Goal: Task Accomplishment & Management: Manage account settings

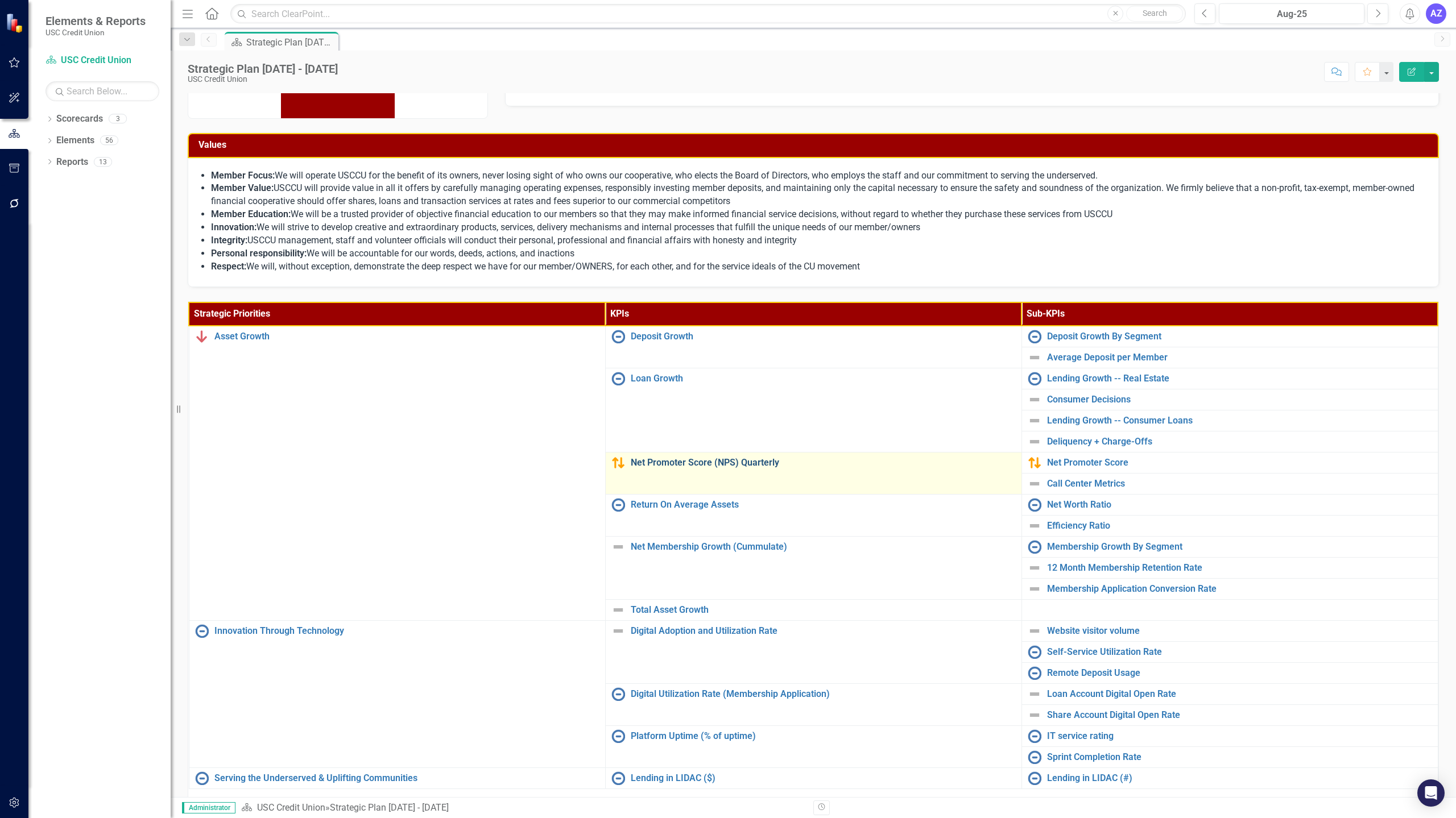
scroll to position [93, 0]
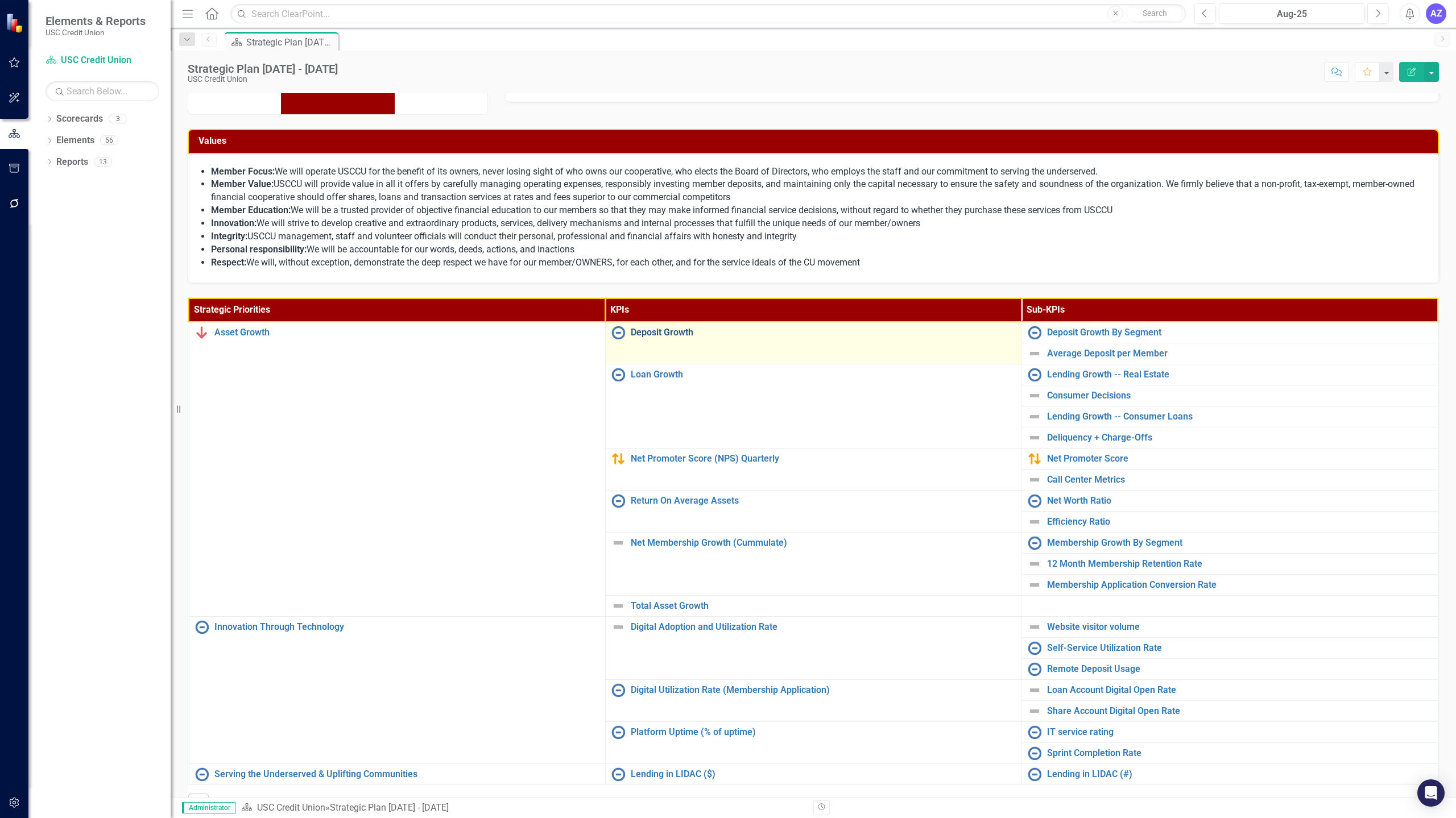
click at [673, 336] on link "Deposit Growth" at bounding box center [823, 332] width 385 height 10
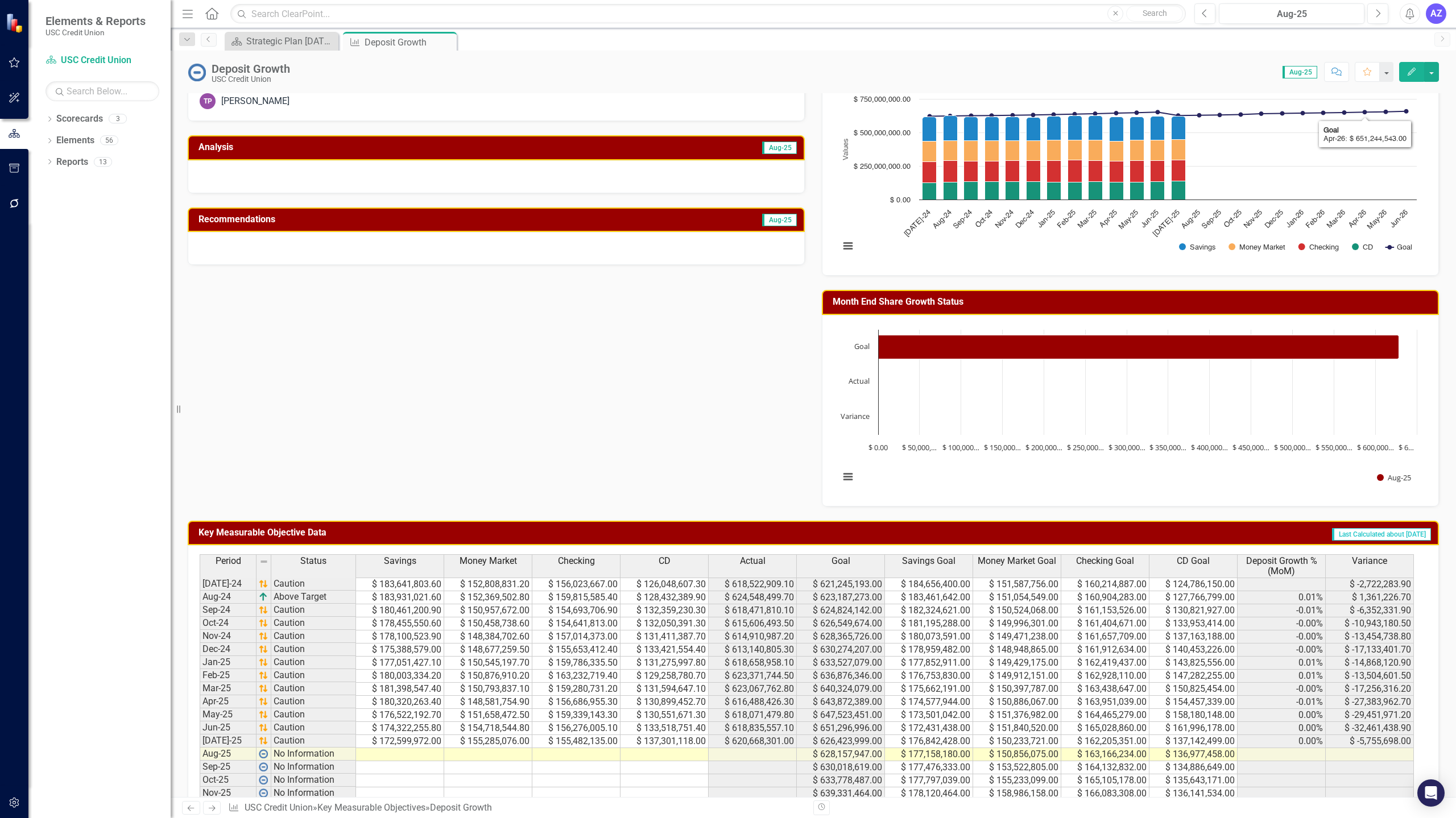
scroll to position [247, 0]
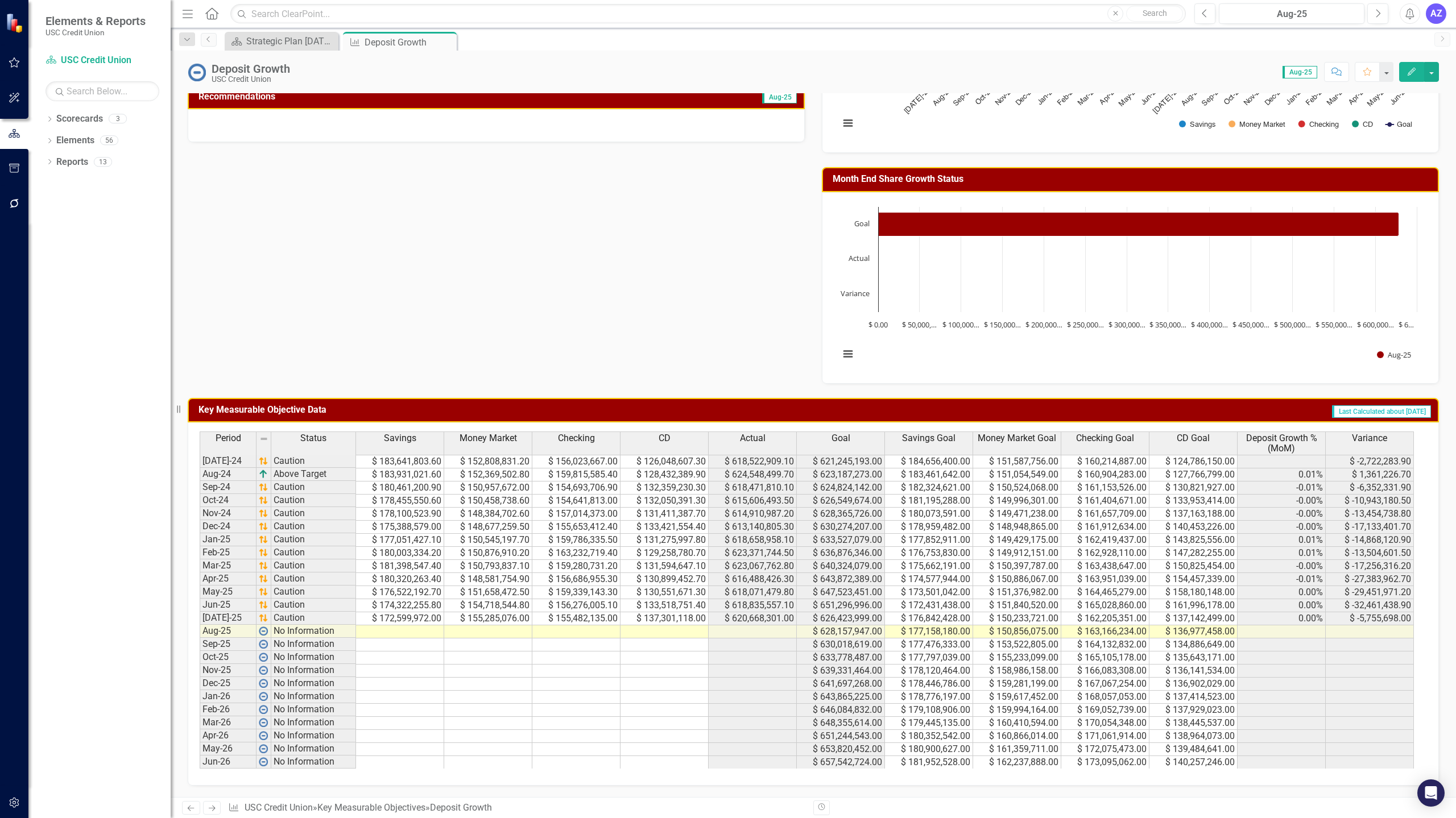
click at [386, 631] on td at bounding box center [400, 632] width 88 height 13
click at [393, 631] on td at bounding box center [400, 632] width 88 height 13
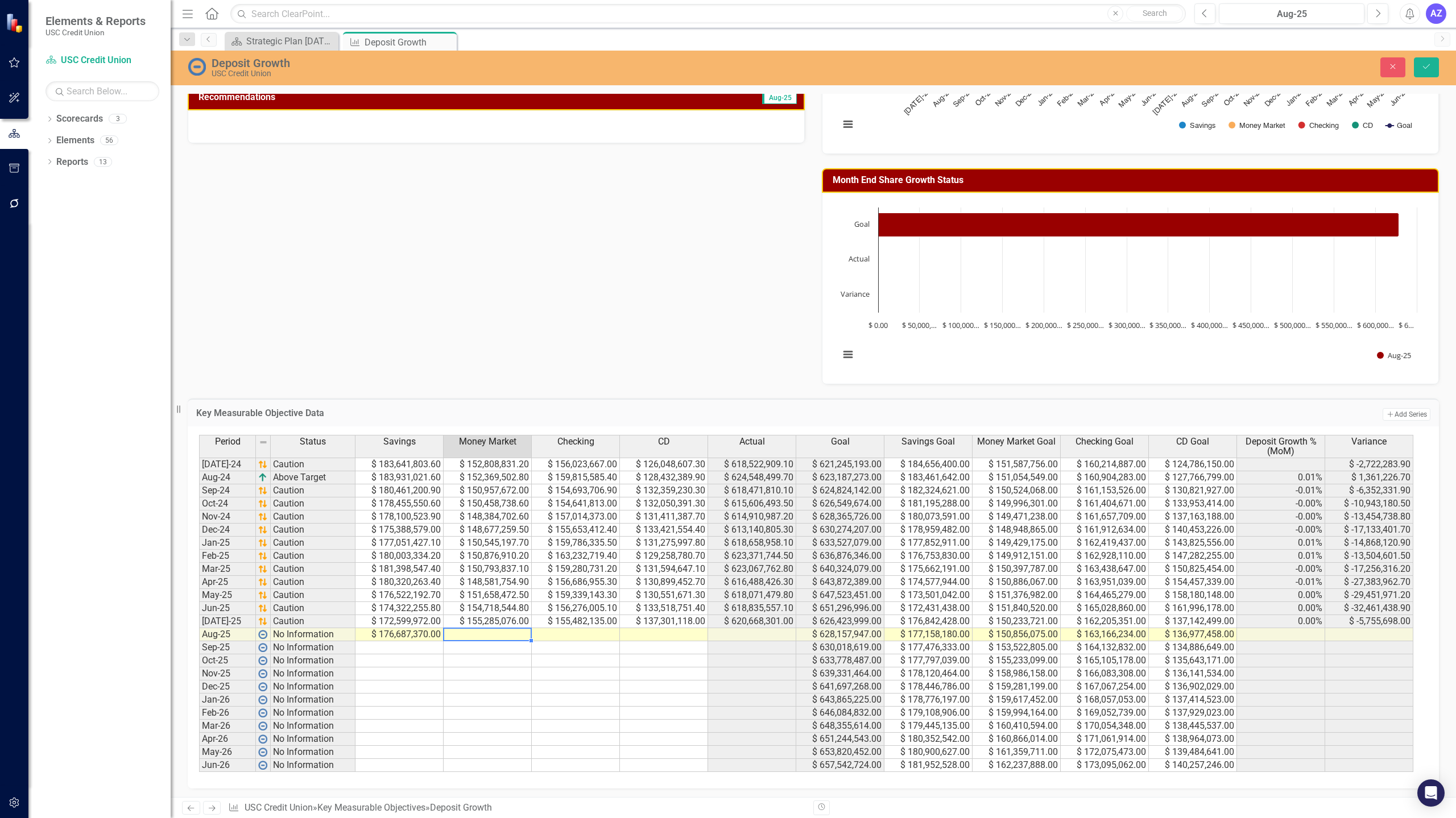
click at [481, 635] on td at bounding box center [487, 634] width 88 height 13
click at [508, 639] on td at bounding box center [487, 634] width 88 height 13
click at [554, 629] on td at bounding box center [575, 634] width 88 height 13
click at [551, 636] on td at bounding box center [575, 634] width 88 height 13
click at [663, 634] on td at bounding box center [664, 634] width 88 height 13
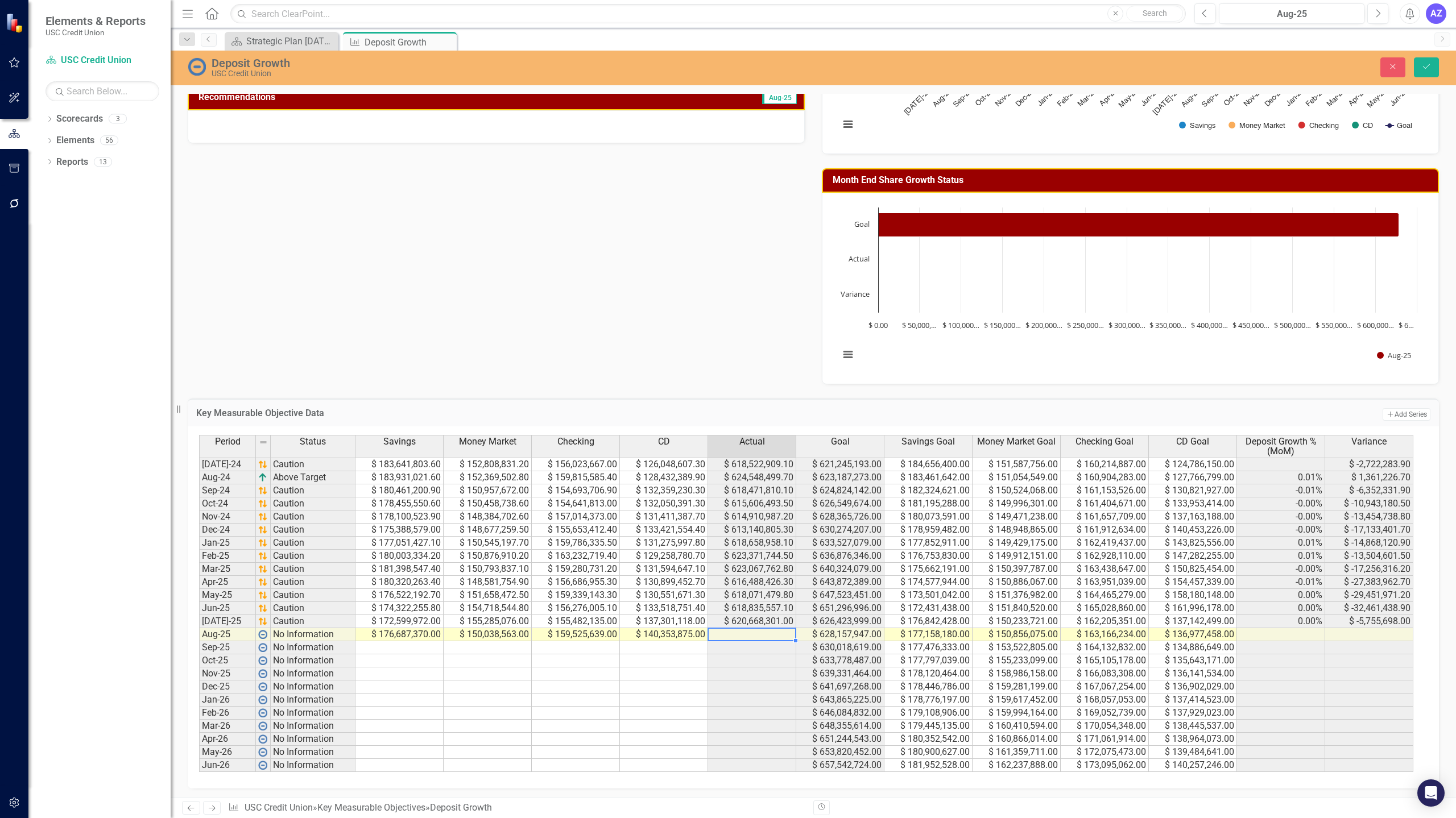
scroll to position [249, 0]
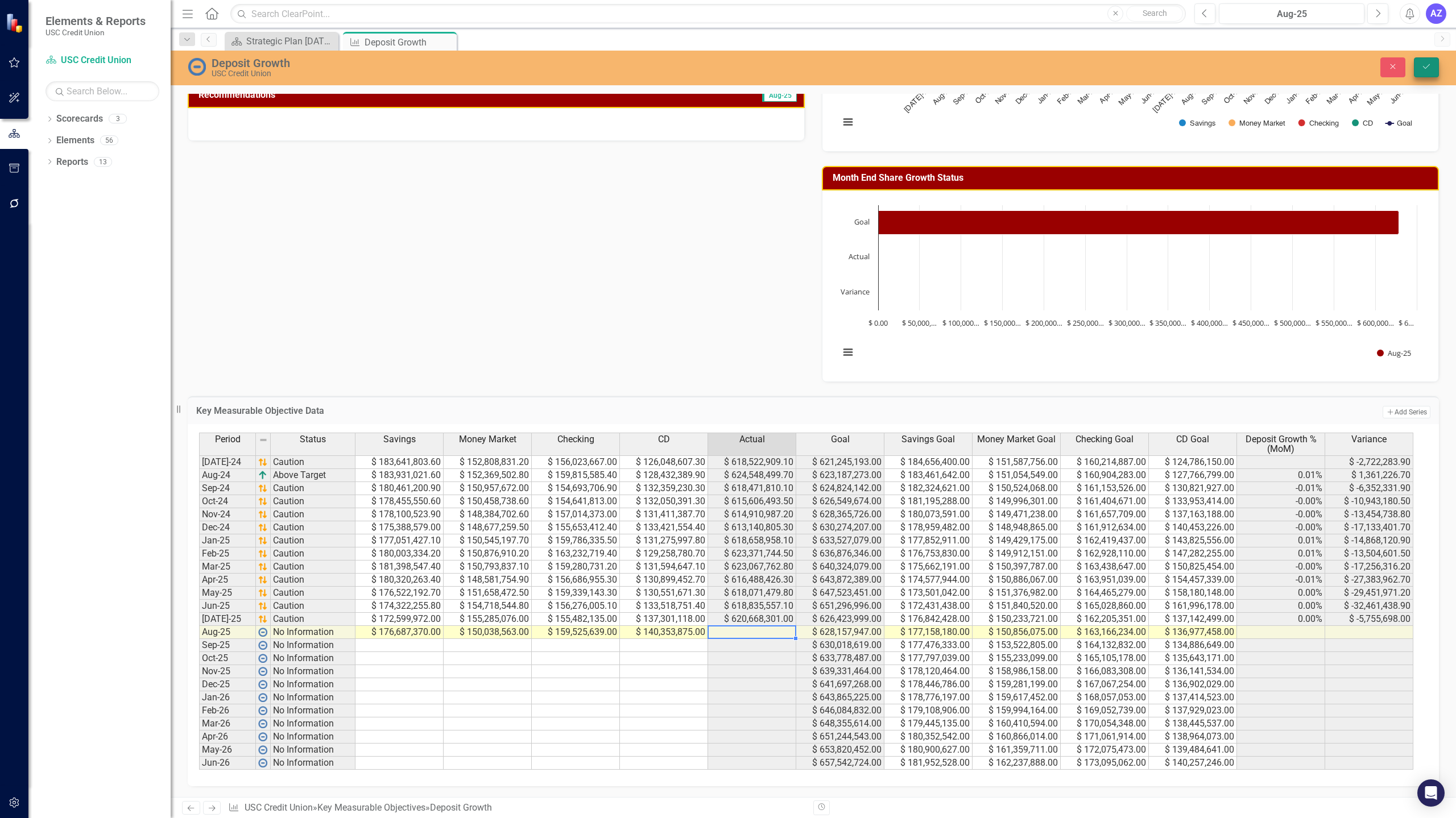
type textarea "140353875"
click at [1425, 68] on icon "submit" at bounding box center [1426, 67] width 7 height 5
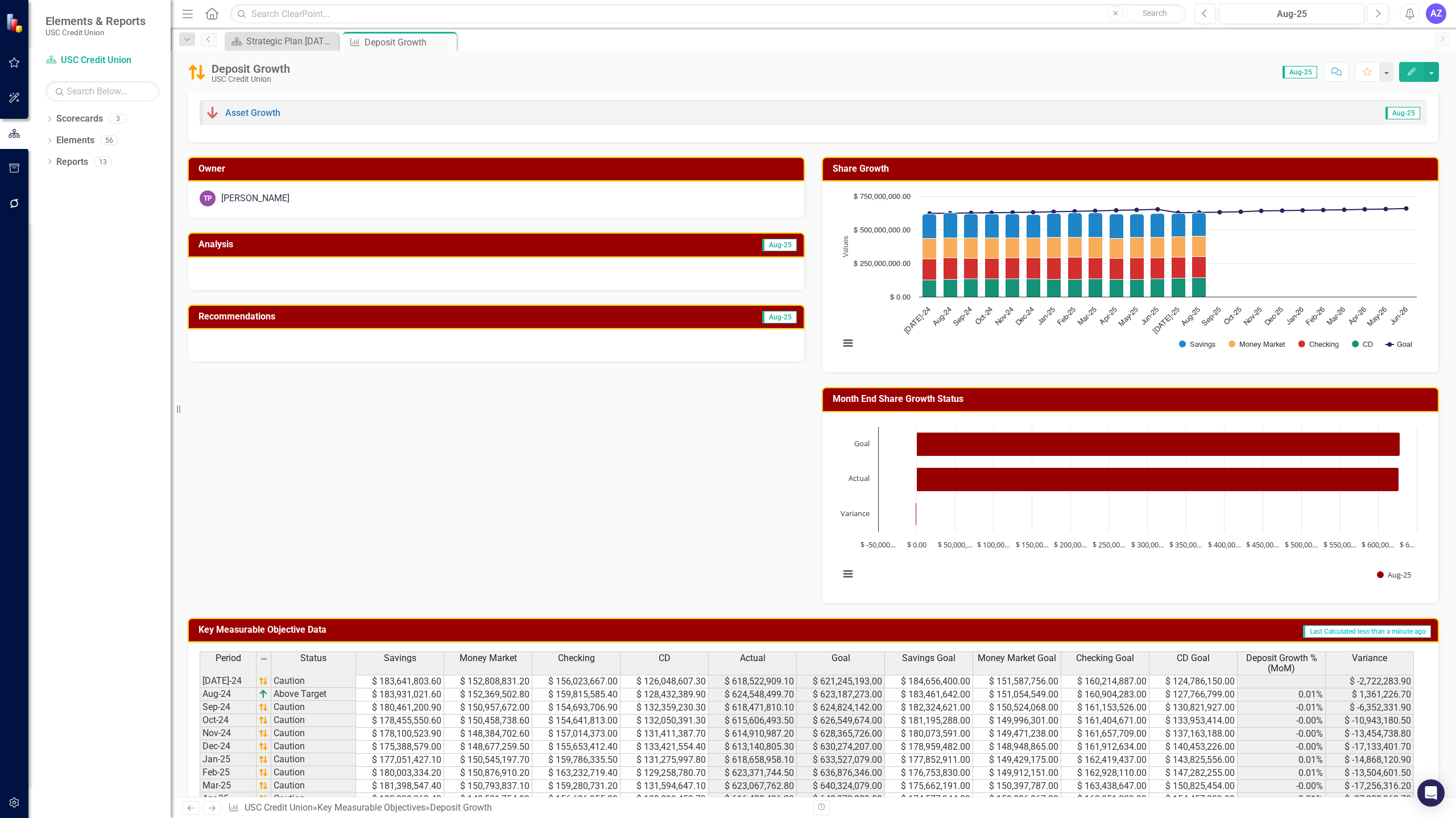
scroll to position [8, 0]
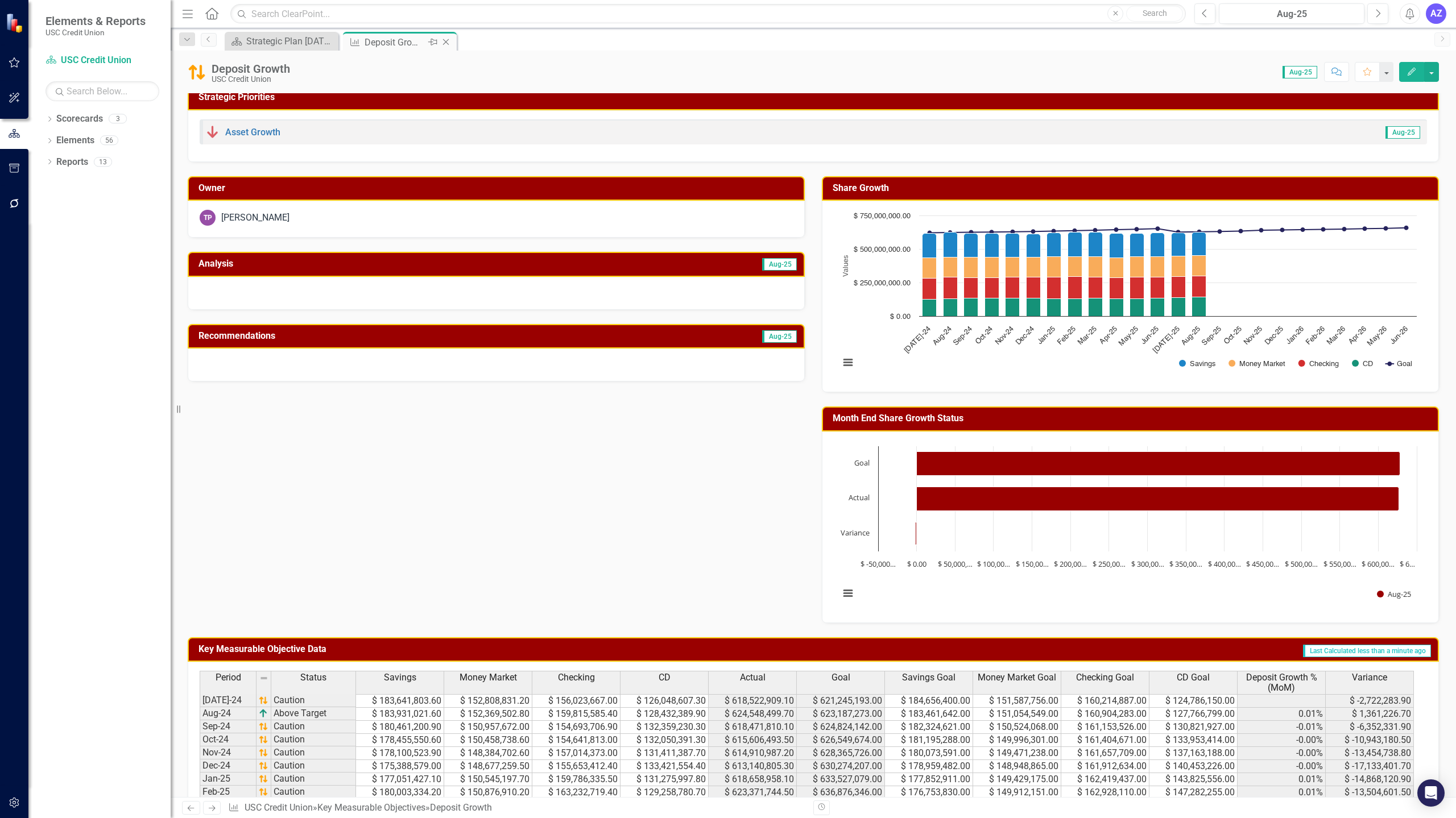
click at [449, 42] on icon "Close" at bounding box center [446, 42] width 11 height 9
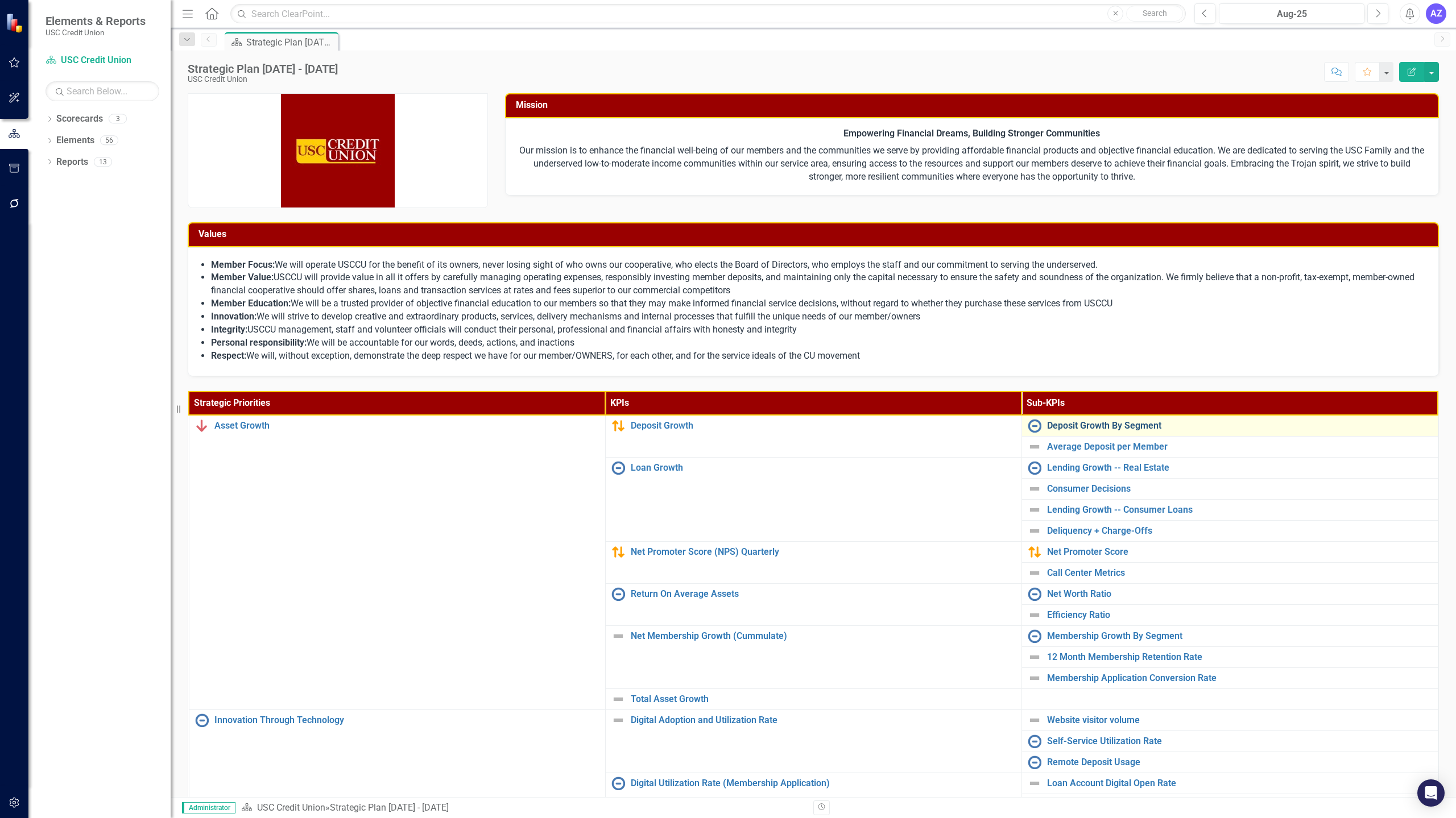
click at [1091, 423] on link "Deposit Growth By Segment" at bounding box center [1239, 425] width 385 height 10
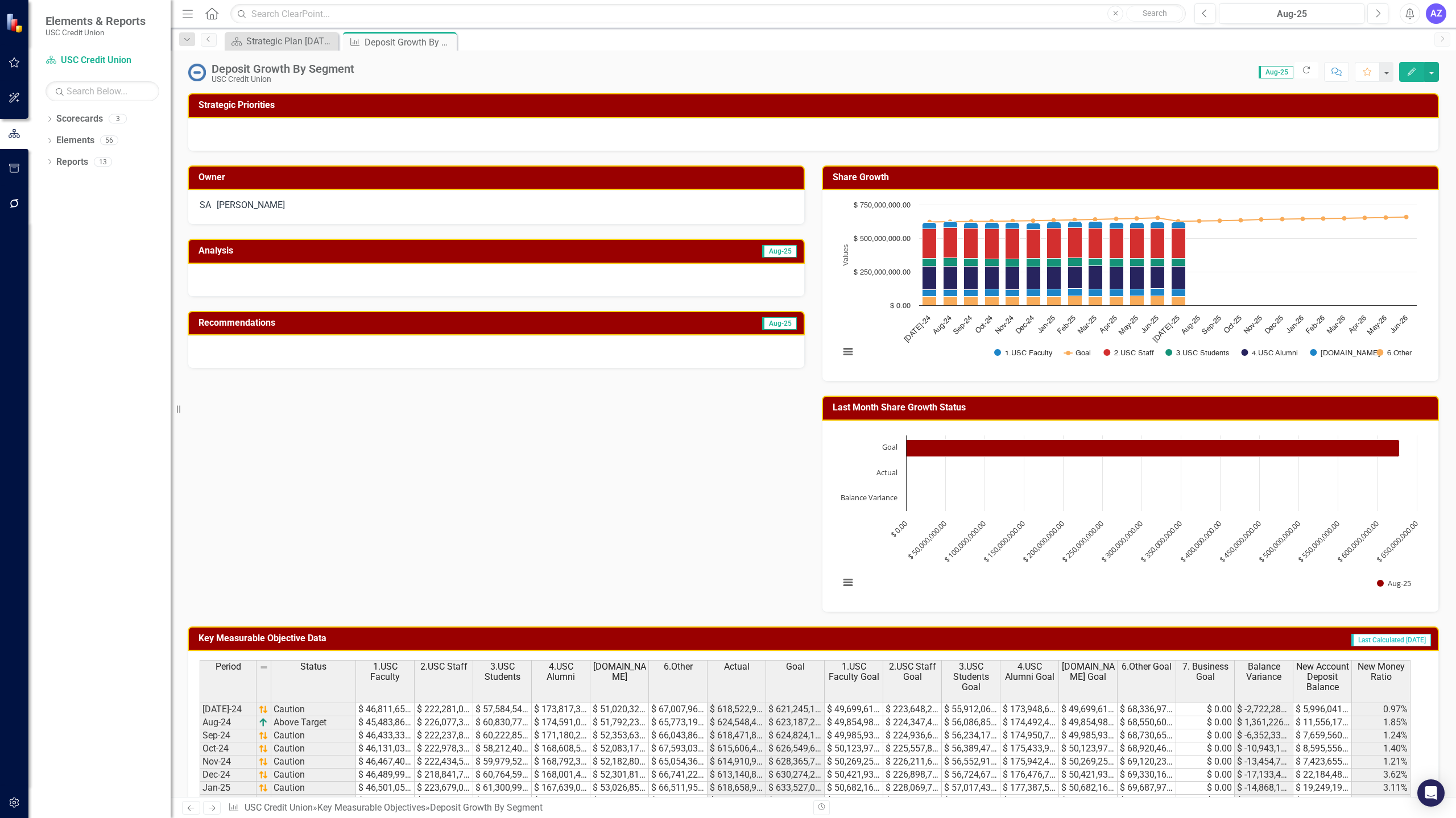
scroll to position [248, 0]
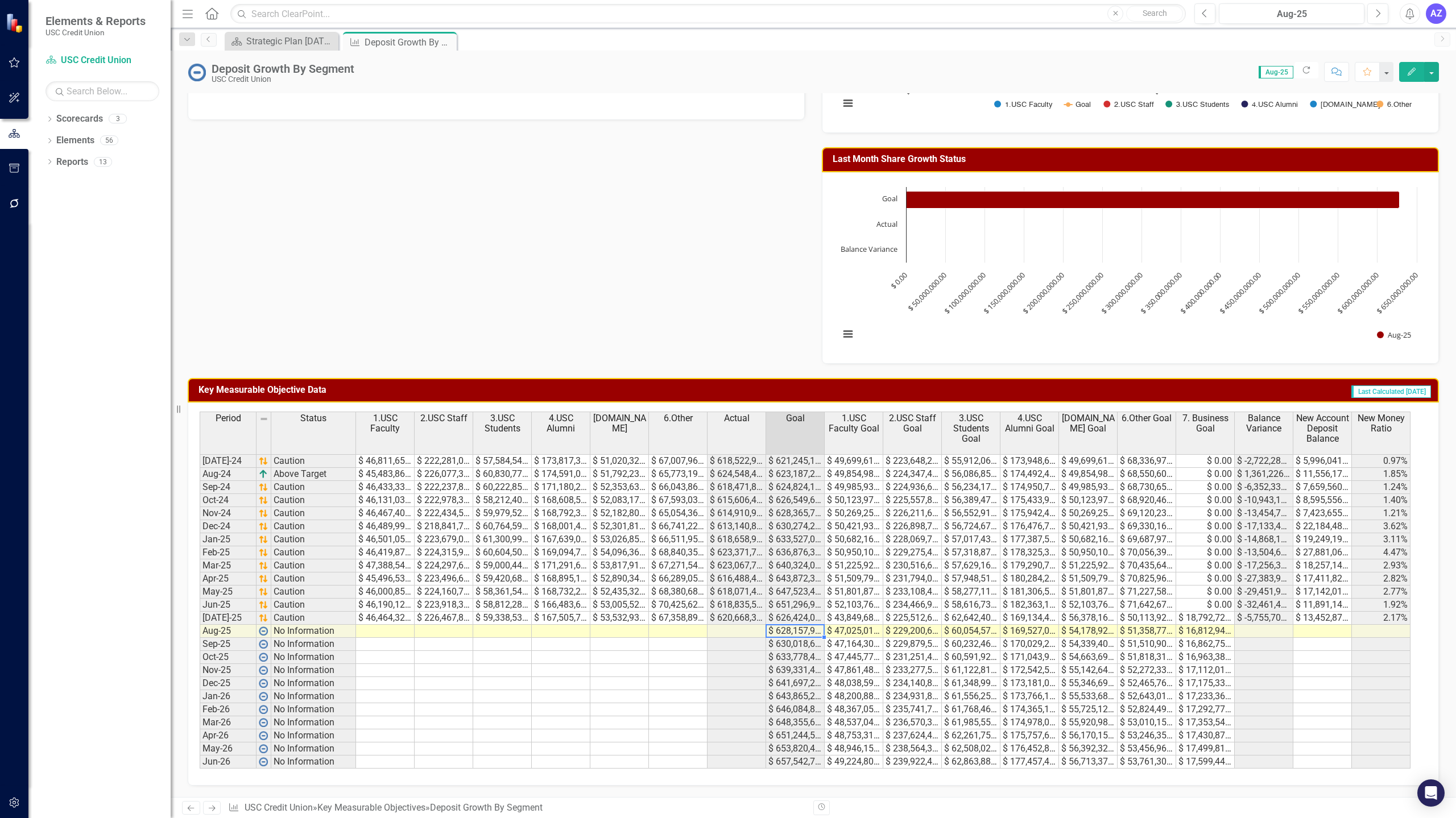
click at [797, 628] on td "$ 628,157,946.00" at bounding box center [795, 631] width 59 height 13
click at [739, 616] on td "$ 620,668,300.00" at bounding box center [737, 618] width 59 height 13
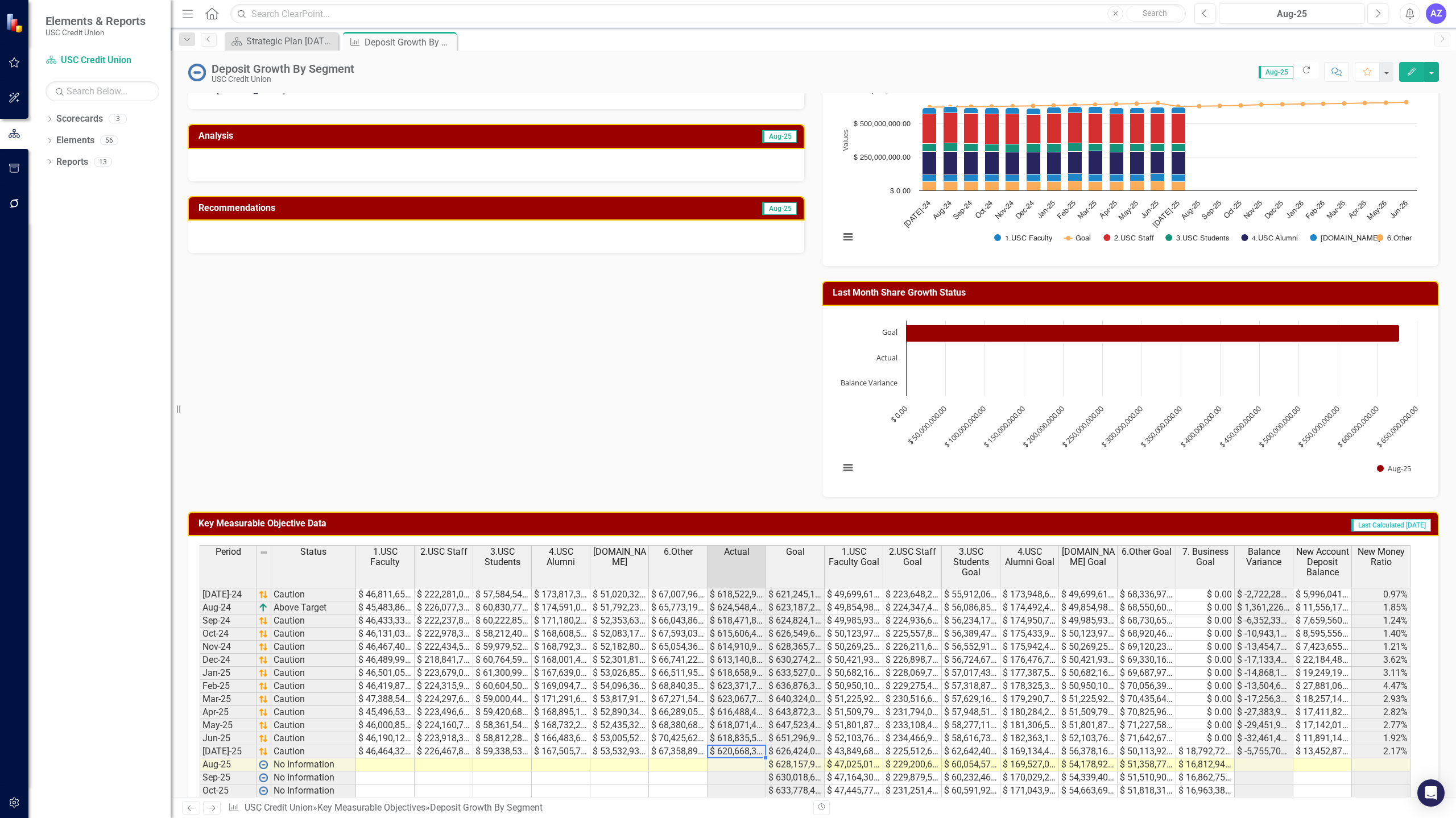
scroll to position [213, 0]
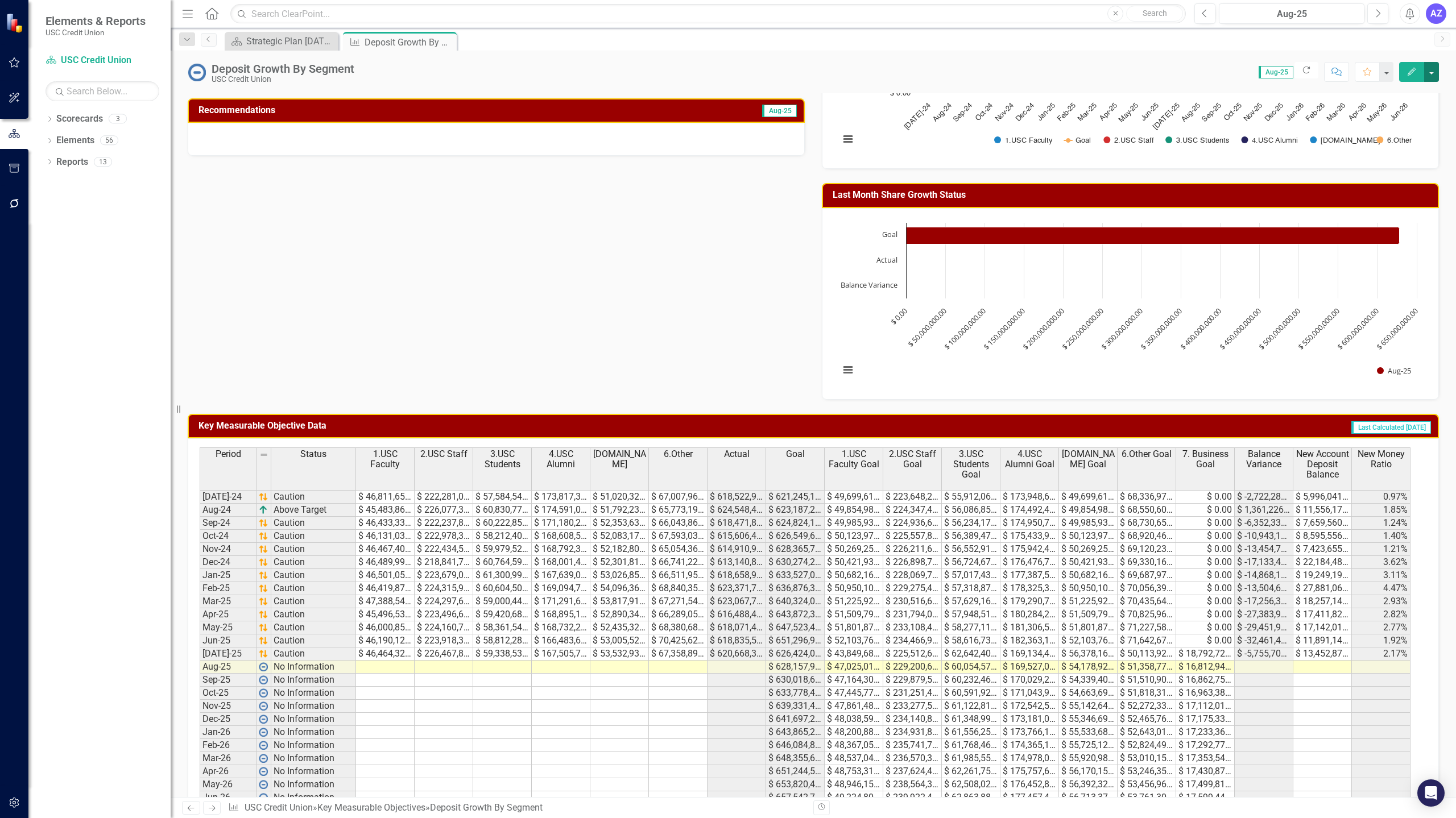
click at [1433, 78] on button "button" at bounding box center [1431, 71] width 15 height 20
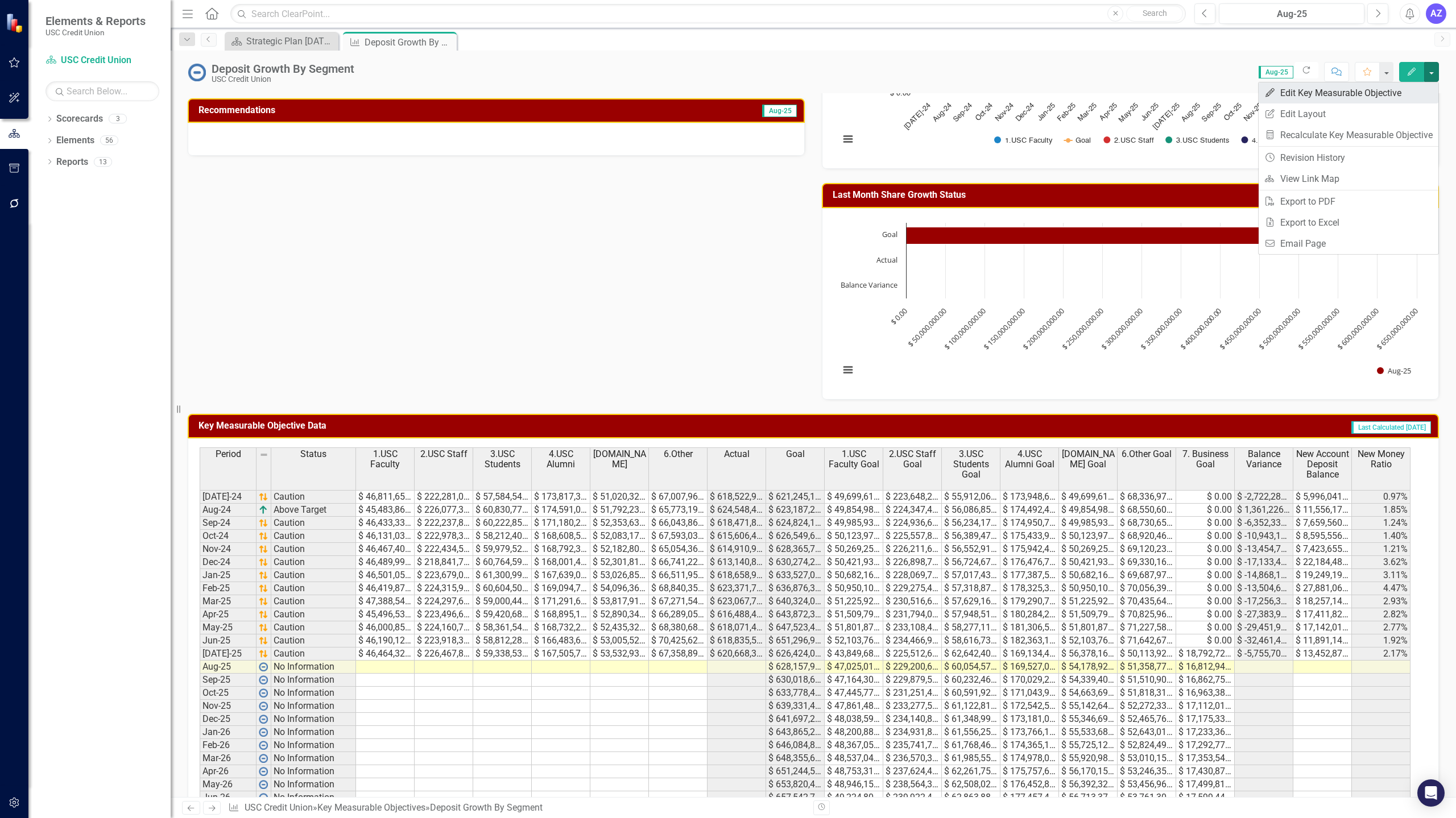
click at [1394, 102] on link "Edit Edit Key Measurable Objective" at bounding box center [1349, 92] width 180 height 21
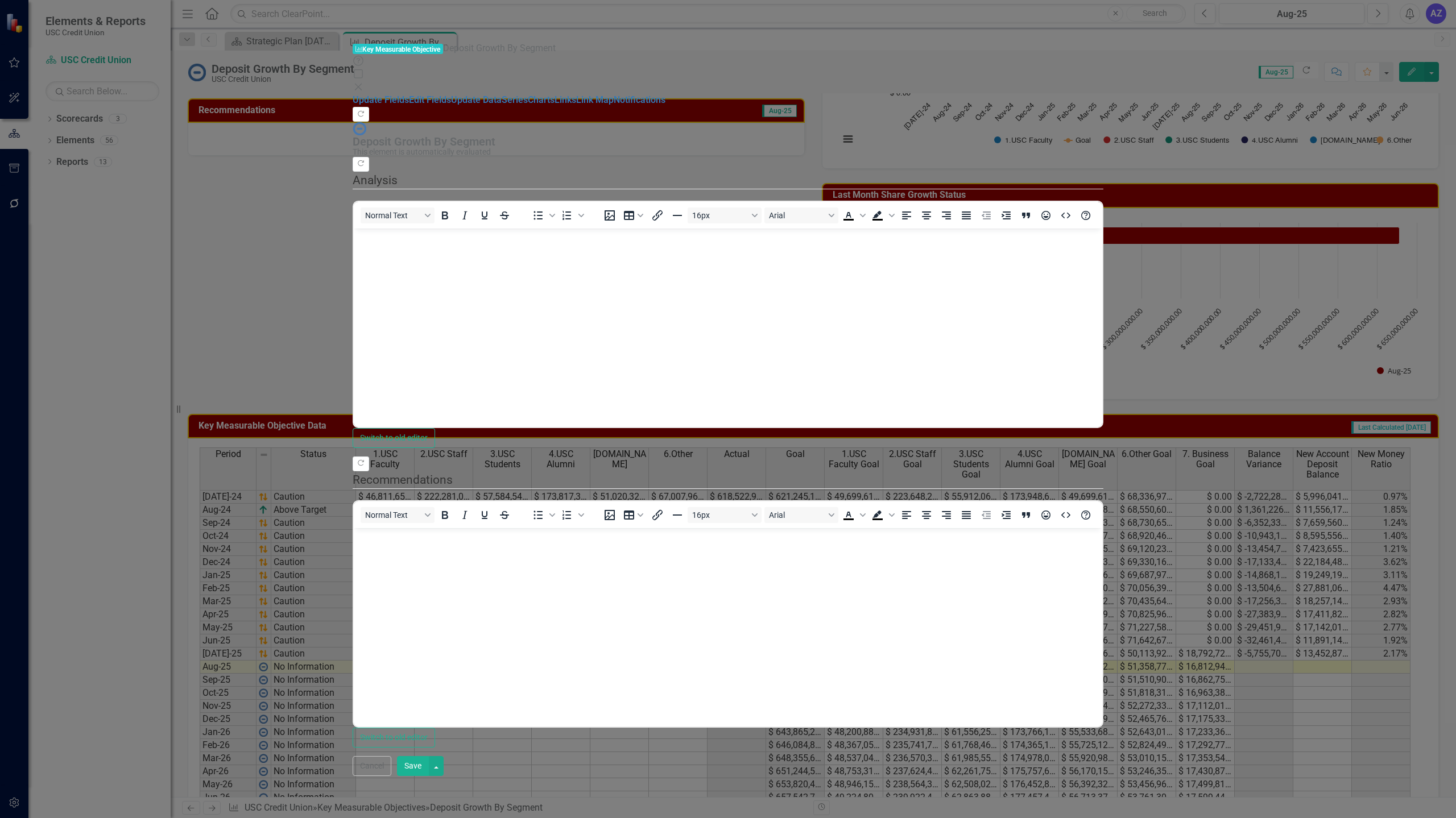
scroll to position [0, 0]
click at [353, 202] on div "Key Measurable Objective Key Measurable Objective Deposit Growth By Segment Hel…" at bounding box center [728, 409] width 750 height 734
click at [391, 776] on button "Cancel" at bounding box center [372, 766] width 38 height 20
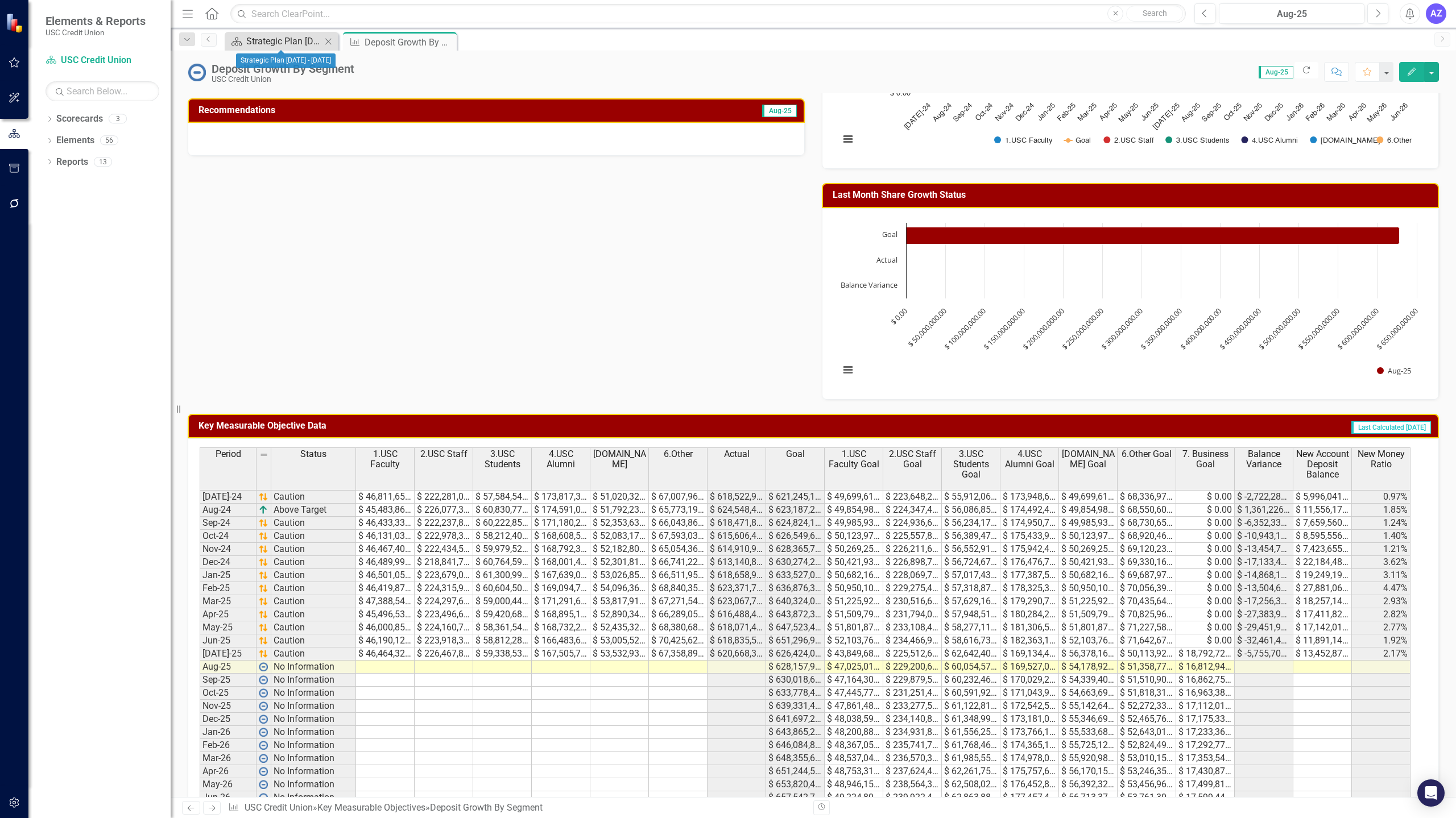
click at [280, 39] on div "Strategic Plan [DATE] - [DATE]" at bounding box center [283, 41] width 75 height 14
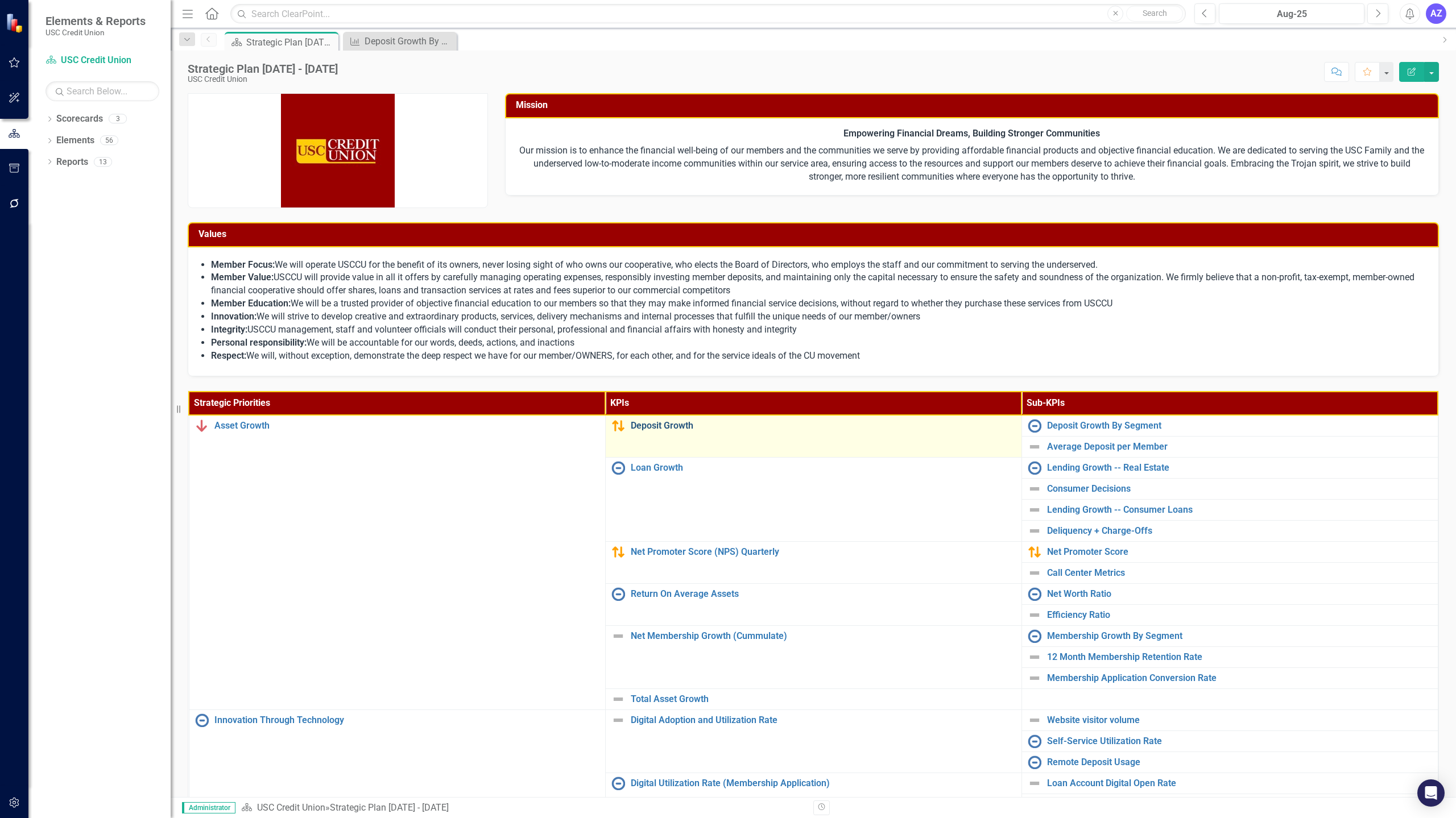
click at [667, 423] on link "Deposit Growth" at bounding box center [823, 425] width 385 height 10
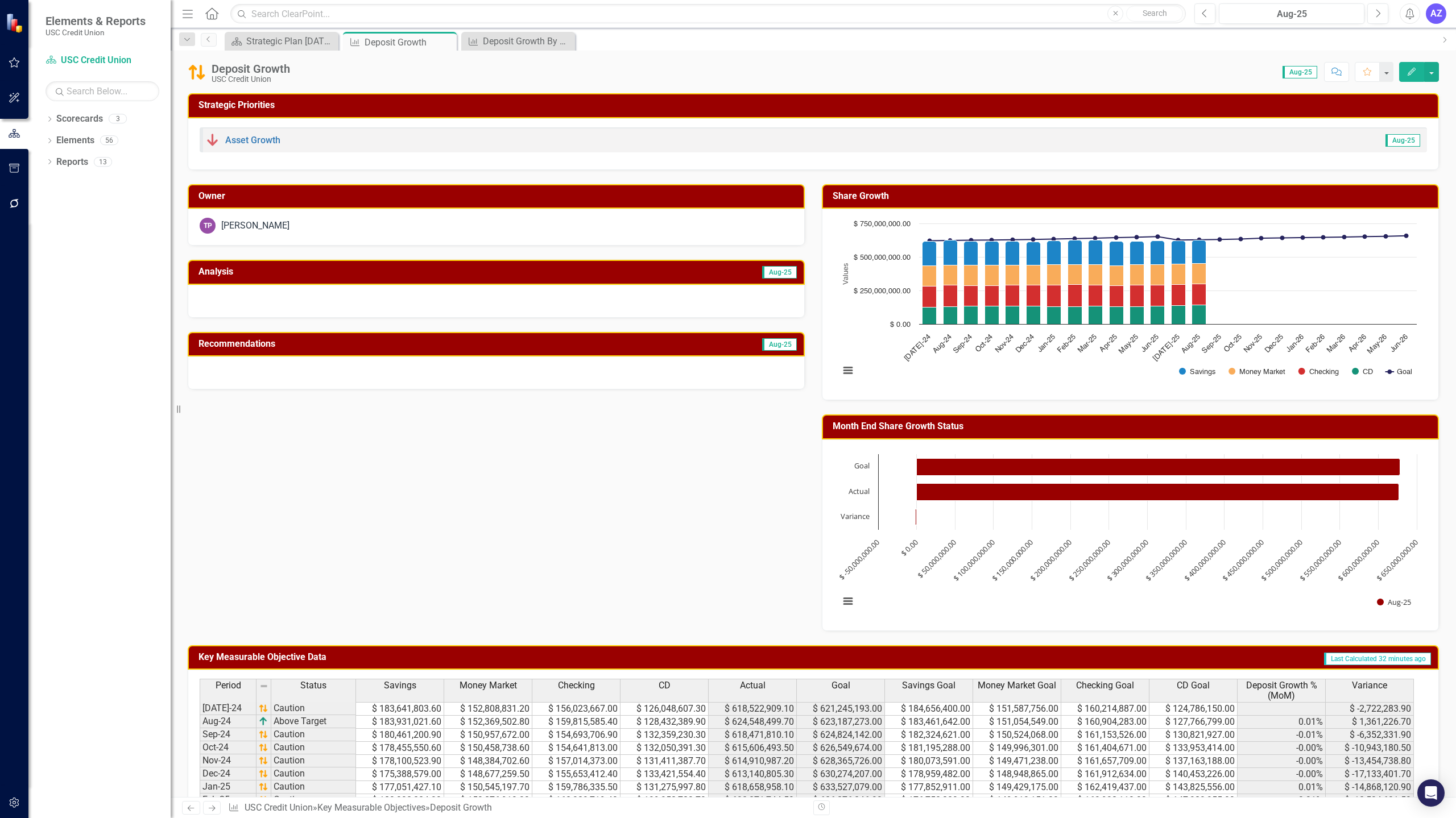
scroll to position [247, 0]
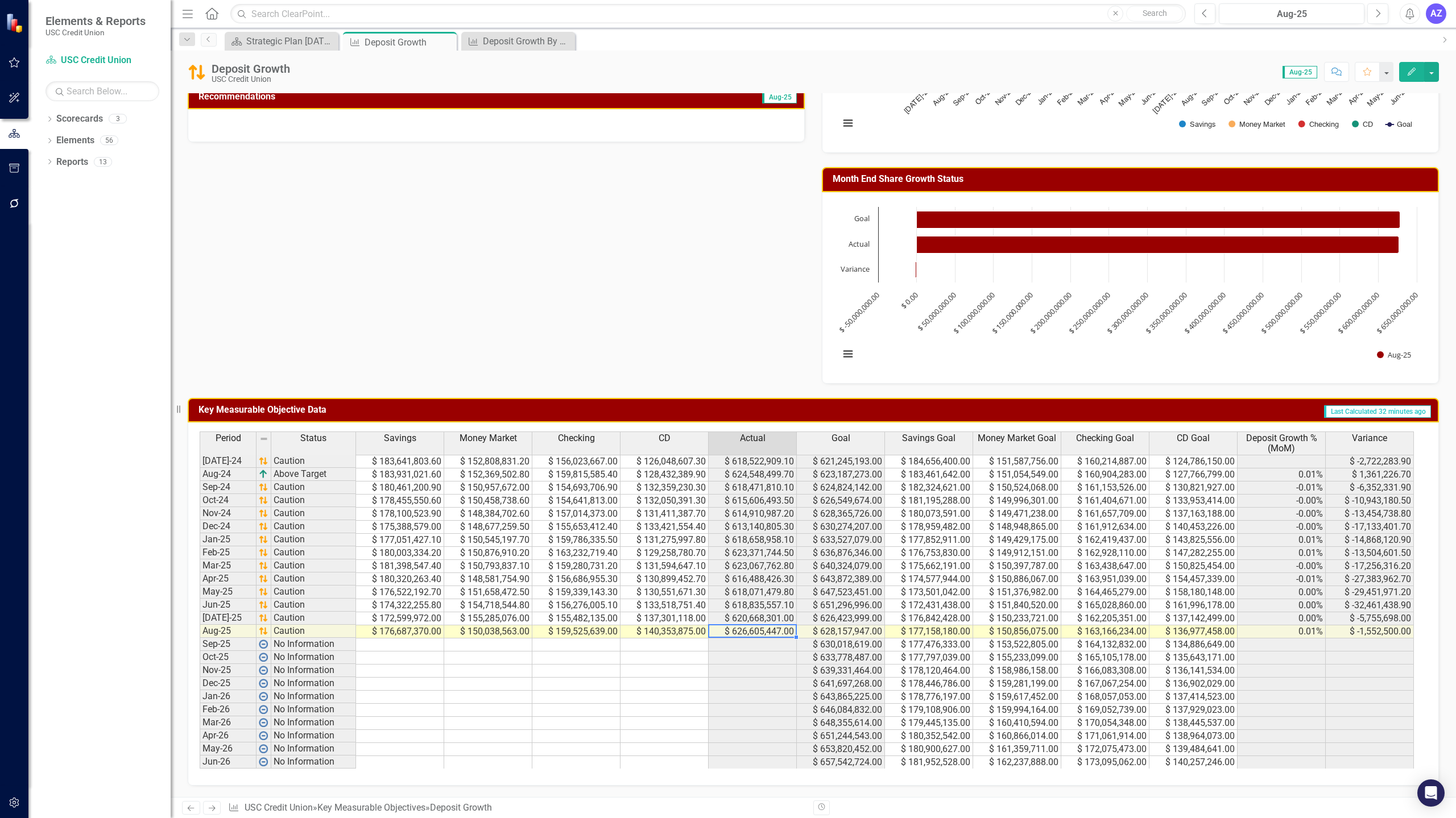
click at [775, 630] on td "$ 626,605,447.00" at bounding box center [752, 632] width 88 height 13
click at [600, 587] on td "$ 159,339,143.30" at bounding box center [576, 593] width 88 height 13
click at [516, 44] on div "Deposit Growth By Segment" at bounding box center [520, 41] width 75 height 14
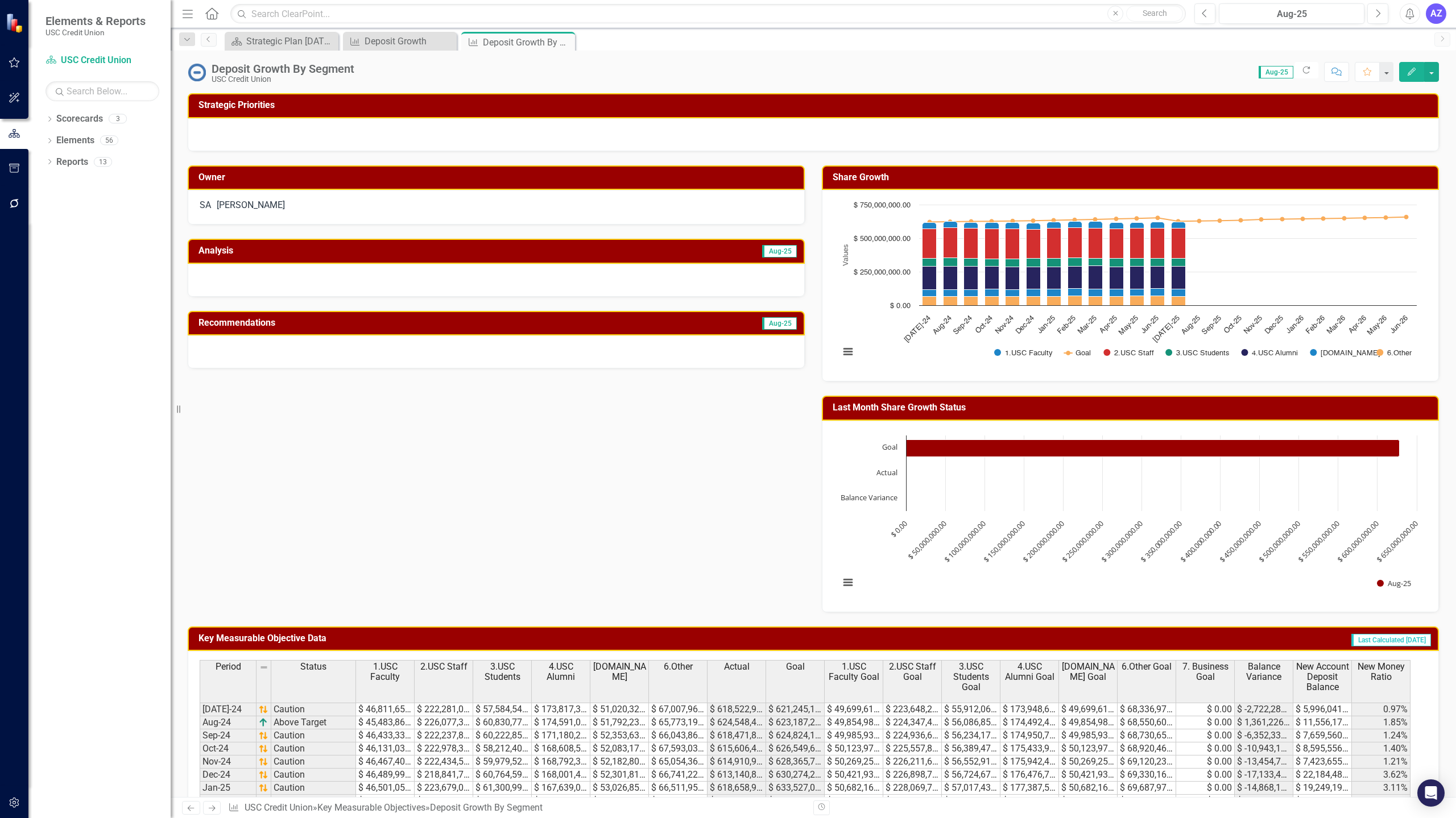
scroll to position [248, 0]
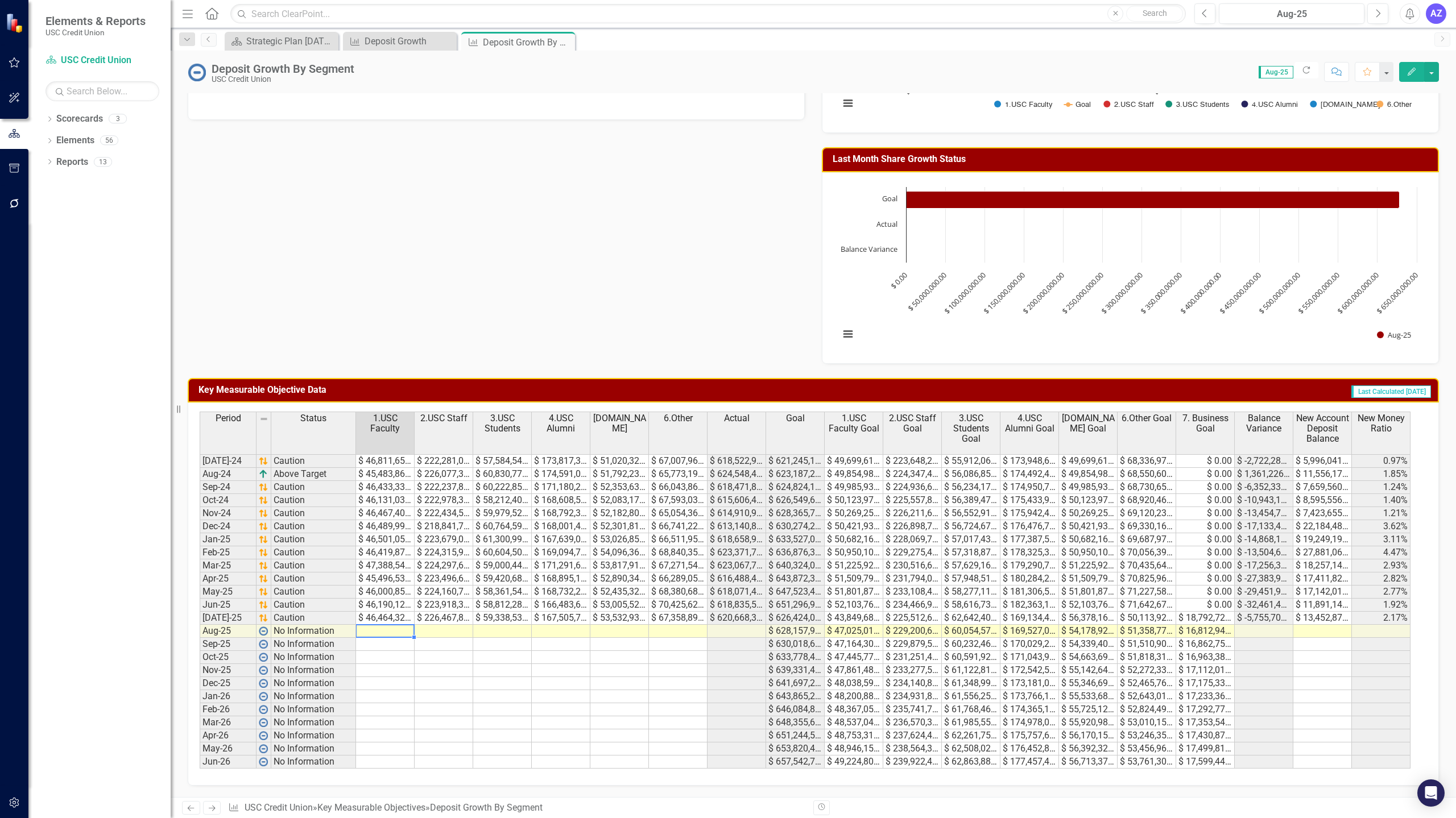
click at [383, 630] on td at bounding box center [385, 631] width 59 height 13
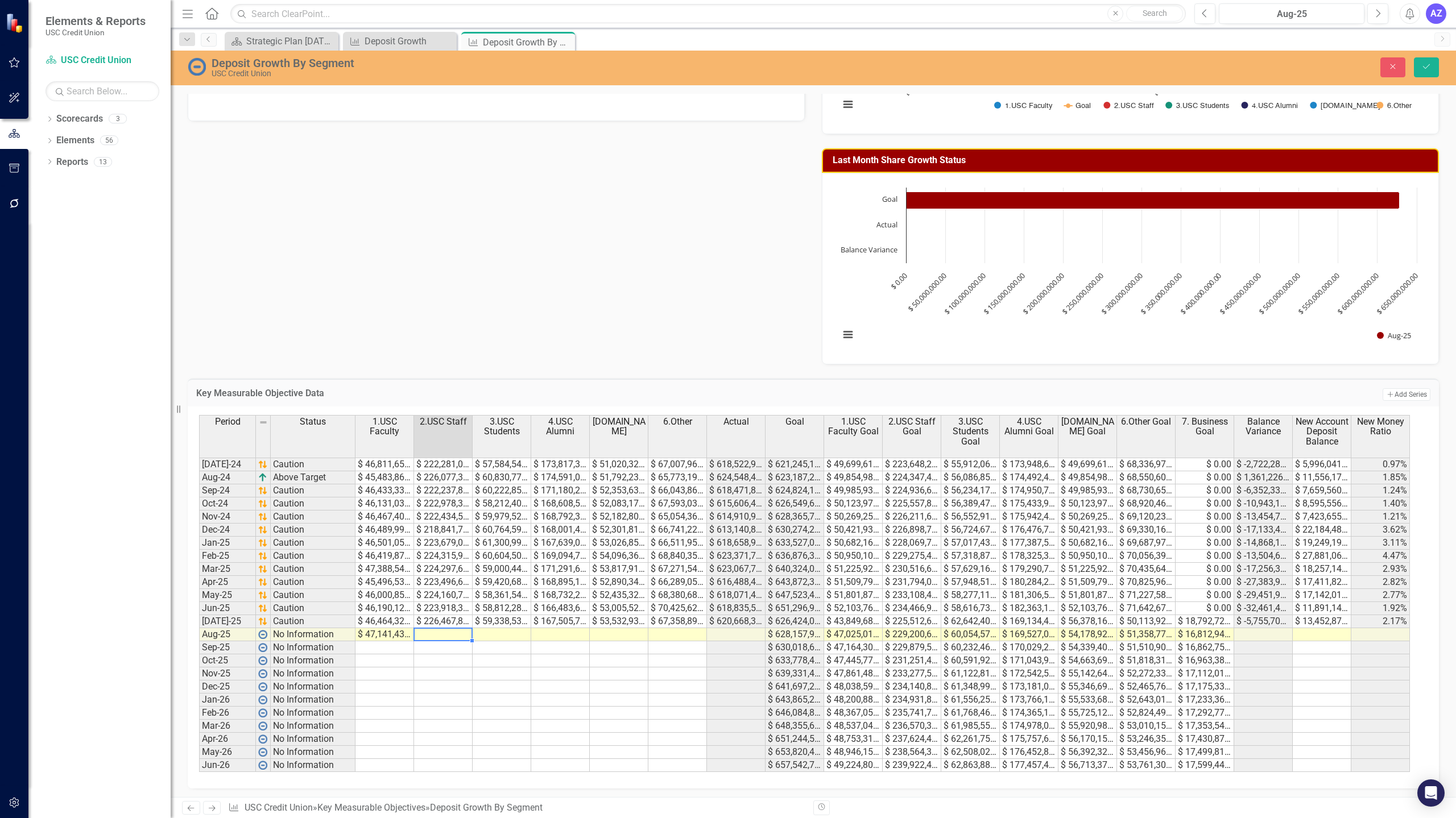
click at [436, 633] on td at bounding box center [443, 634] width 59 height 13
click at [514, 630] on td at bounding box center [502, 634] width 59 height 13
click at [550, 632] on td at bounding box center [560, 634] width 59 height 13
click at [542, 634] on td at bounding box center [560, 634] width 59 height 13
click at [626, 630] on td at bounding box center [619, 634] width 59 height 13
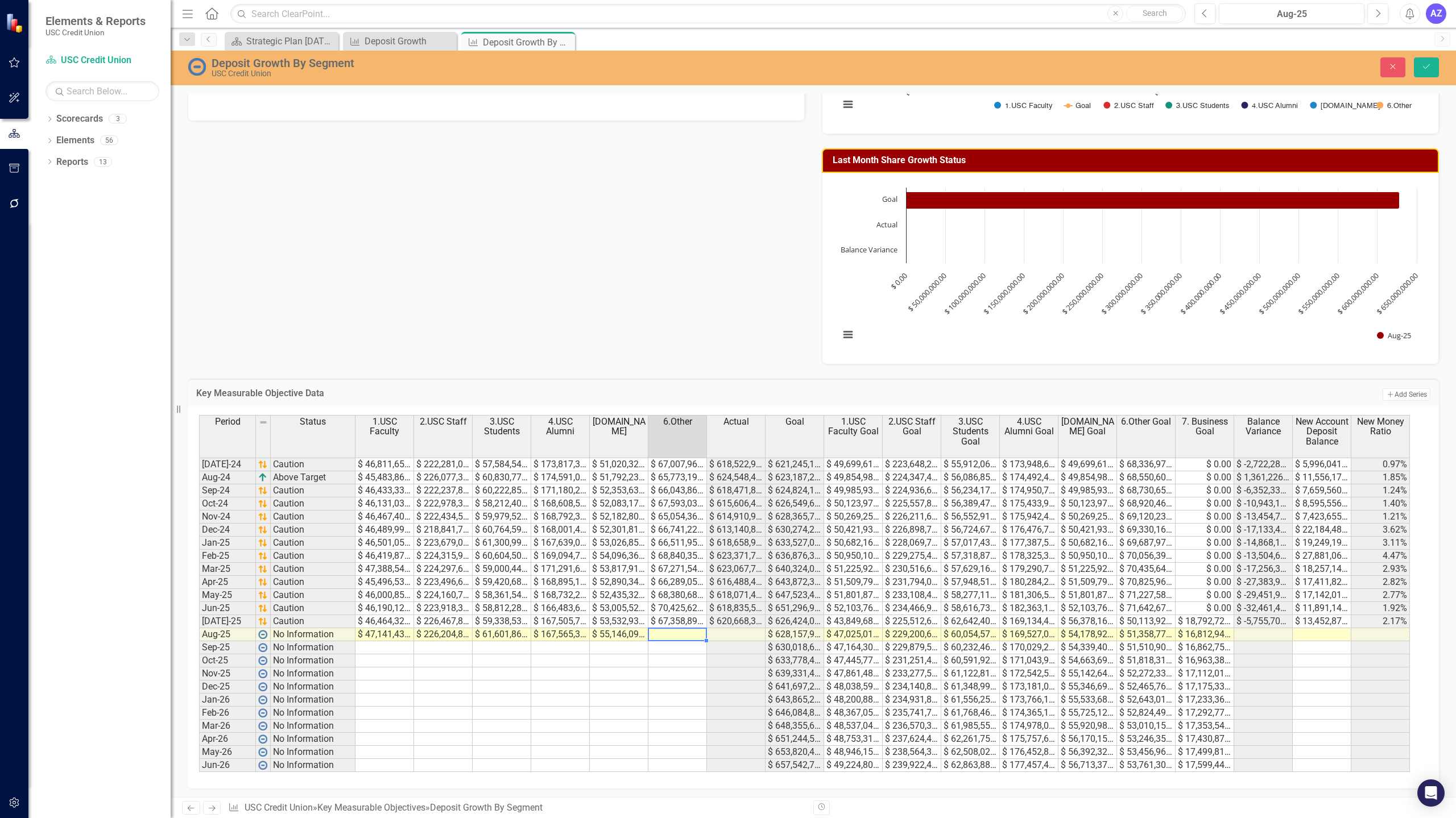
click at [669, 629] on td at bounding box center [678, 634] width 59 height 13
click at [688, 633] on td at bounding box center [678, 634] width 59 height 13
click at [1428, 65] on icon "submit" at bounding box center [1426, 67] width 7 height 5
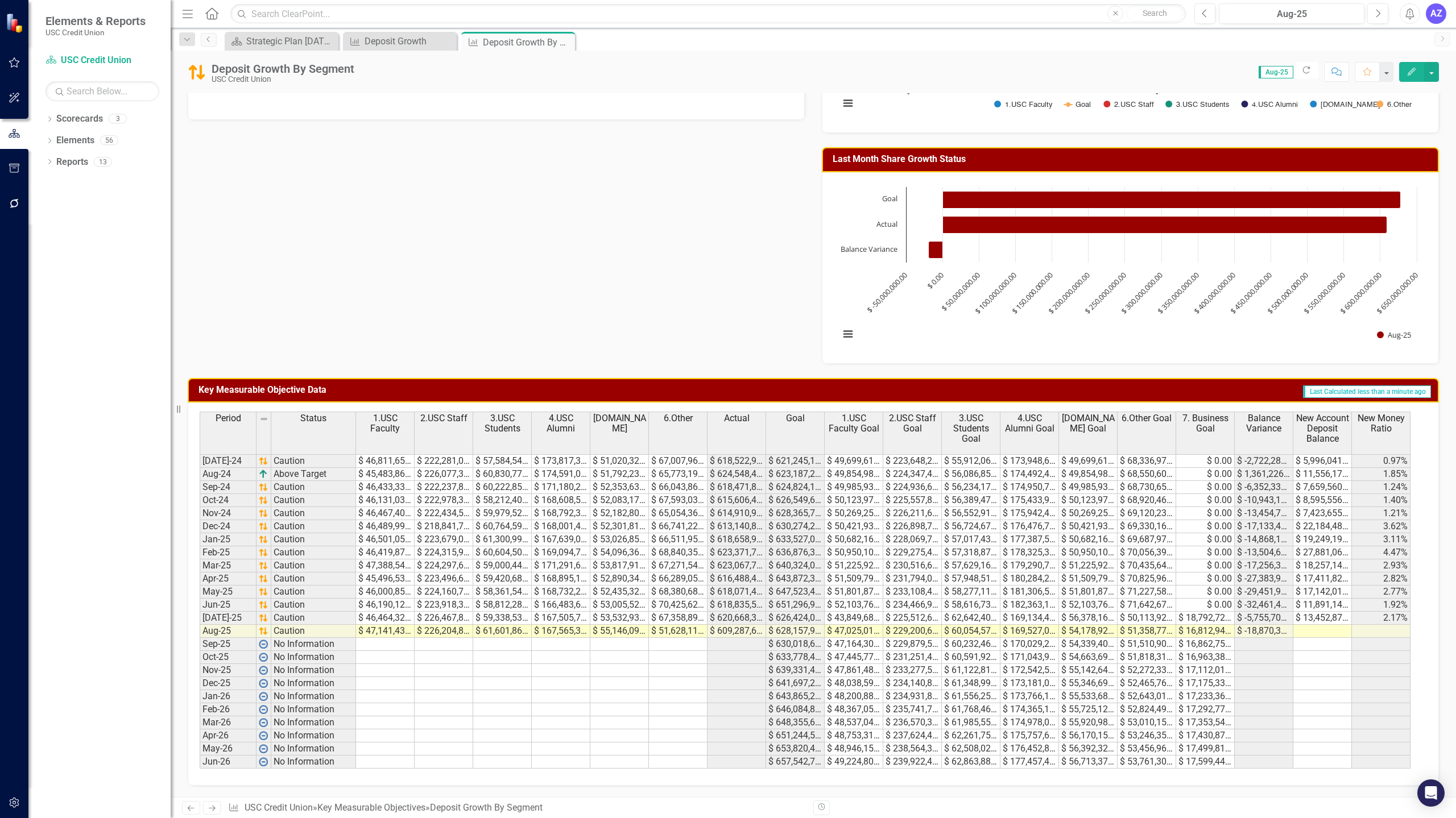
scroll to position [0, 0]
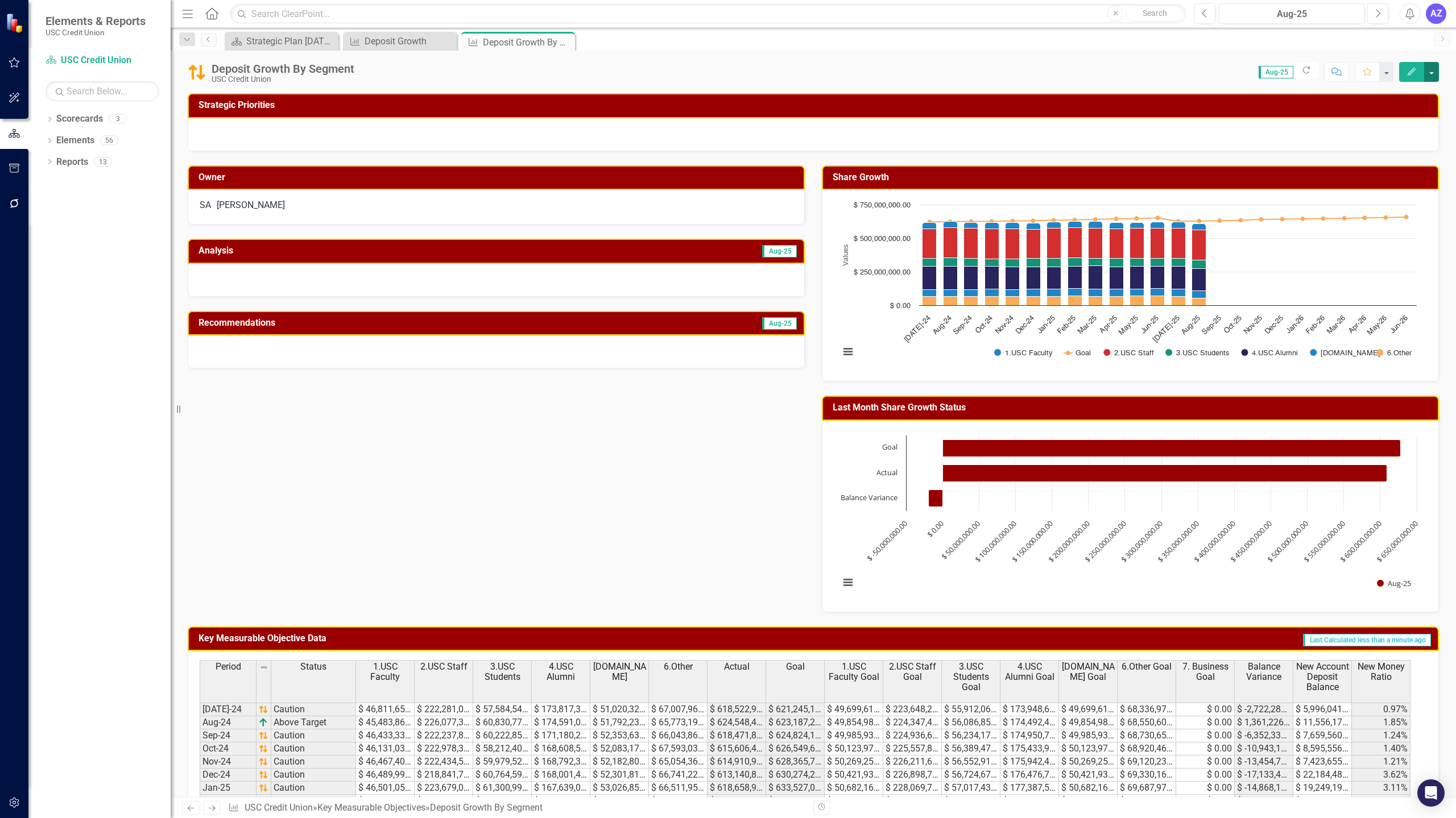
click at [1435, 71] on button "button" at bounding box center [1431, 71] width 15 height 20
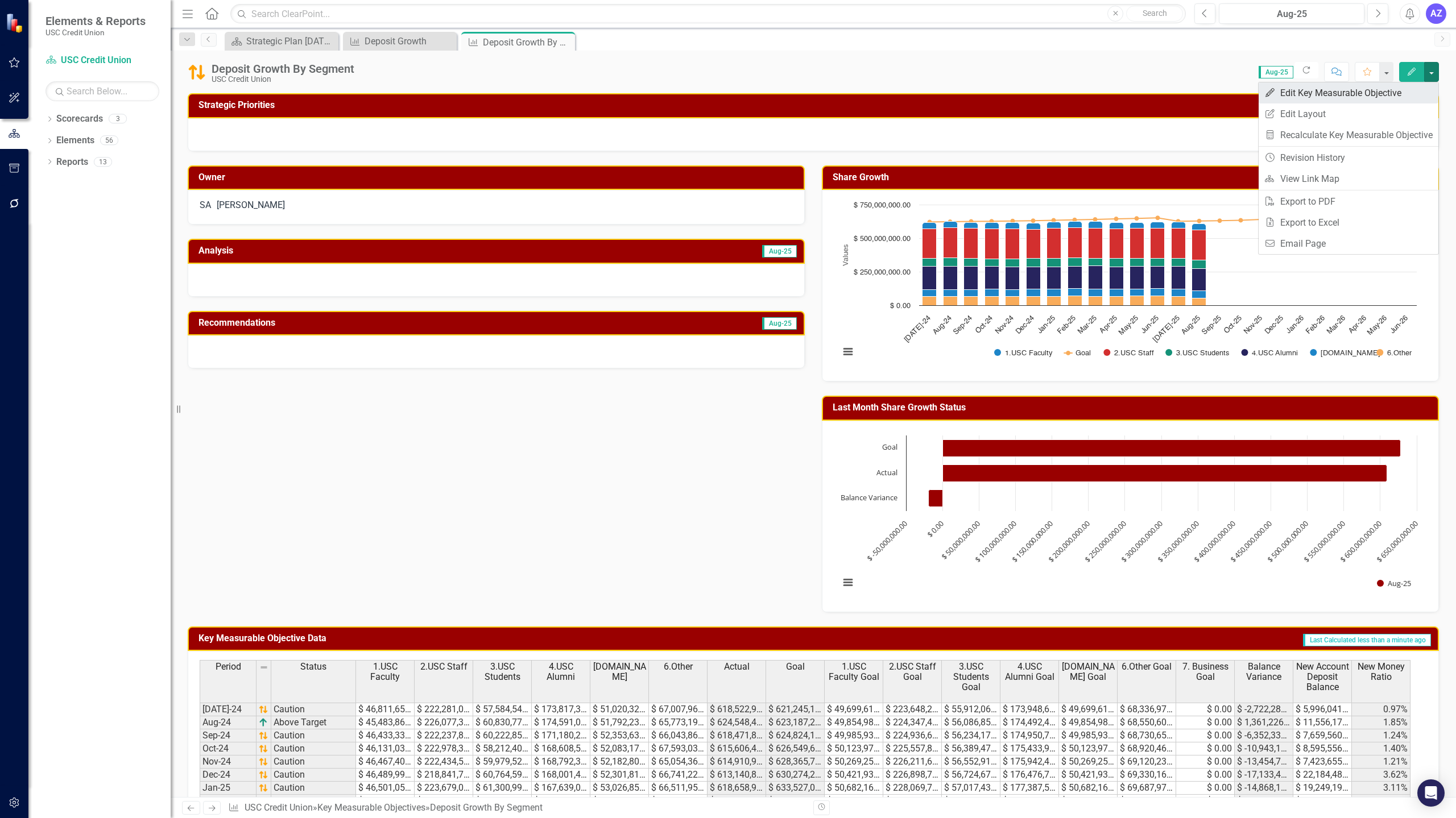
click at [1395, 100] on link "Edit Edit Key Measurable Objective" at bounding box center [1349, 92] width 180 height 21
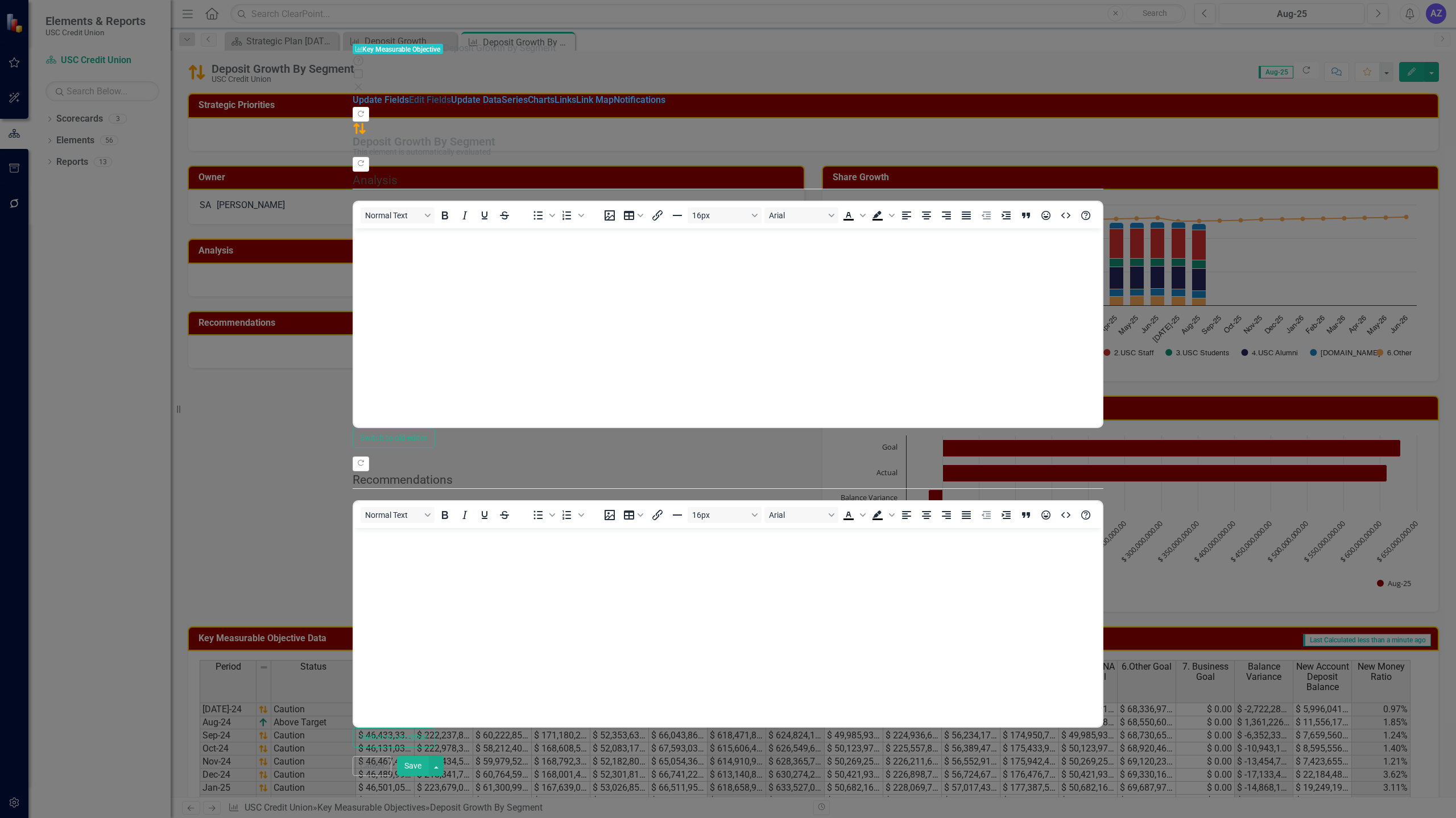
click at [409, 94] on link "Edit Fields" at bounding box center [430, 100] width 42 height 11
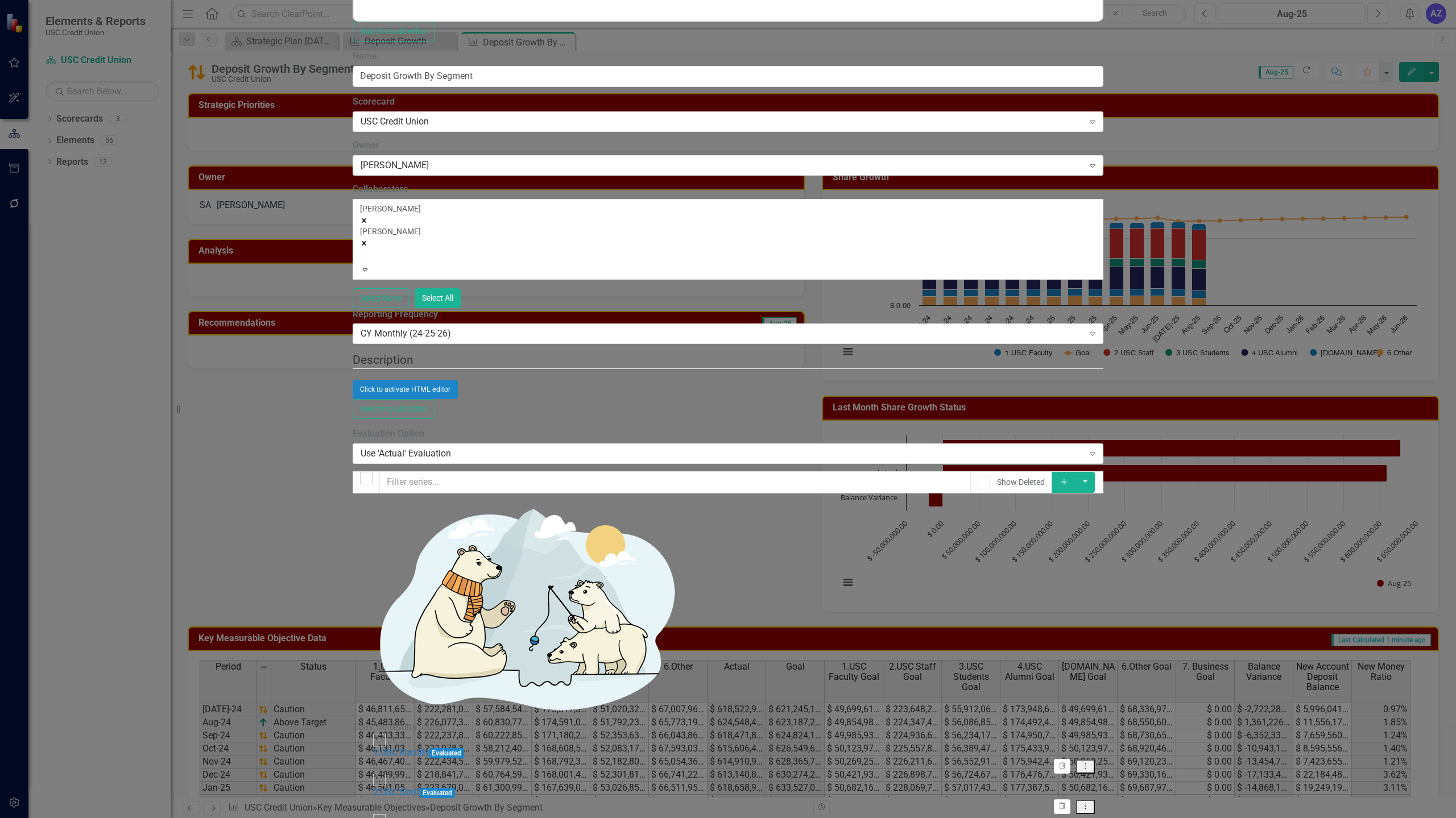
click at [1069, 478] on icon "Add" at bounding box center [1064, 482] width 10 height 8
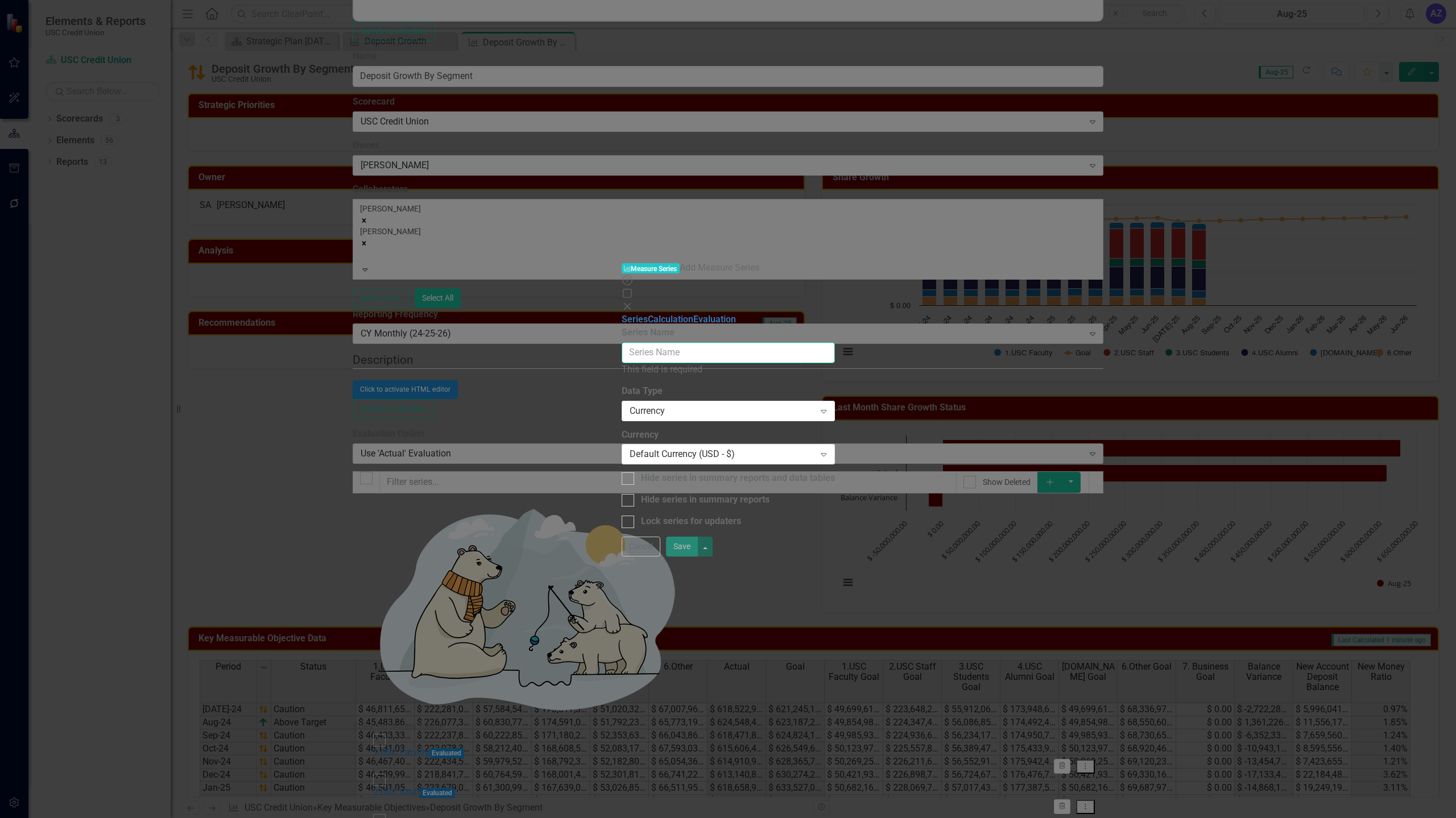
click at [835, 342] on input "Name" at bounding box center [728, 353] width 213 height 21
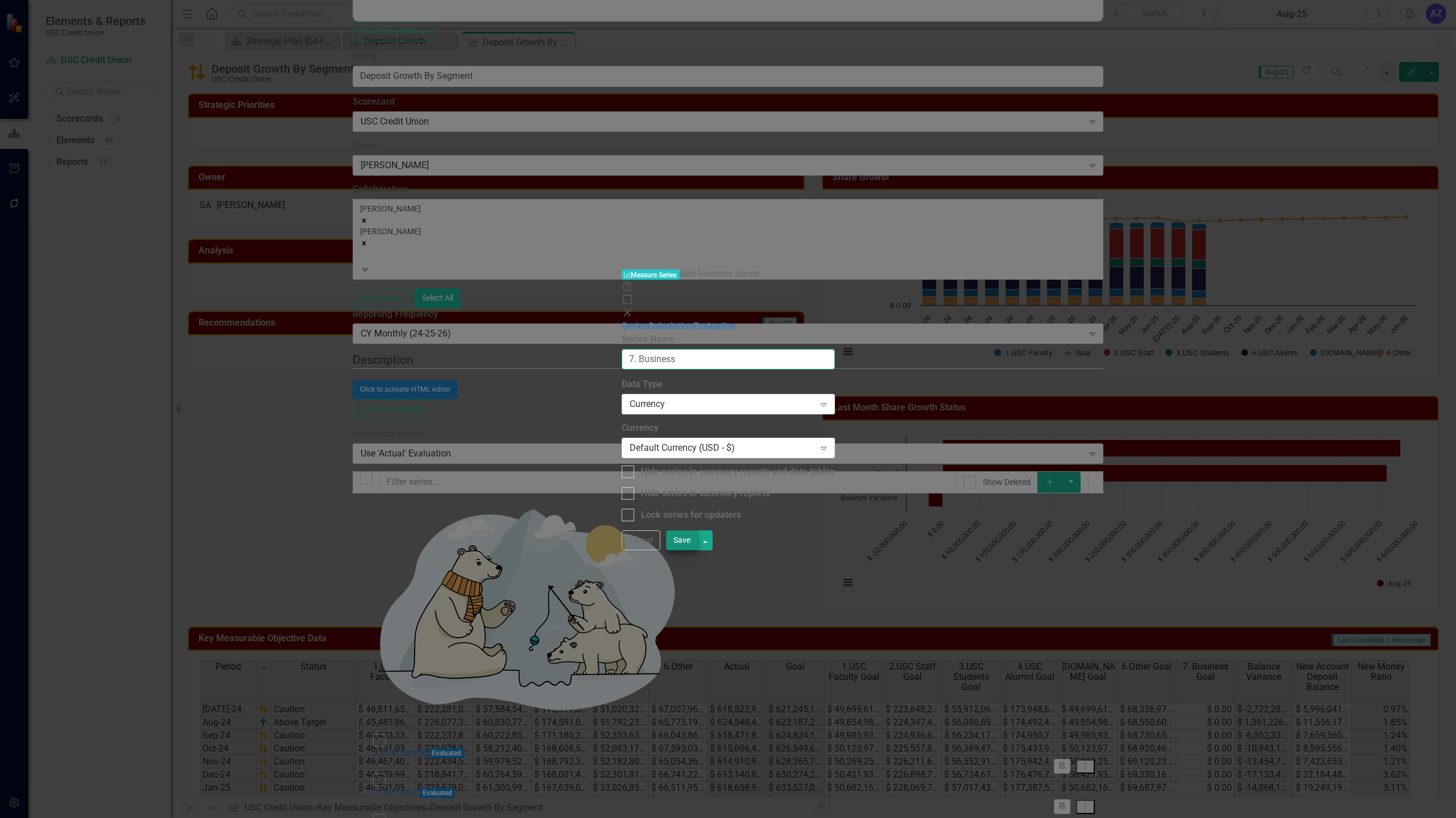
type input "7. Business"
click at [698, 551] on button "Save" at bounding box center [682, 540] width 32 height 20
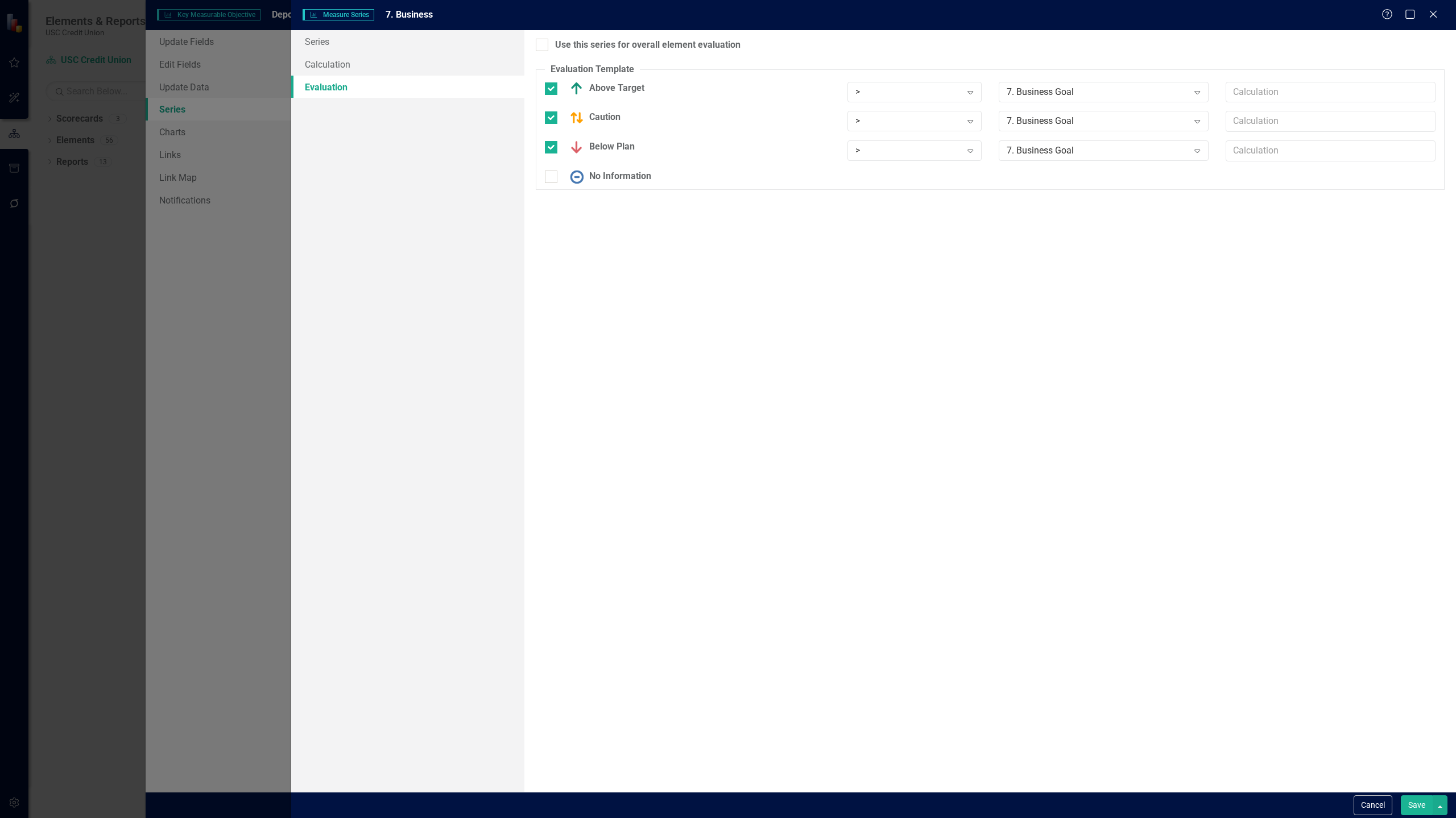
scroll to position [9, 0]
type input "1.*"
click at [1250, 124] on input "text" at bounding box center [1331, 121] width 210 height 21
type input "0.9"
type input "0.8*"
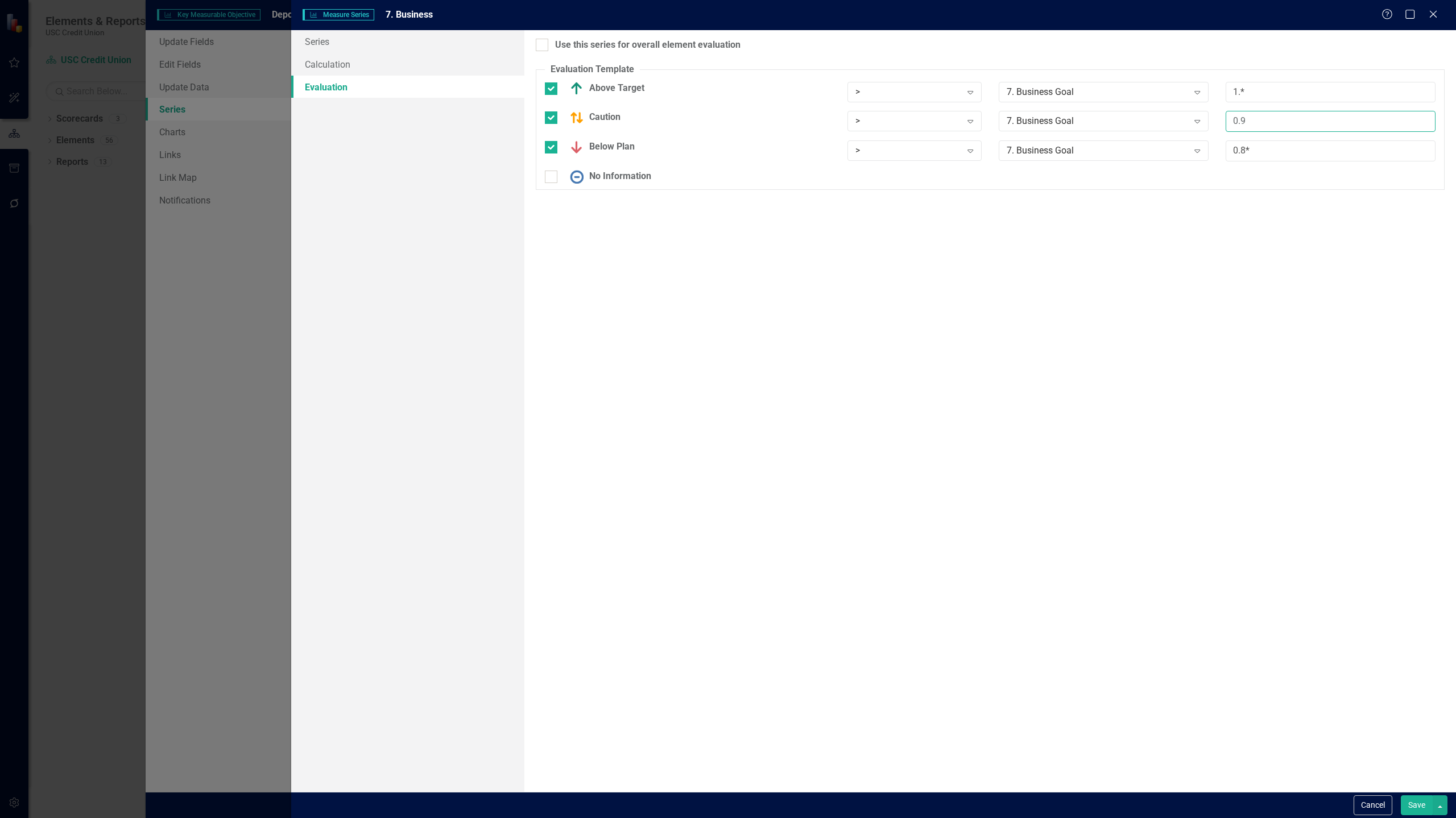
click at [1250, 122] on input "0.9" at bounding box center [1331, 121] width 210 height 21
type input "0.9*"
click at [1414, 804] on button "Save" at bounding box center [1416, 805] width 32 height 20
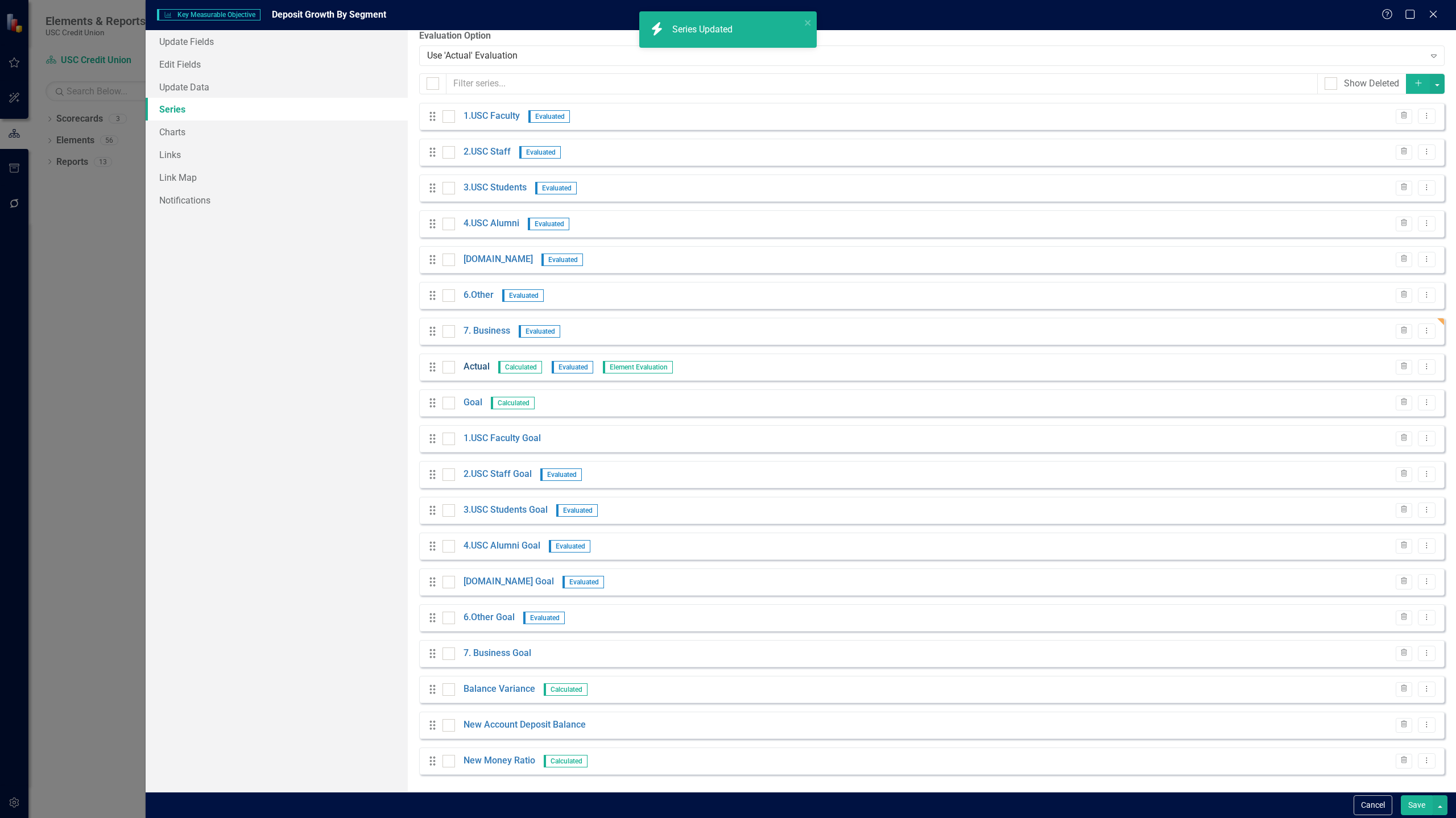
click at [480, 366] on link "Actual" at bounding box center [477, 367] width 26 height 13
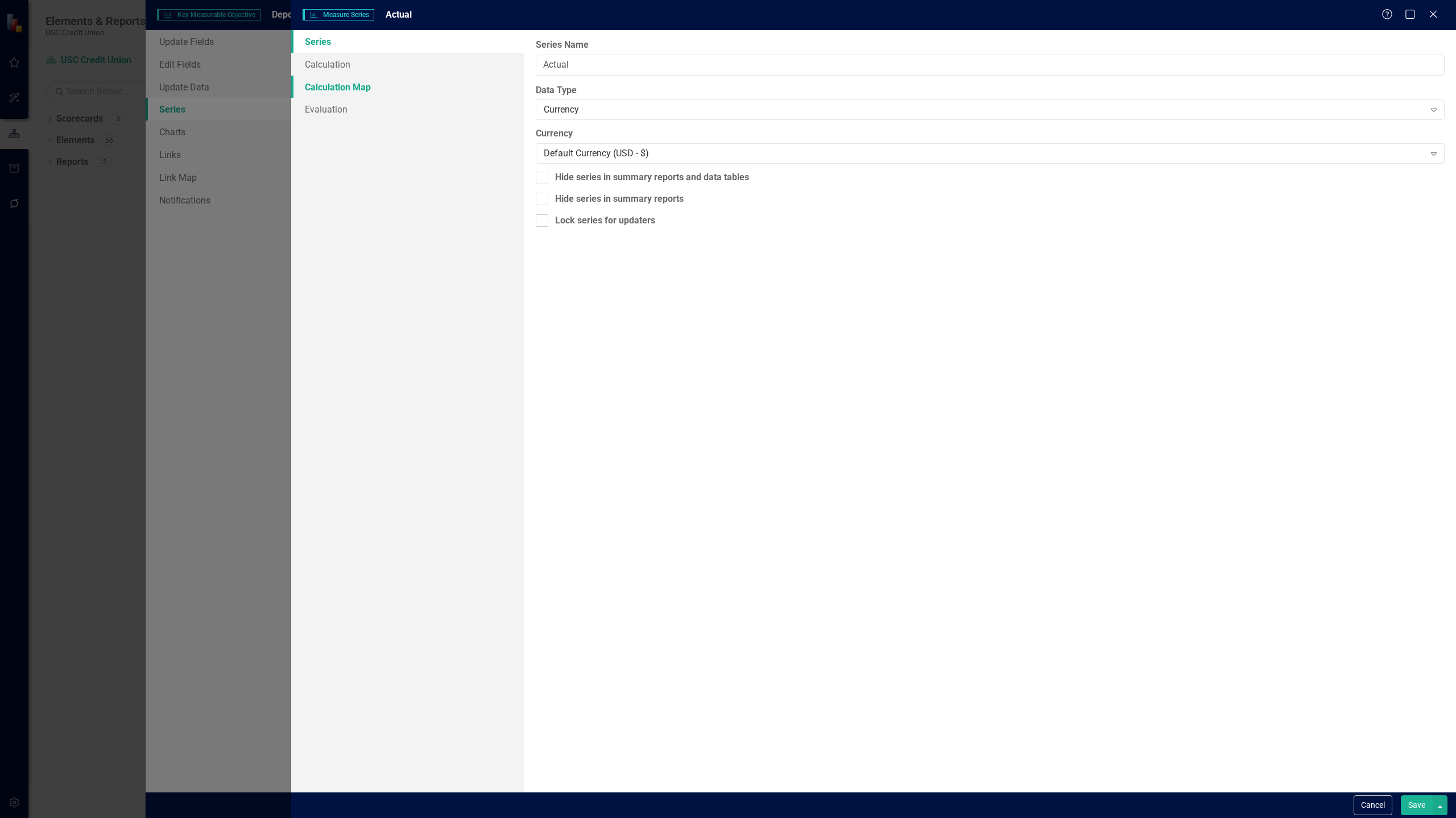
click at [429, 83] on link "Calculation Map" at bounding box center [407, 87] width 233 height 23
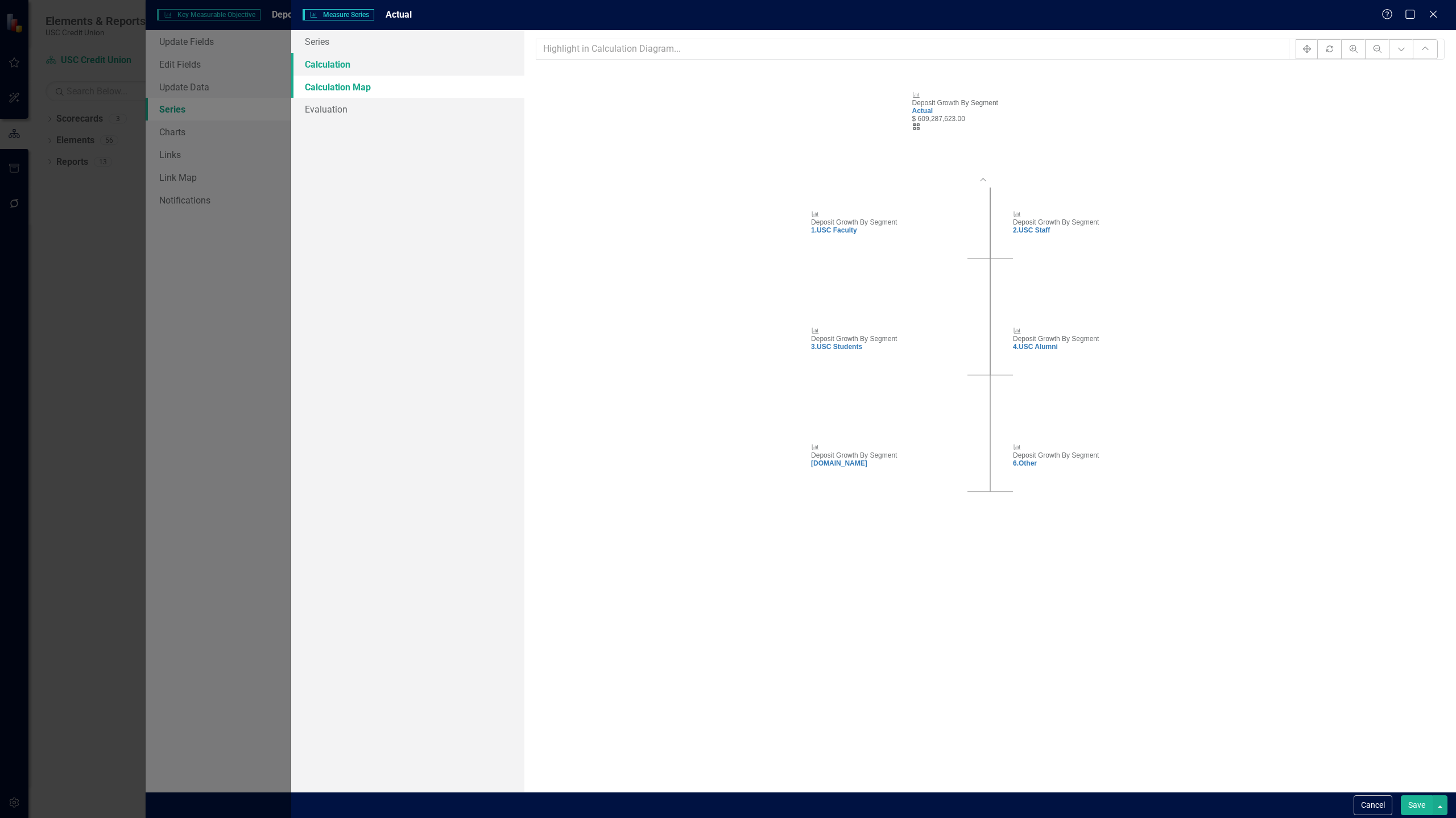
click at [488, 63] on link "Calculation" at bounding box center [407, 64] width 233 height 23
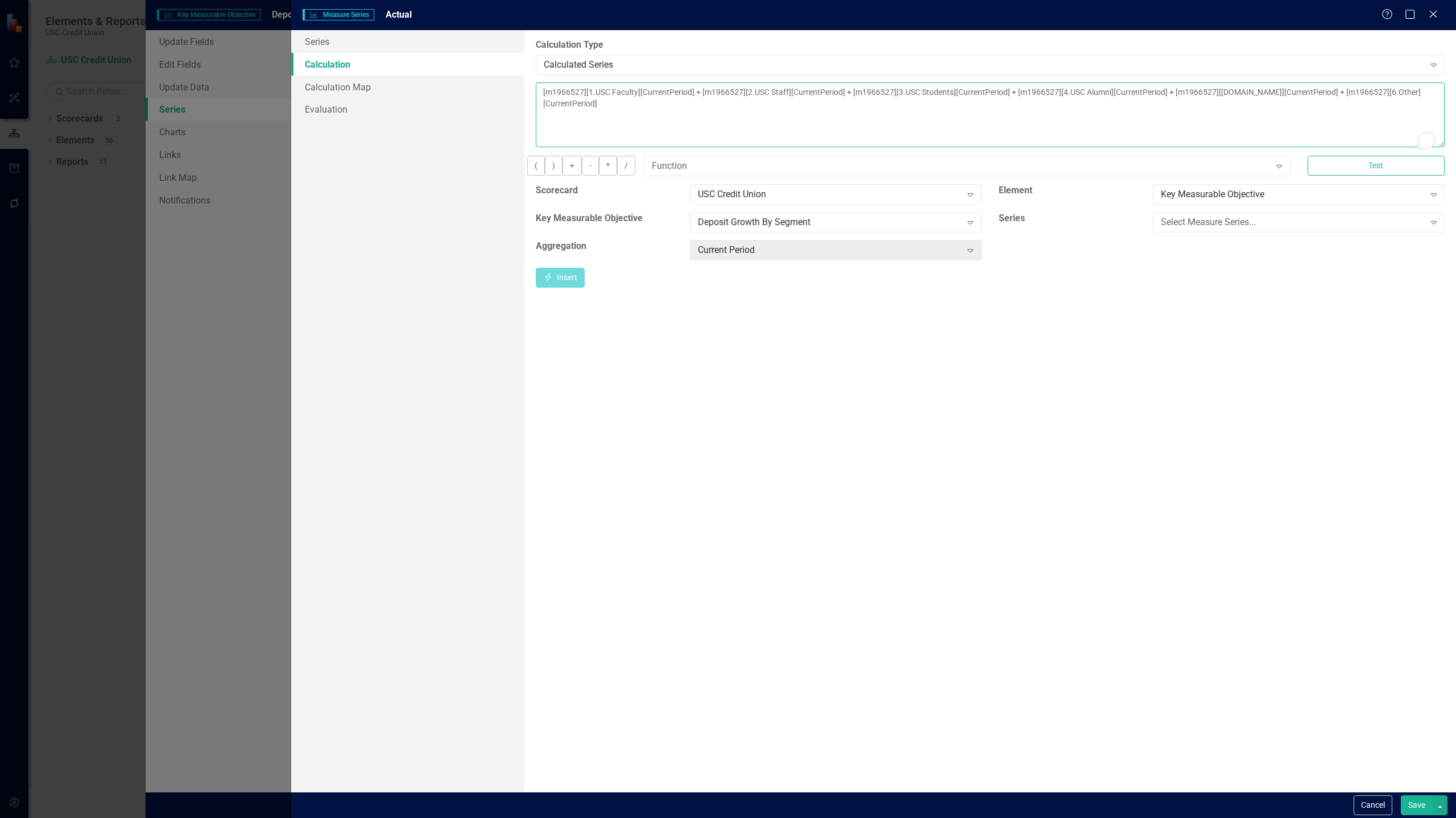
click at [961, 109] on textarea "[m1966527][1.USC Faculty][CurrentPeriod] + [m1966527][2.USC Staff][CurrentPerio…" at bounding box center [990, 115] width 909 height 65
click at [1233, 226] on div "Select Measure Series..." at bounding box center [1292, 222] width 263 height 13
click at [584, 285] on button "Insert Insert" at bounding box center [560, 277] width 49 height 20
type textarea "[m1966527][1.USC Faculty][CurrentPeriod] + [m1966527][2.USC Staff][CurrentPerio…"
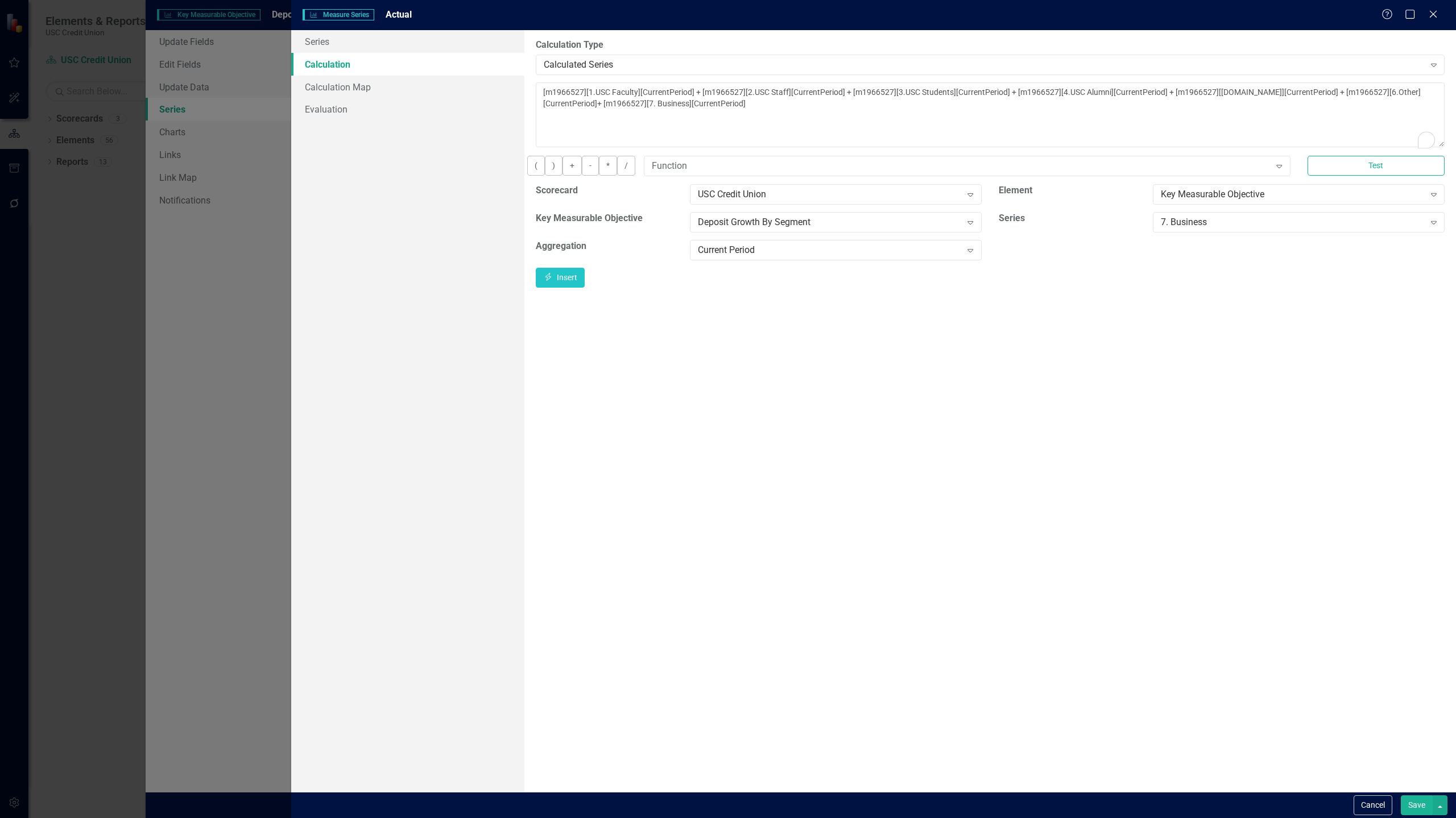
click at [1415, 808] on button "Save" at bounding box center [1416, 805] width 32 height 20
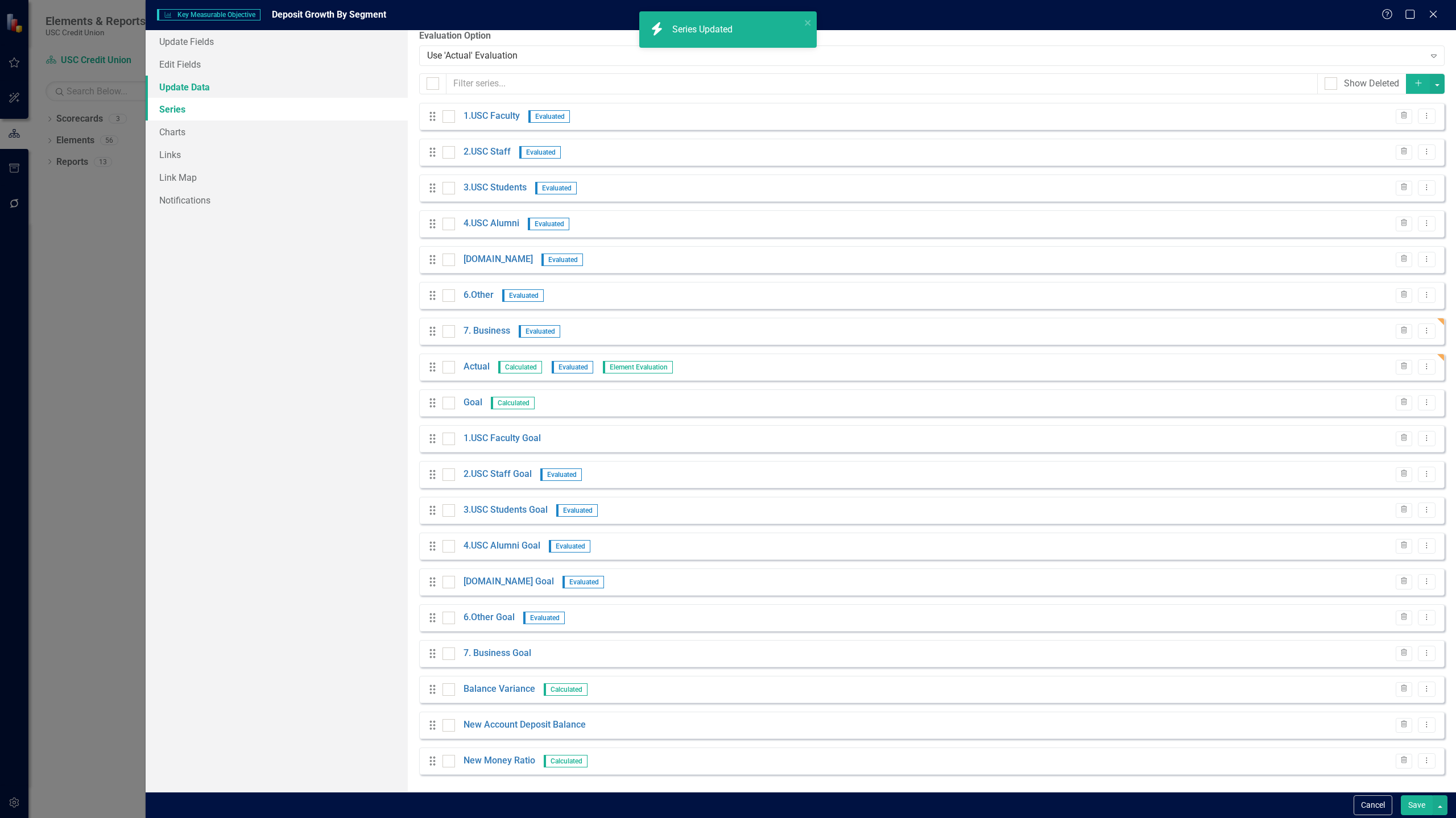
click at [221, 88] on link "Update Data" at bounding box center [277, 87] width 262 height 23
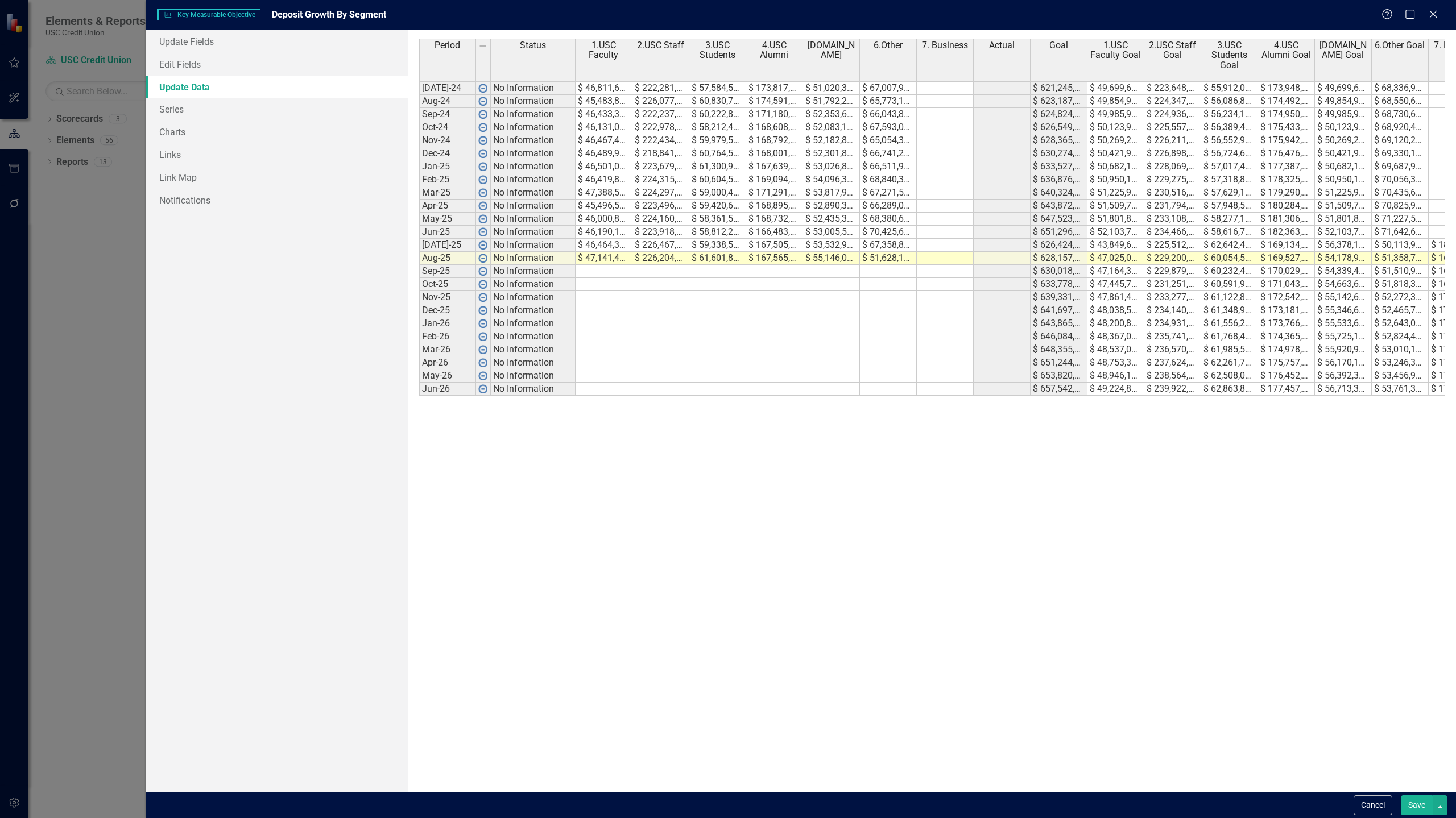
click at [946, 257] on td at bounding box center [945, 258] width 57 height 13
click at [938, 255] on td at bounding box center [945, 258] width 57 height 13
type textarea "17317825"
click at [1408, 806] on button "Save" at bounding box center [1416, 805] width 32 height 20
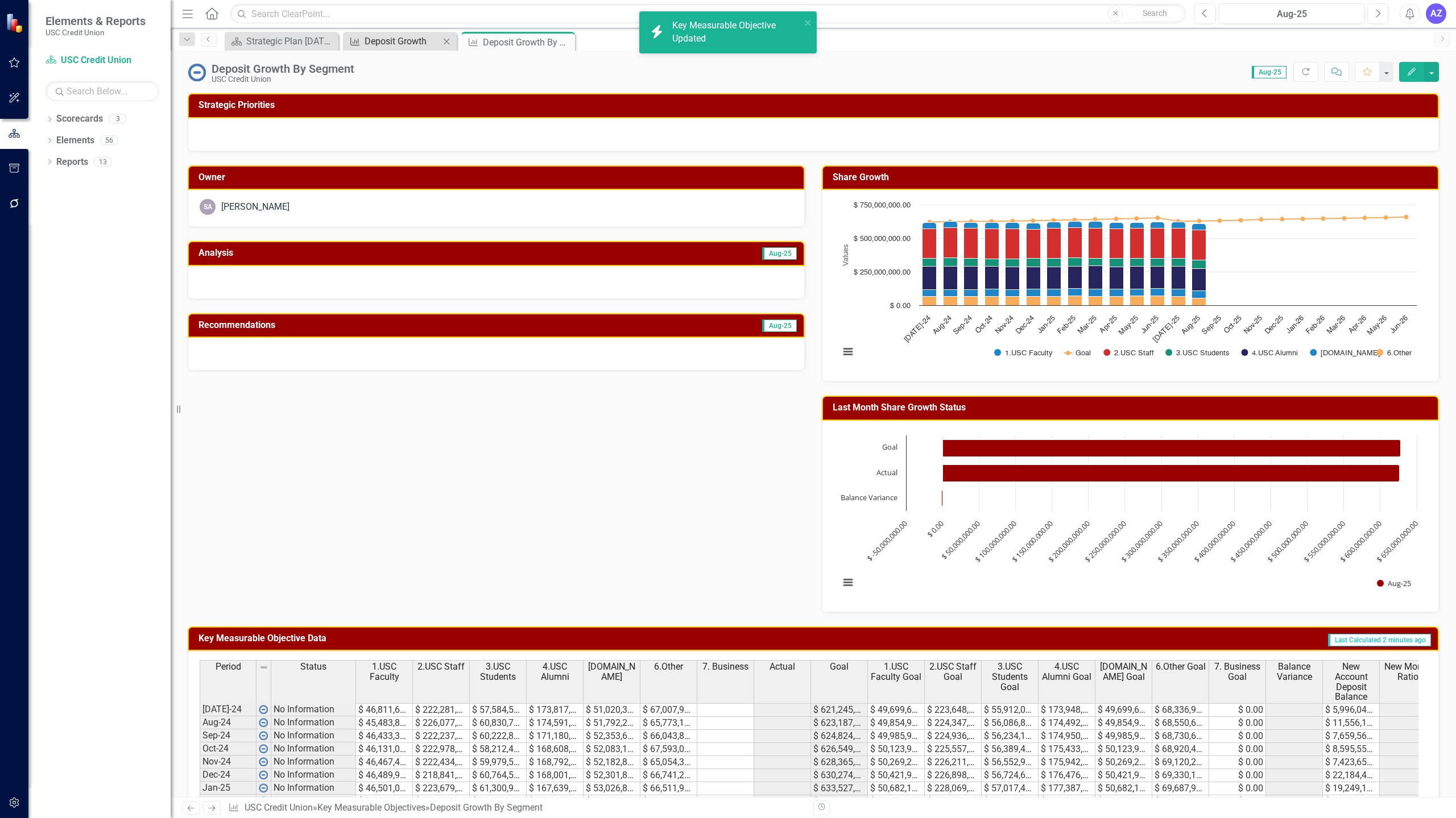
click at [400, 40] on div "Deposit Growth" at bounding box center [402, 41] width 75 height 14
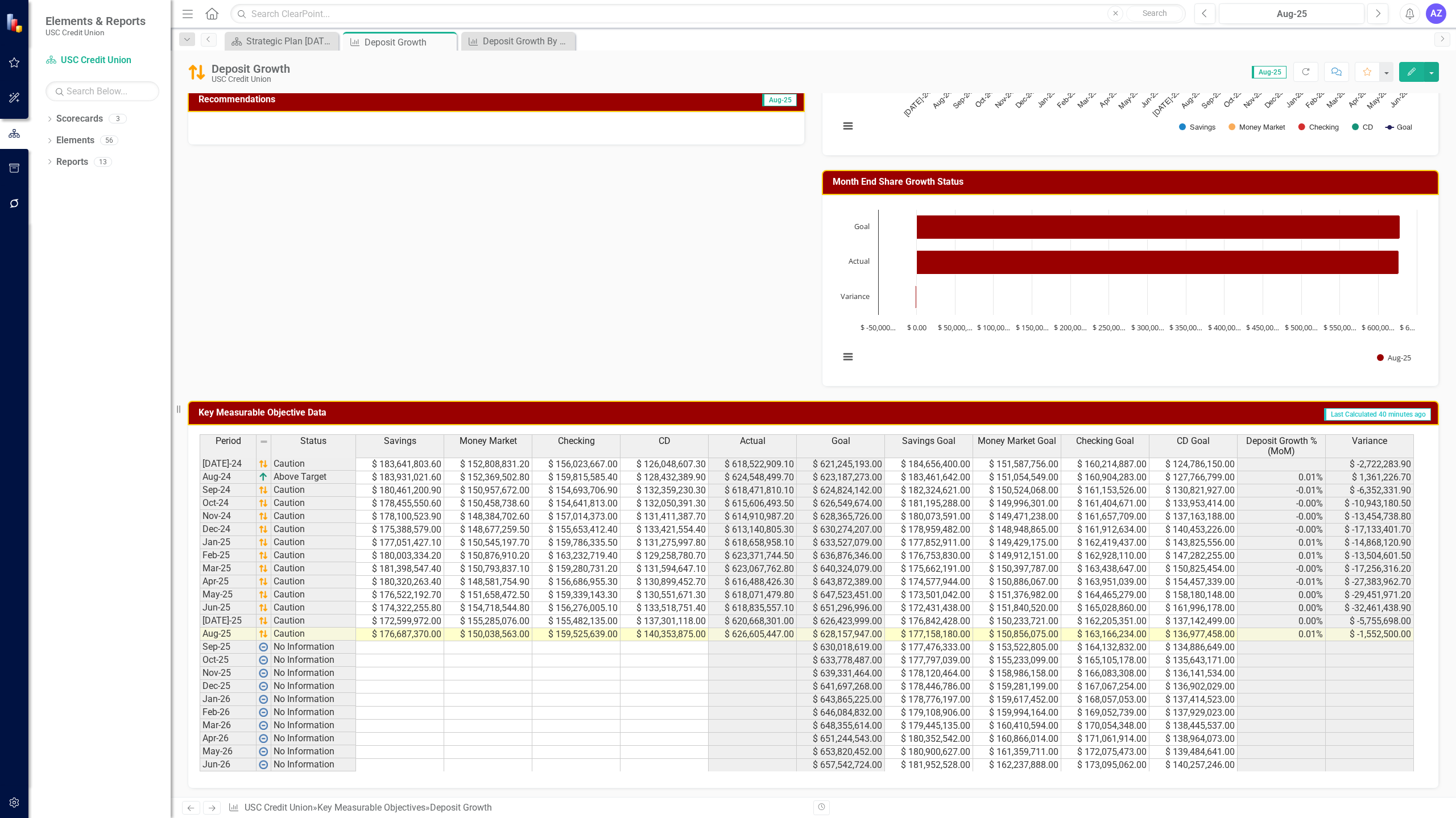
scroll to position [247, 0]
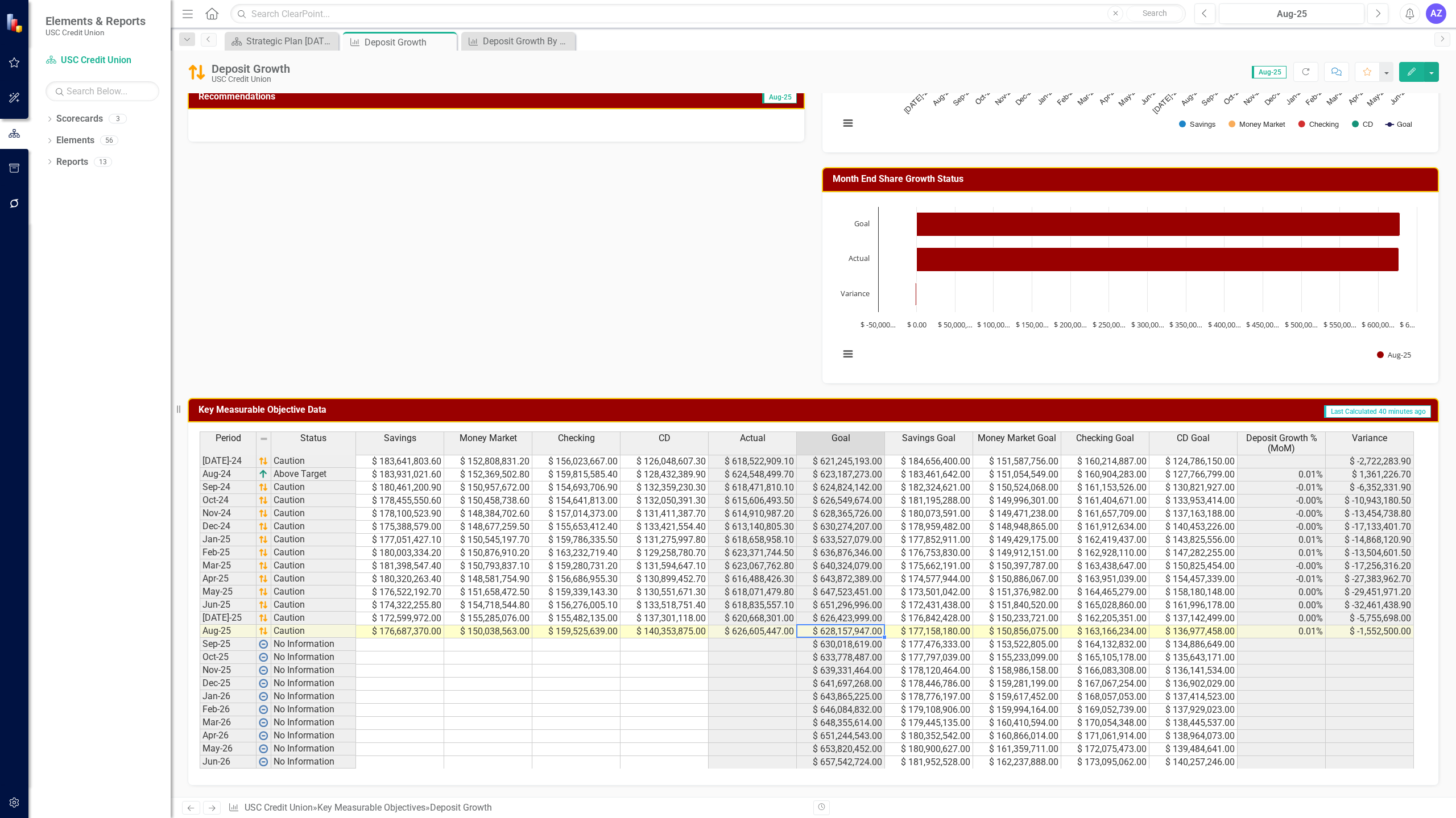
click at [846, 631] on td "$ 628,157,947.00" at bounding box center [840, 632] width 88 height 13
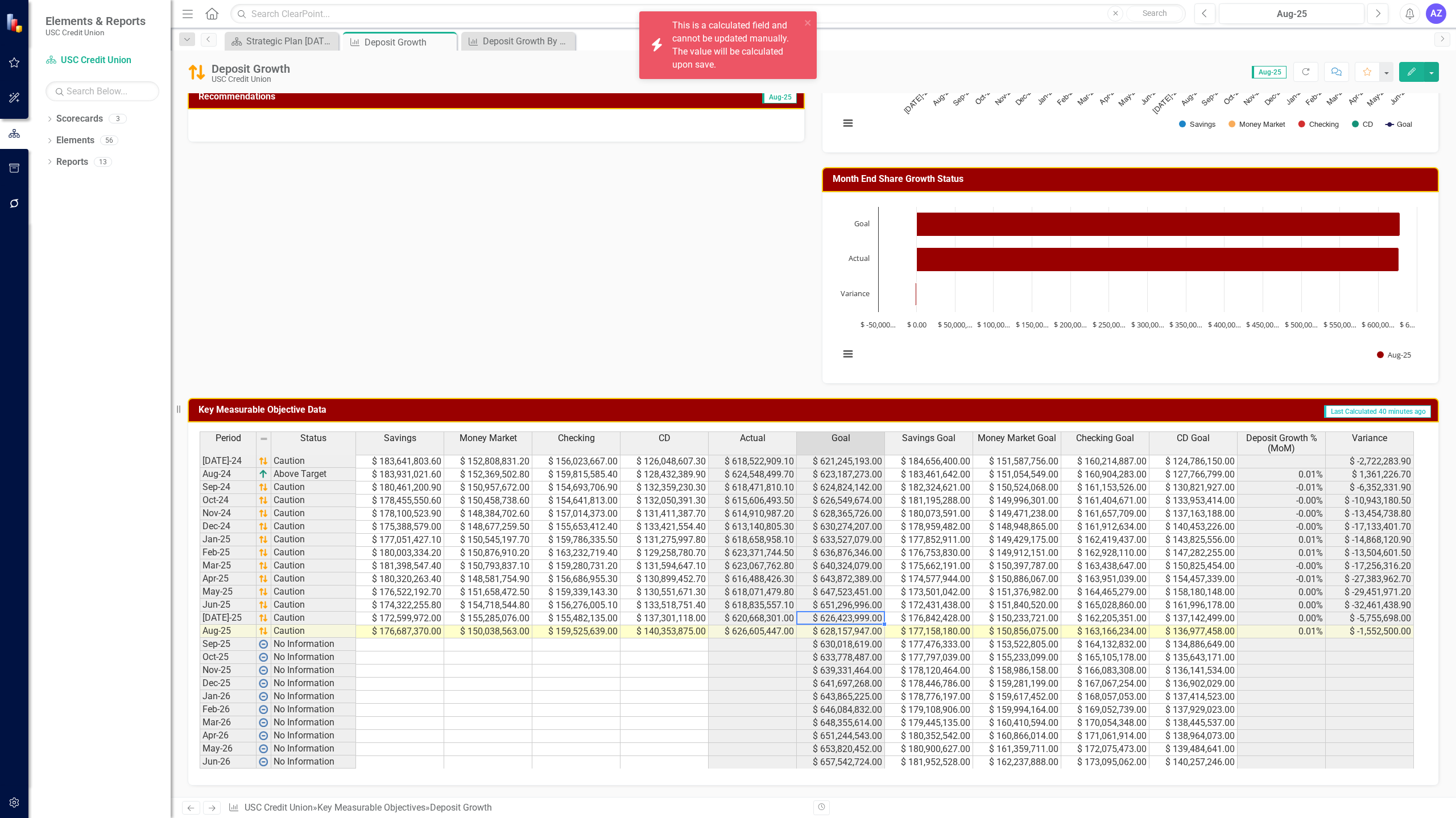
click at [866, 616] on td "$ 626,423,999.00" at bounding box center [840, 619] width 88 height 13
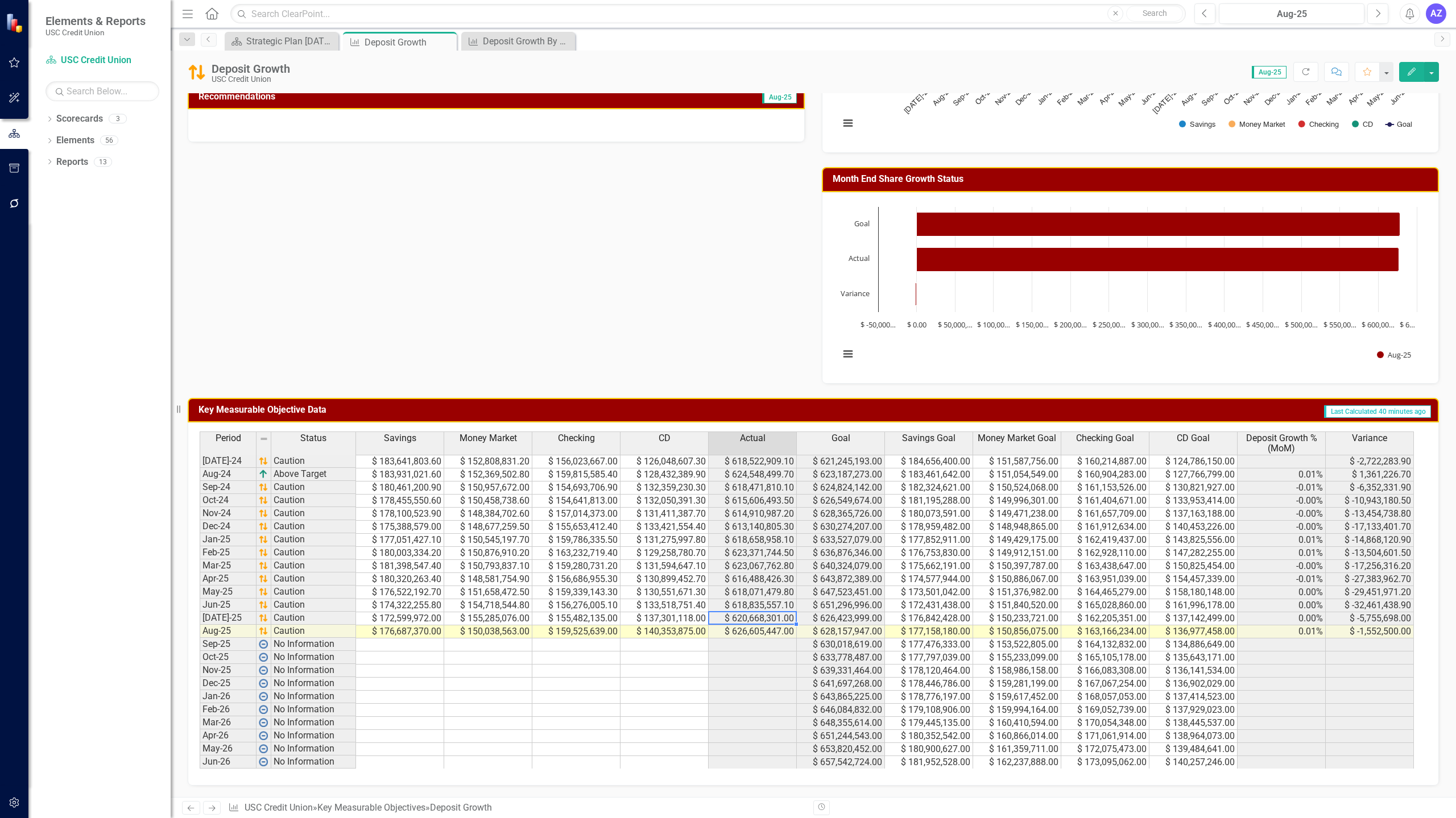
click at [773, 621] on td "$ 620,668,301.00" at bounding box center [752, 619] width 88 height 13
click at [509, 44] on div "Deposit Growth By Segment" at bounding box center [520, 41] width 75 height 14
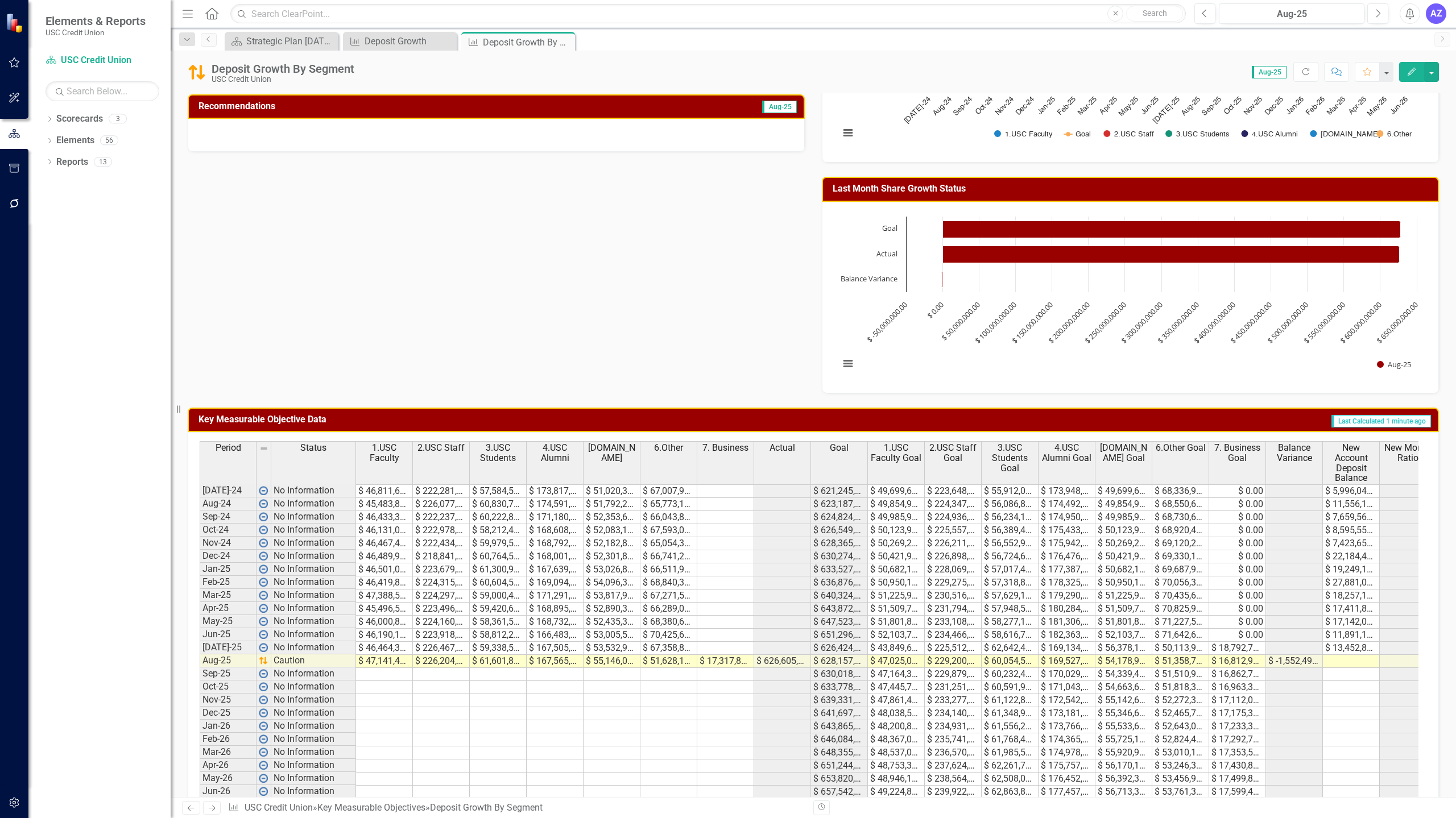
scroll to position [219, 0]
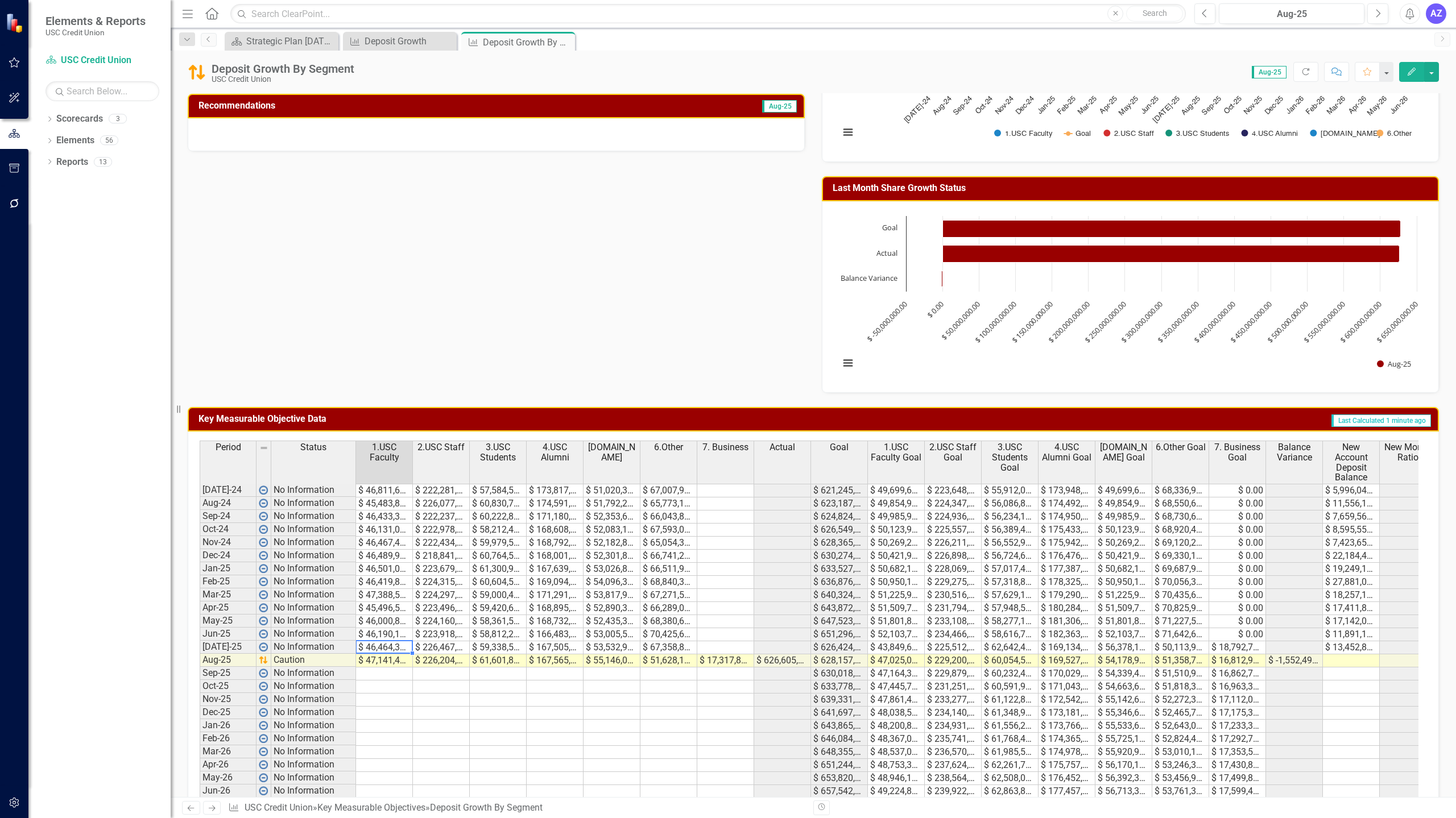
click at [374, 646] on td "$ 46,464,325.00" at bounding box center [384, 648] width 57 height 13
type textarea "46464324.98"
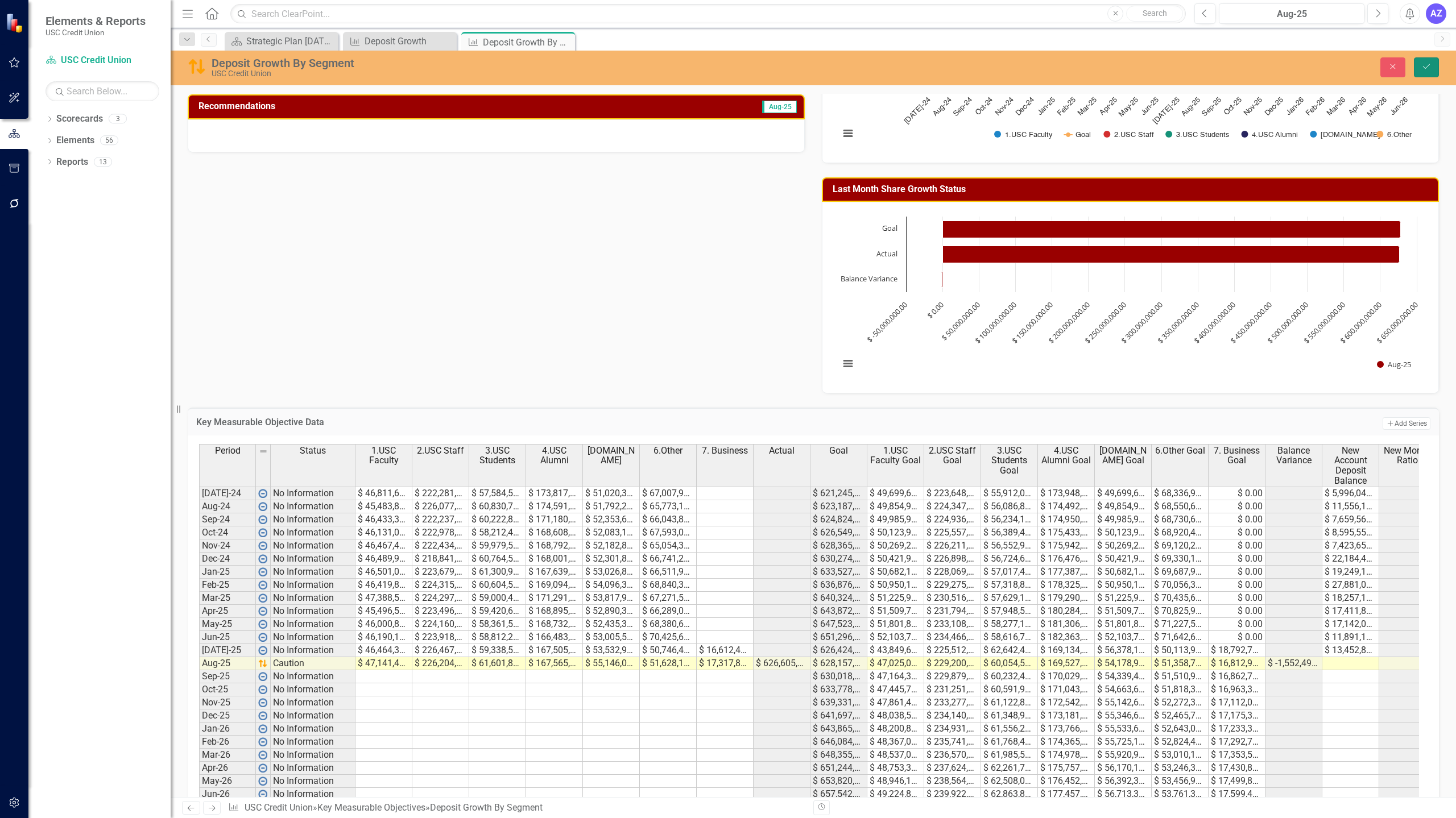
click at [1421, 71] on button "Save" at bounding box center [1427, 67] width 25 height 20
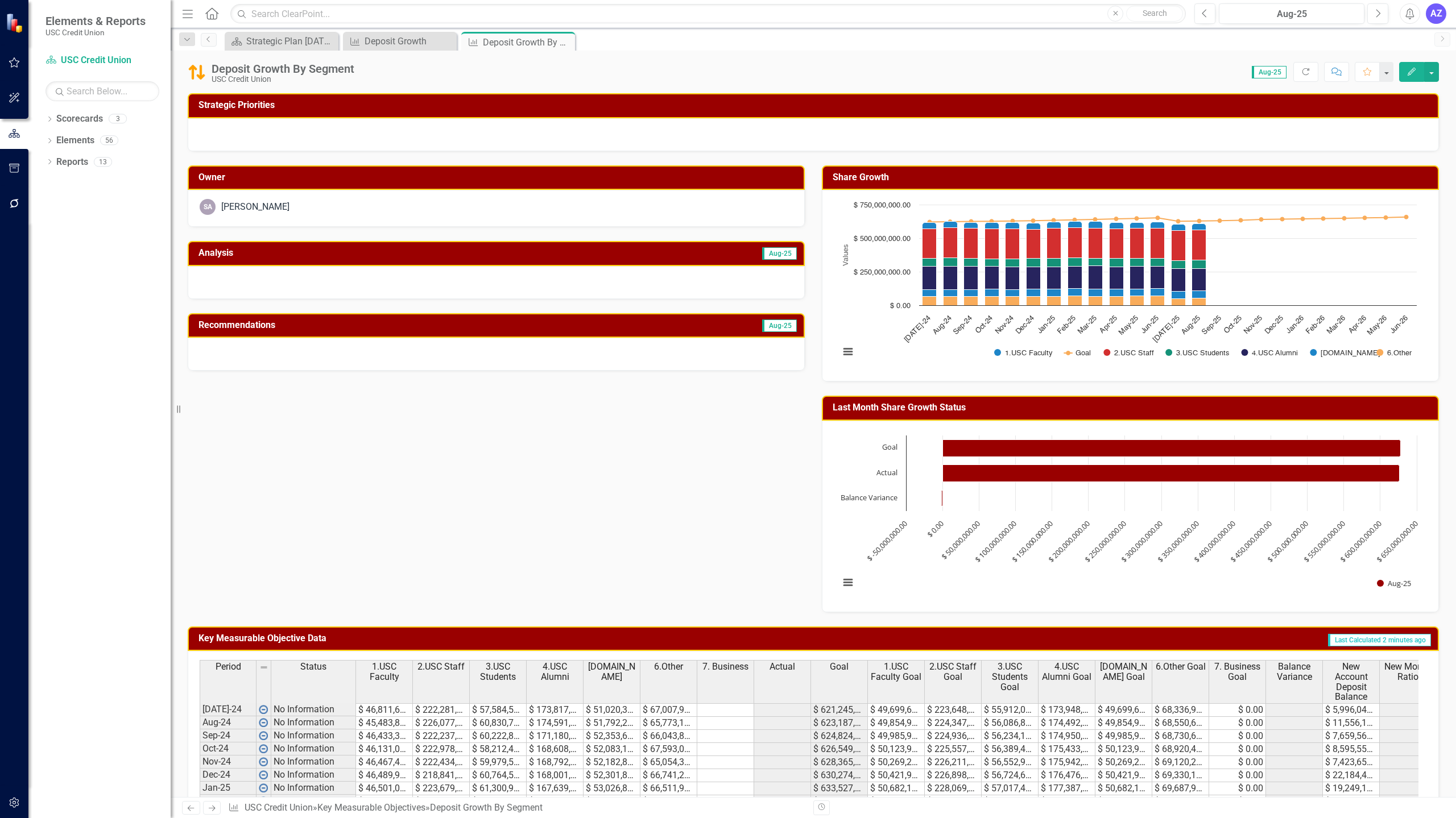
scroll to position [257, 0]
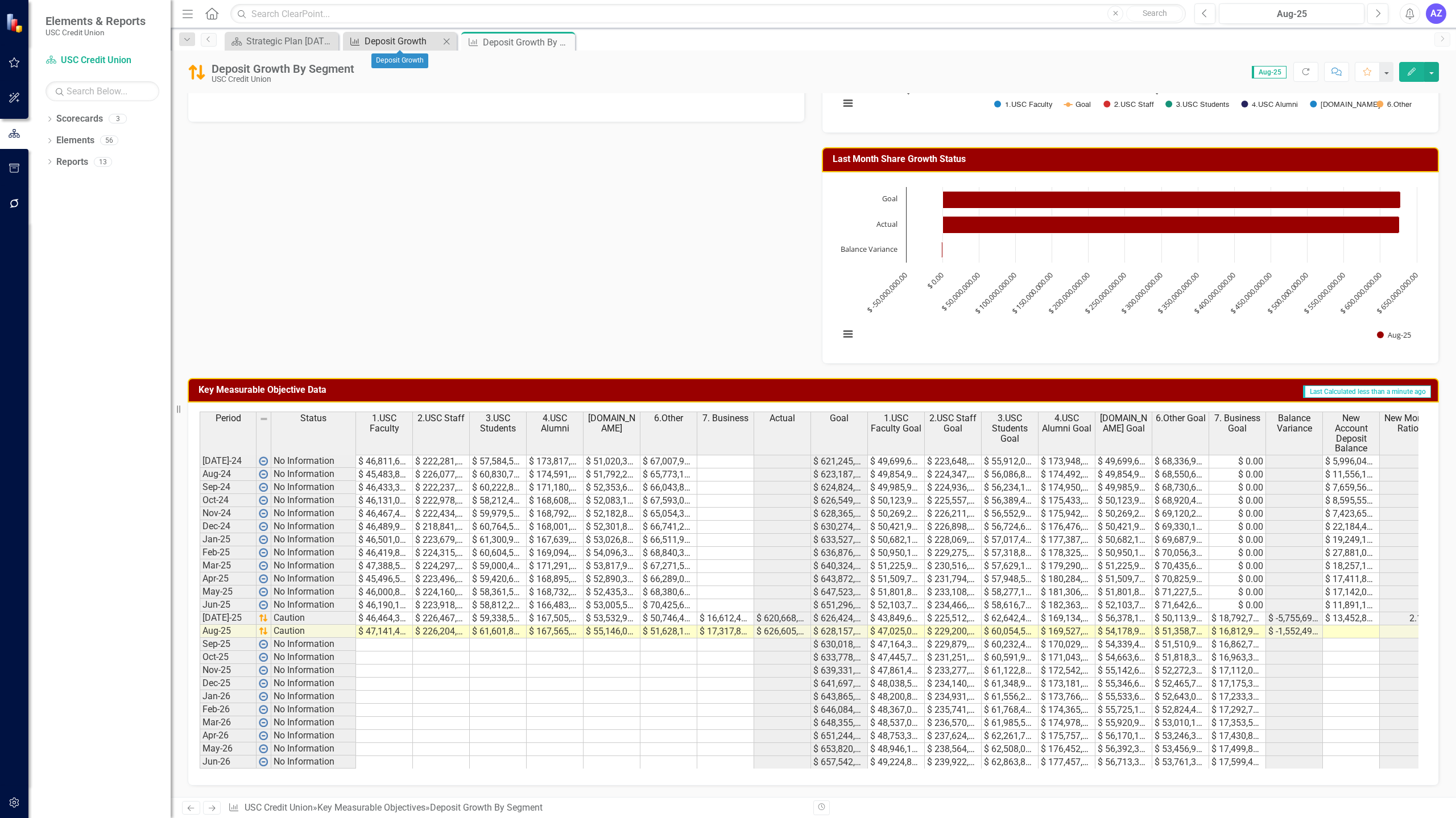
click at [411, 40] on div "Deposit Growth" at bounding box center [402, 41] width 75 height 14
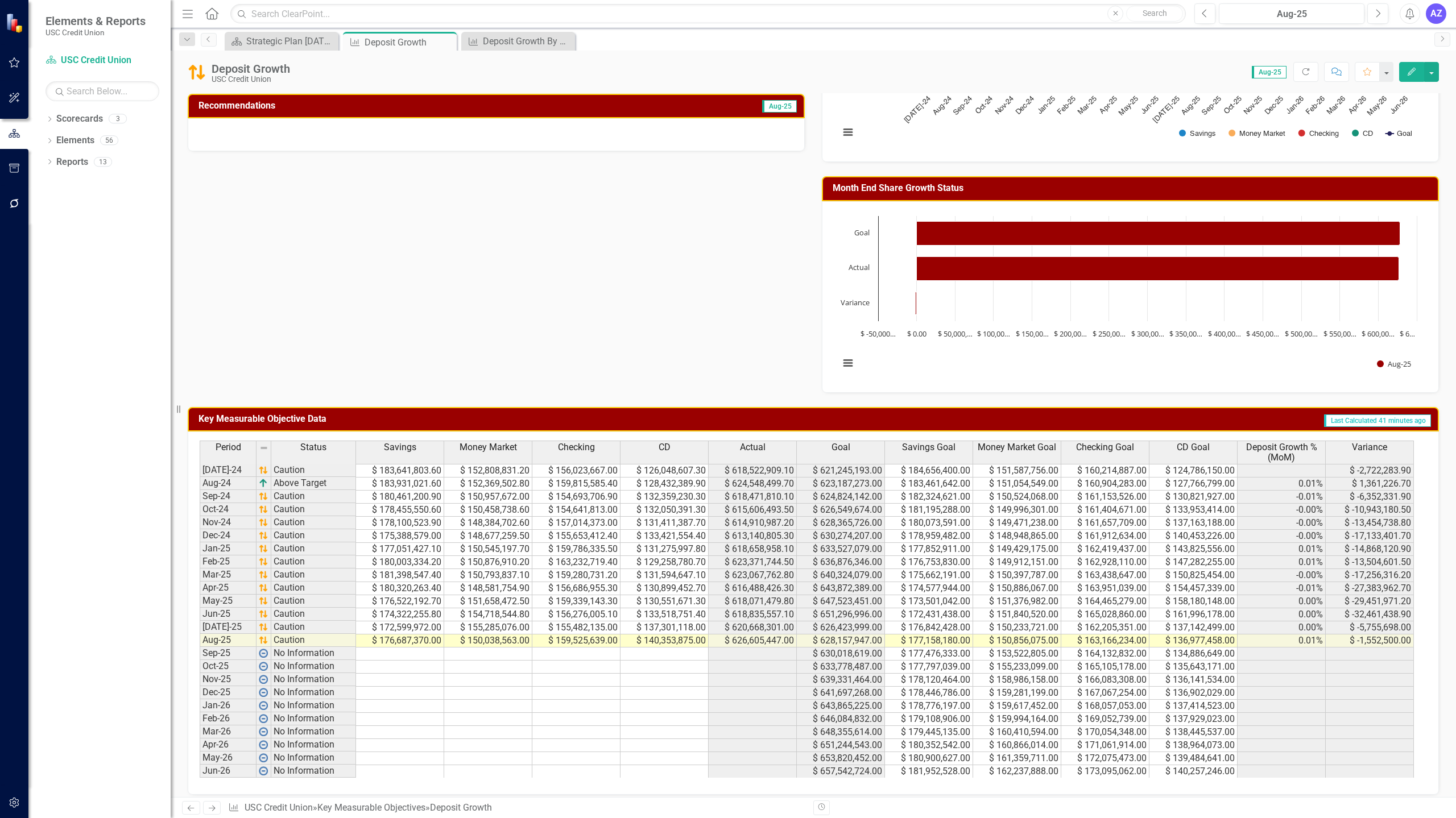
scroll to position [239, 0]
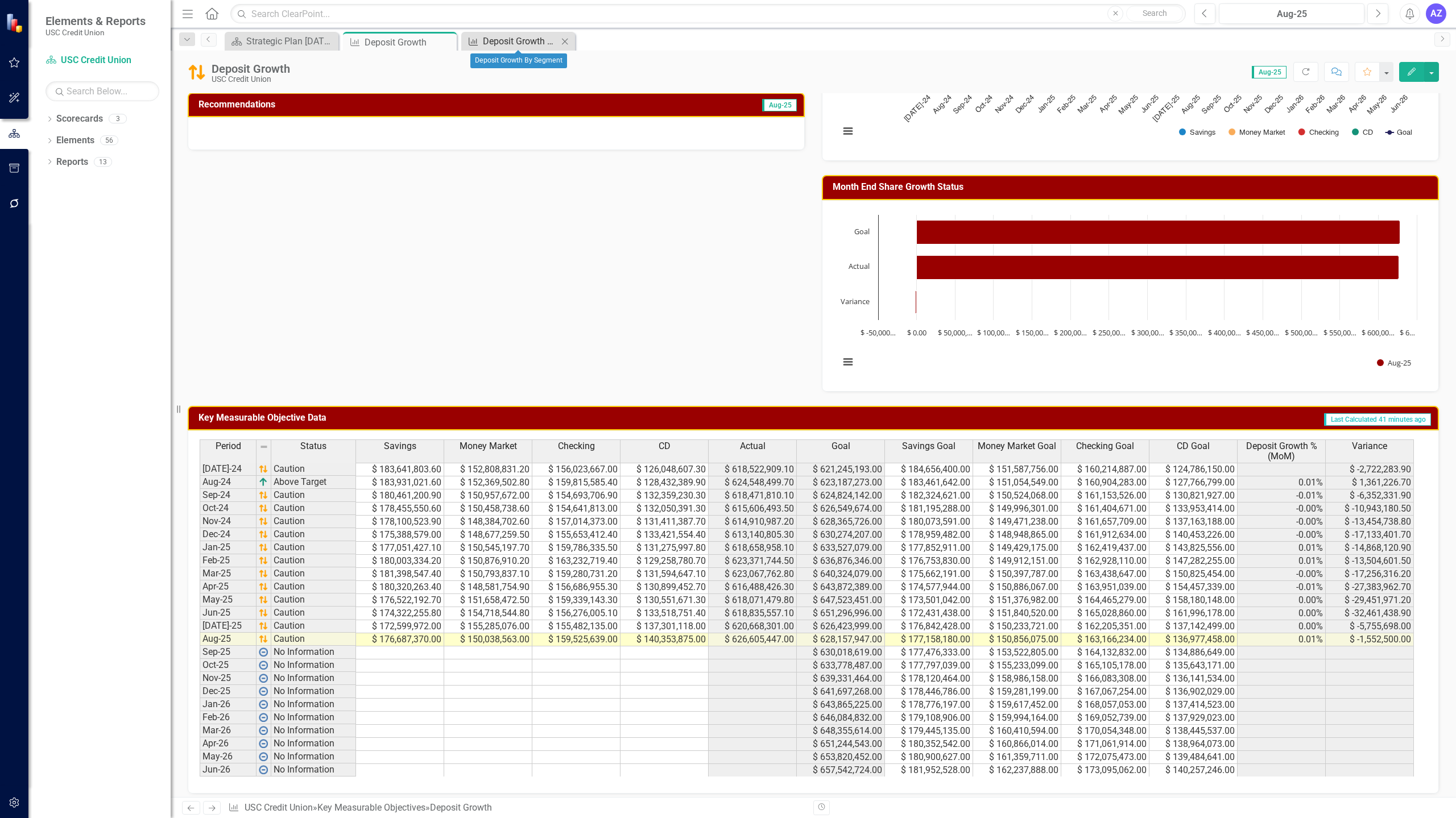
click at [518, 47] on div "Deposit Growth By Segment" at bounding box center [520, 41] width 75 height 14
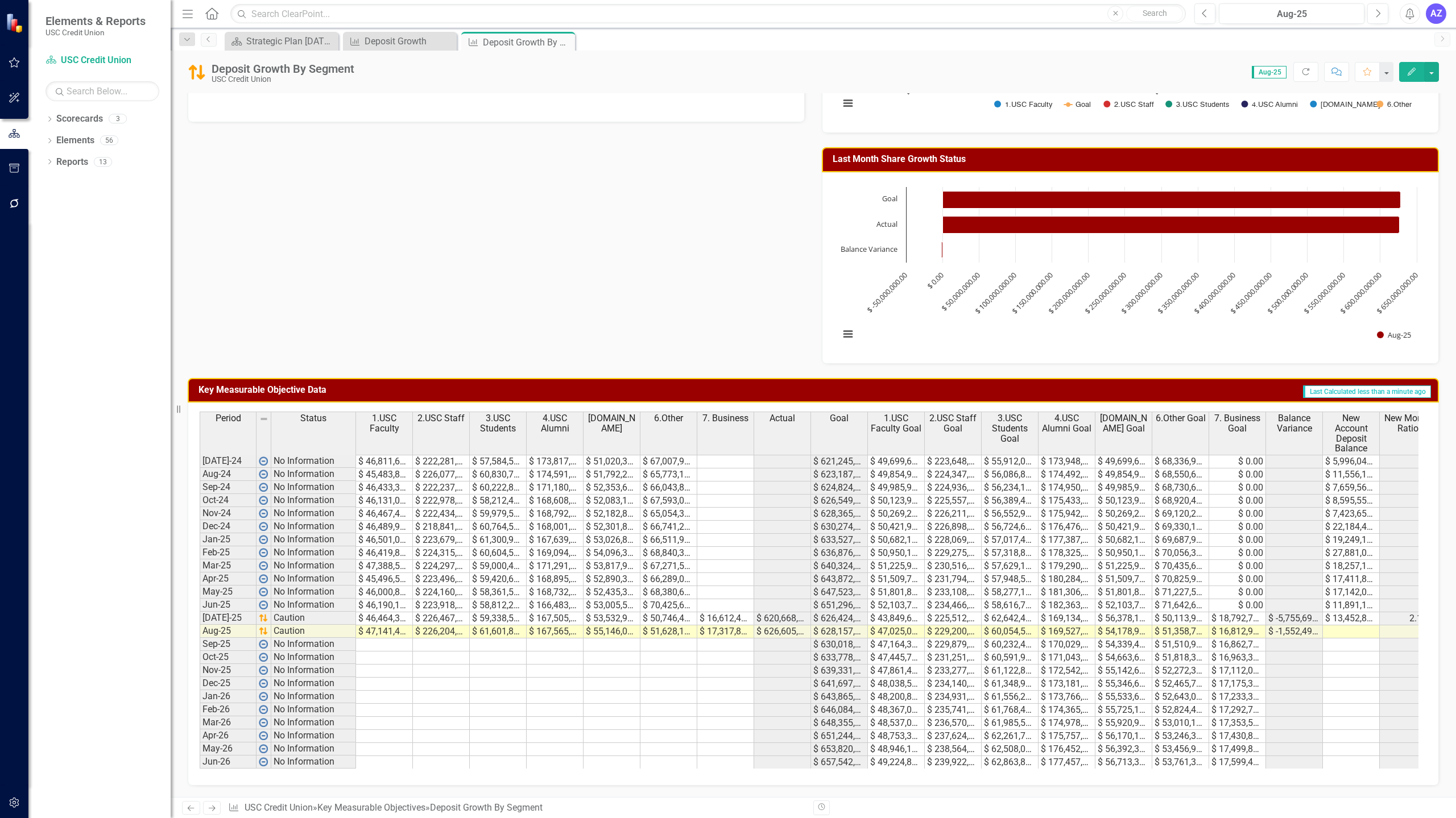
scroll to position [0, 18]
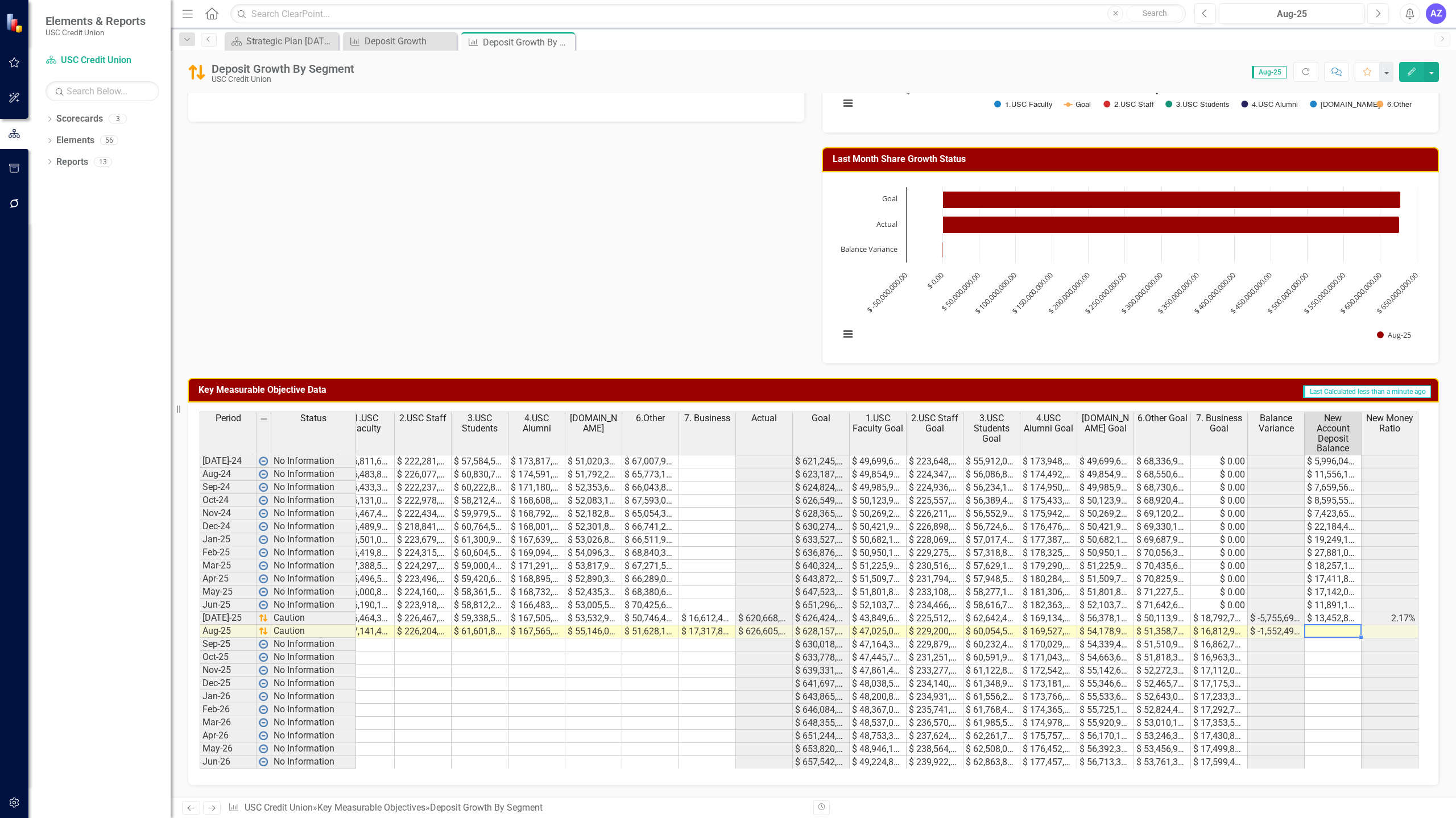
click at [1337, 625] on td at bounding box center [1333, 632] width 57 height 13
click at [1322, 612] on td "$ 13,452,878.00" at bounding box center [1333, 619] width 57 height 13
click at [1331, 612] on td "$ 13,452,878.00" at bounding box center [1333, 619] width 57 height 13
type textarea "13452878"
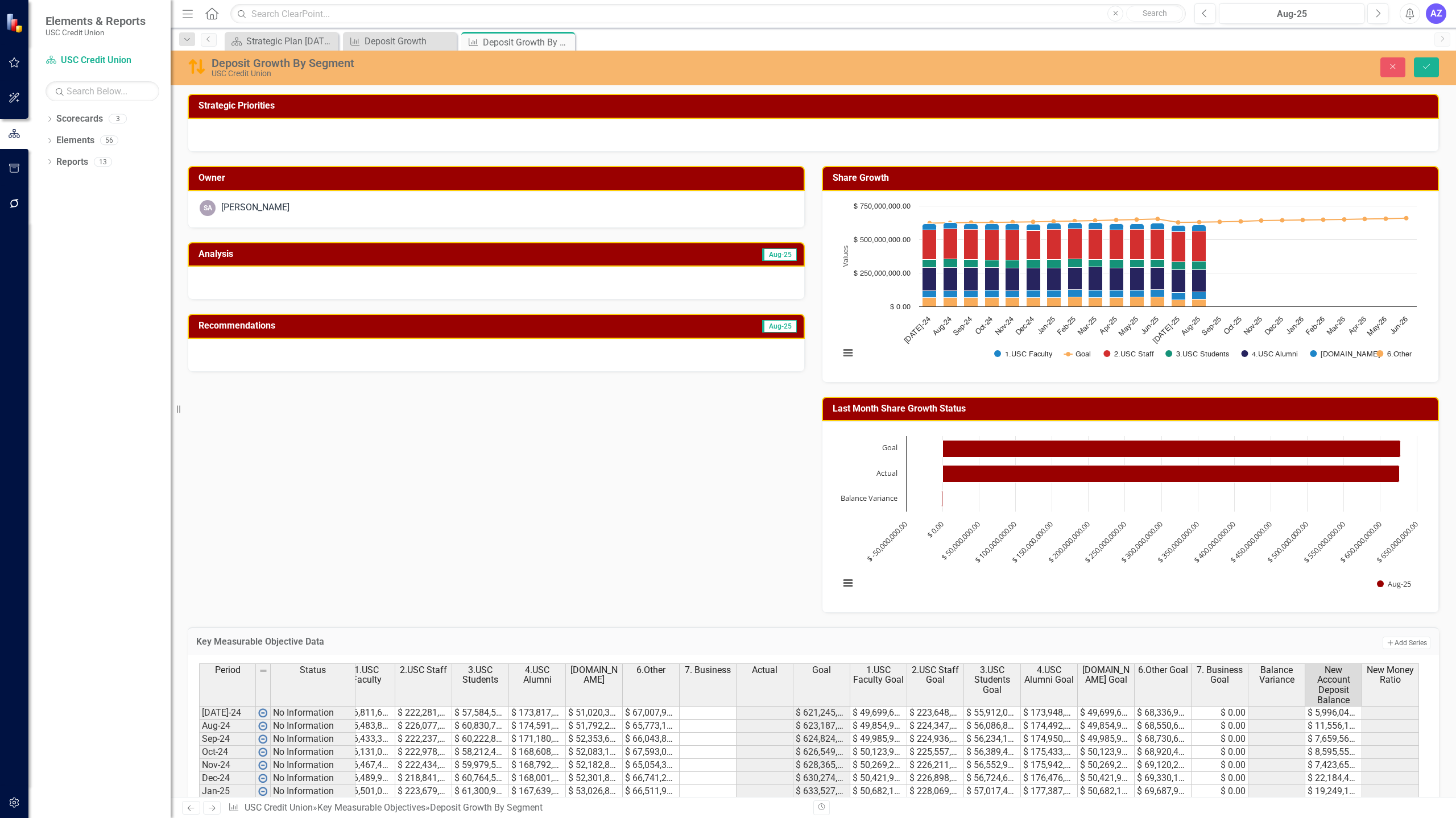
scroll to position [259, 0]
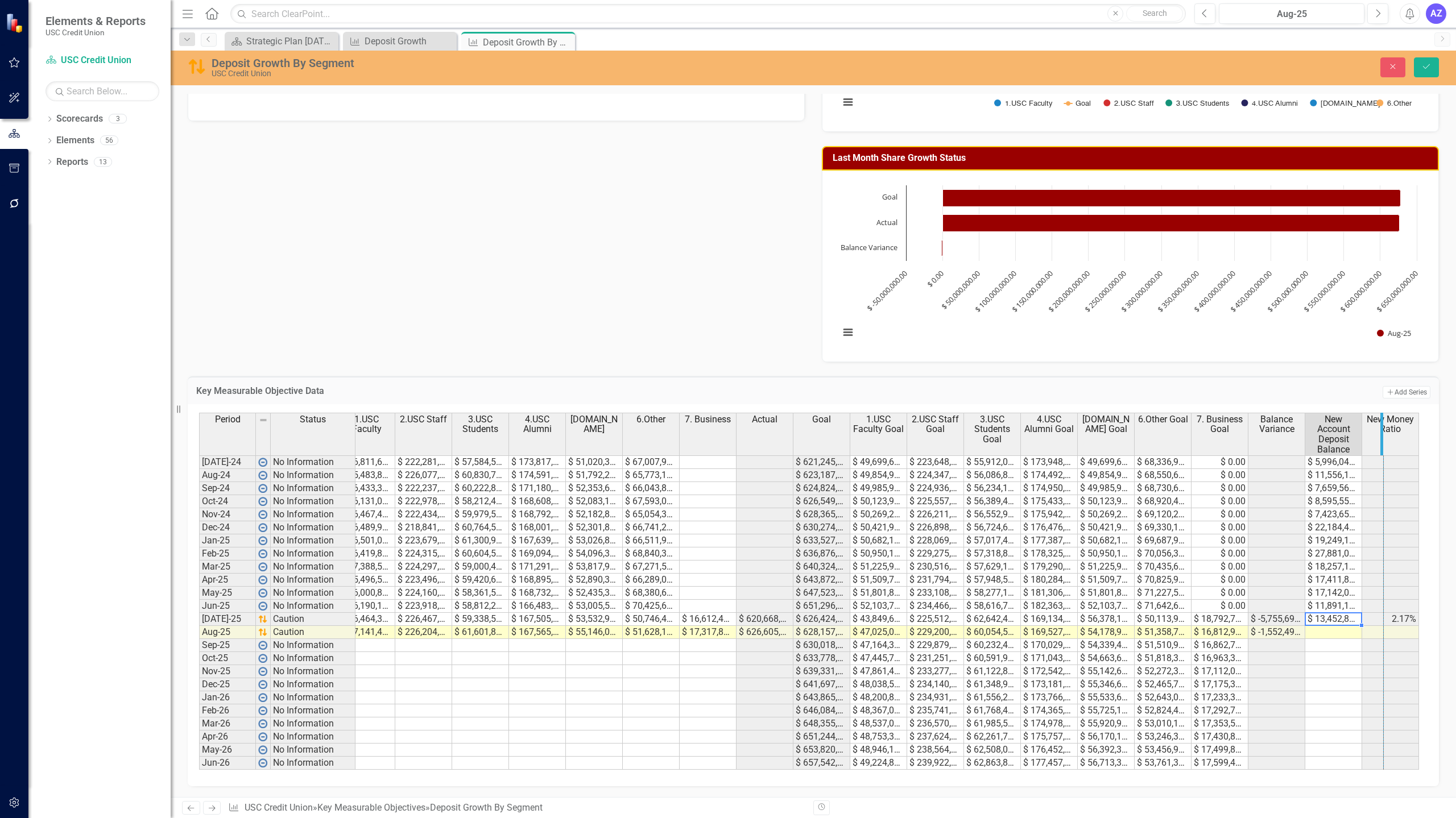
drag, startPoint x: 1359, startPoint y: 420, endPoint x: 1381, endPoint y: 426, distance: 22.8
click at [1431, 68] on icon "Save" at bounding box center [1426, 66] width 10 height 8
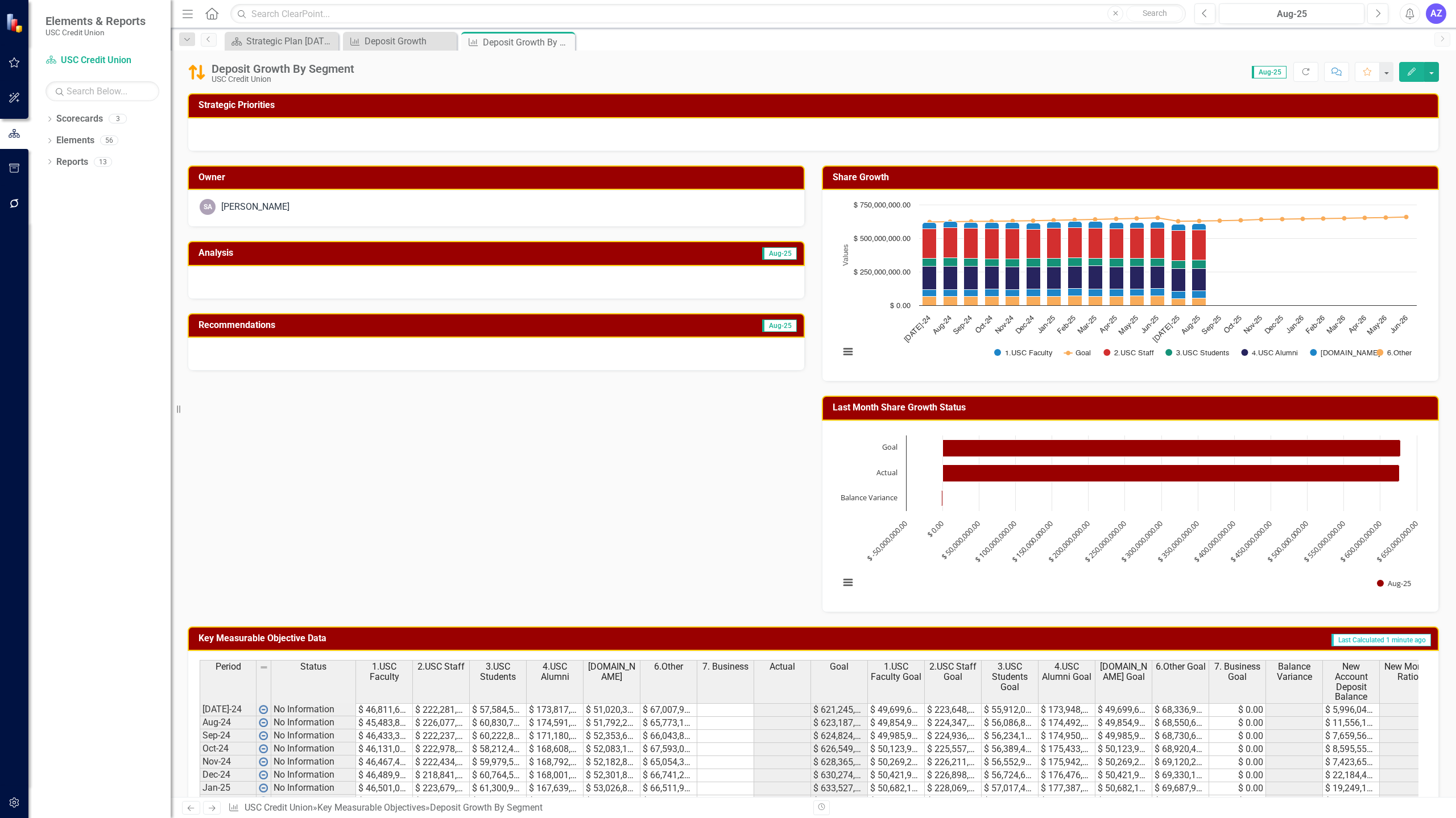
scroll to position [257, 0]
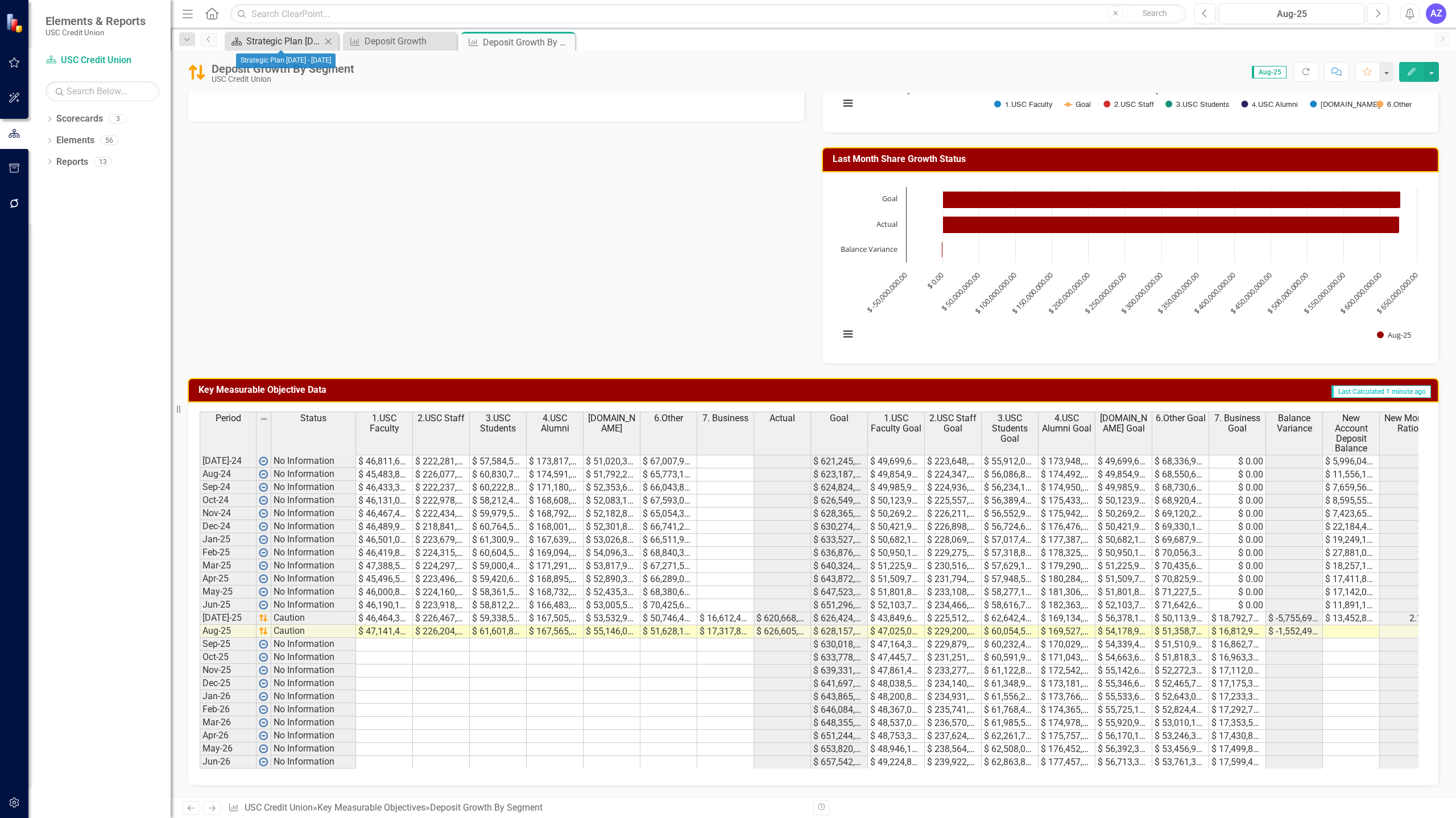
click at [287, 36] on div "Strategic Plan [DATE] - [DATE]" at bounding box center [283, 41] width 75 height 14
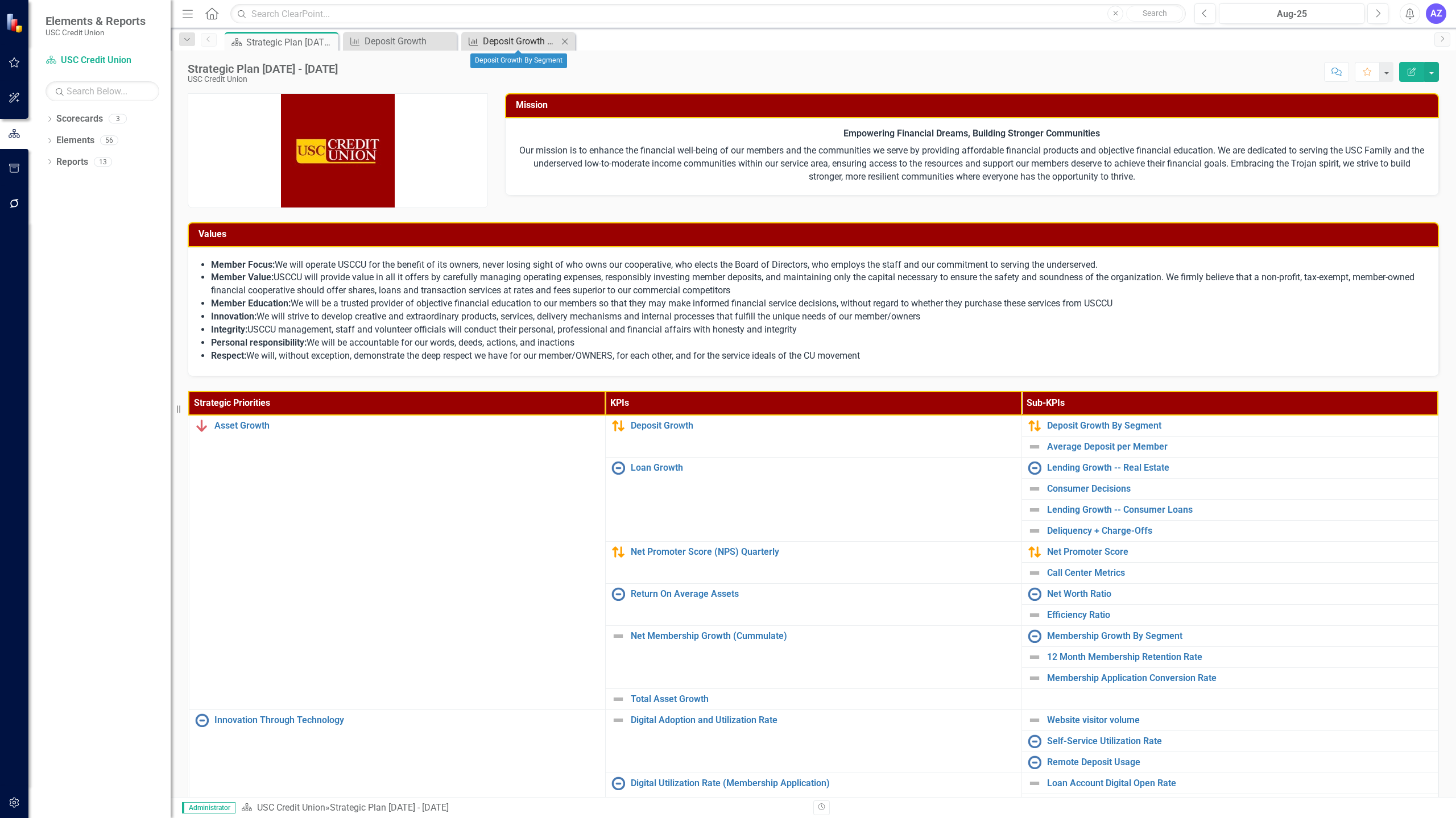
click at [506, 41] on div "Deposit Growth By Segment" at bounding box center [520, 41] width 75 height 14
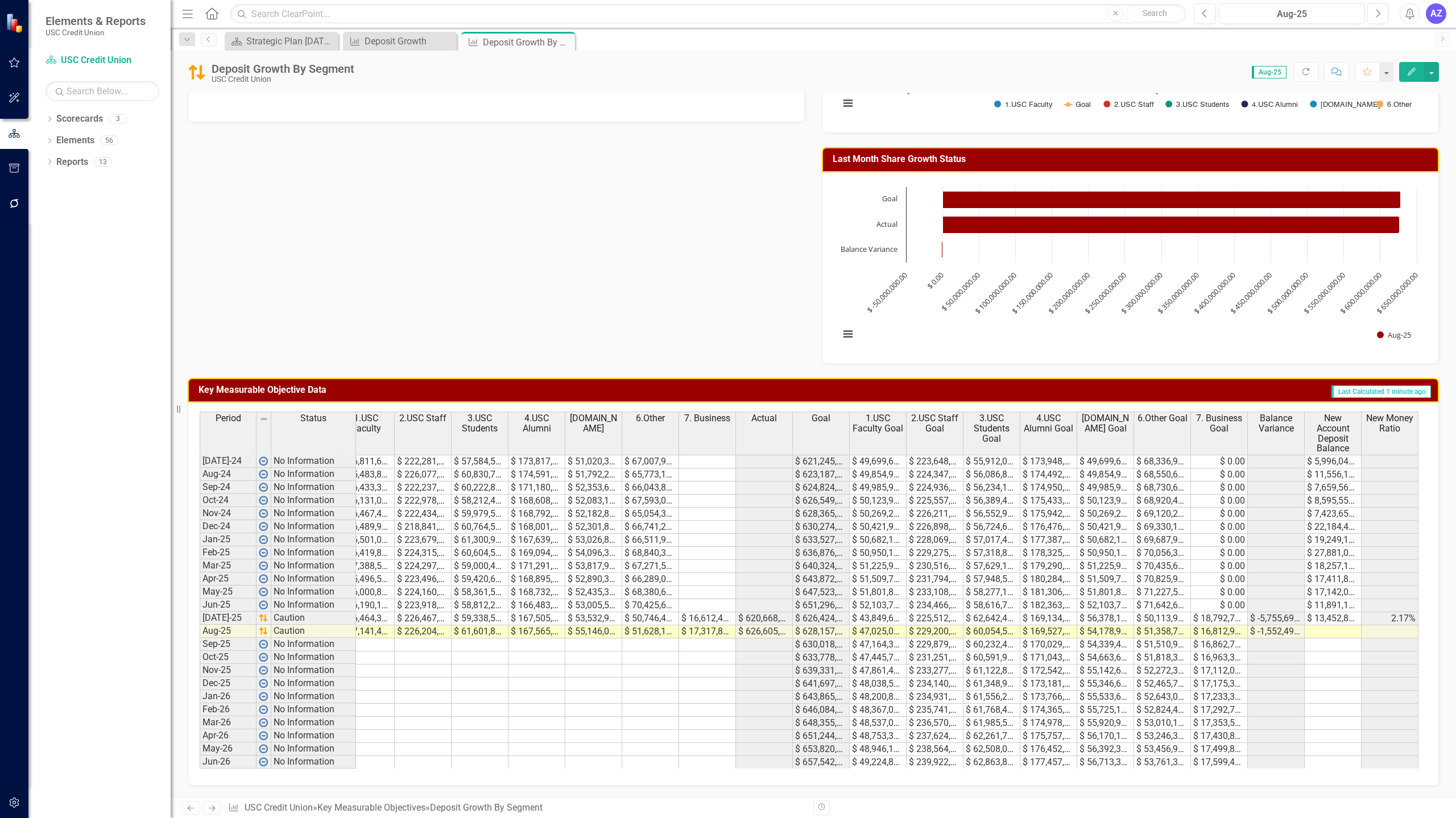
scroll to position [0, 18]
click at [1321, 612] on td "$ 13,452,878.00" at bounding box center [1333, 619] width 57 height 13
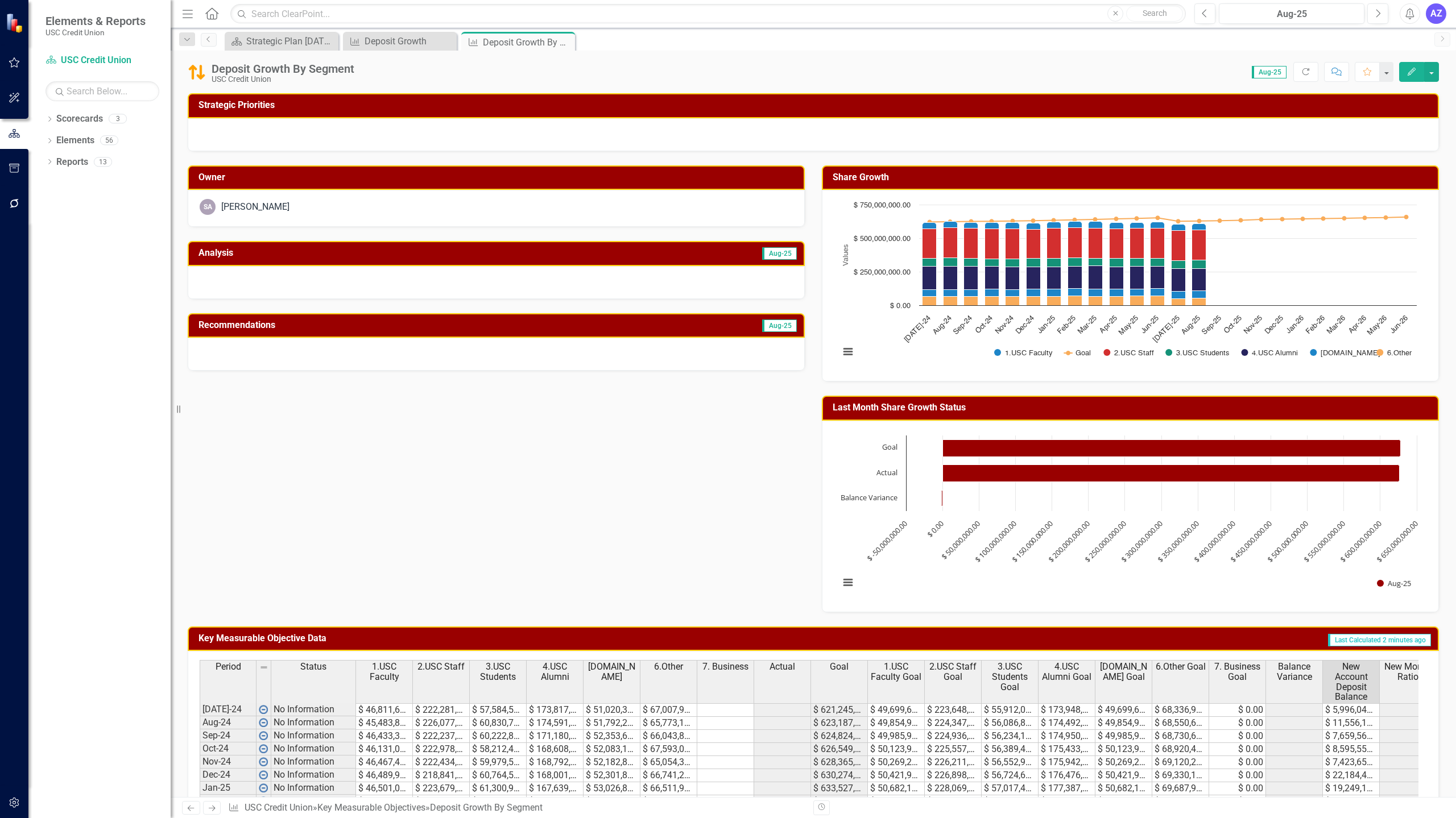
scroll to position [0, 18]
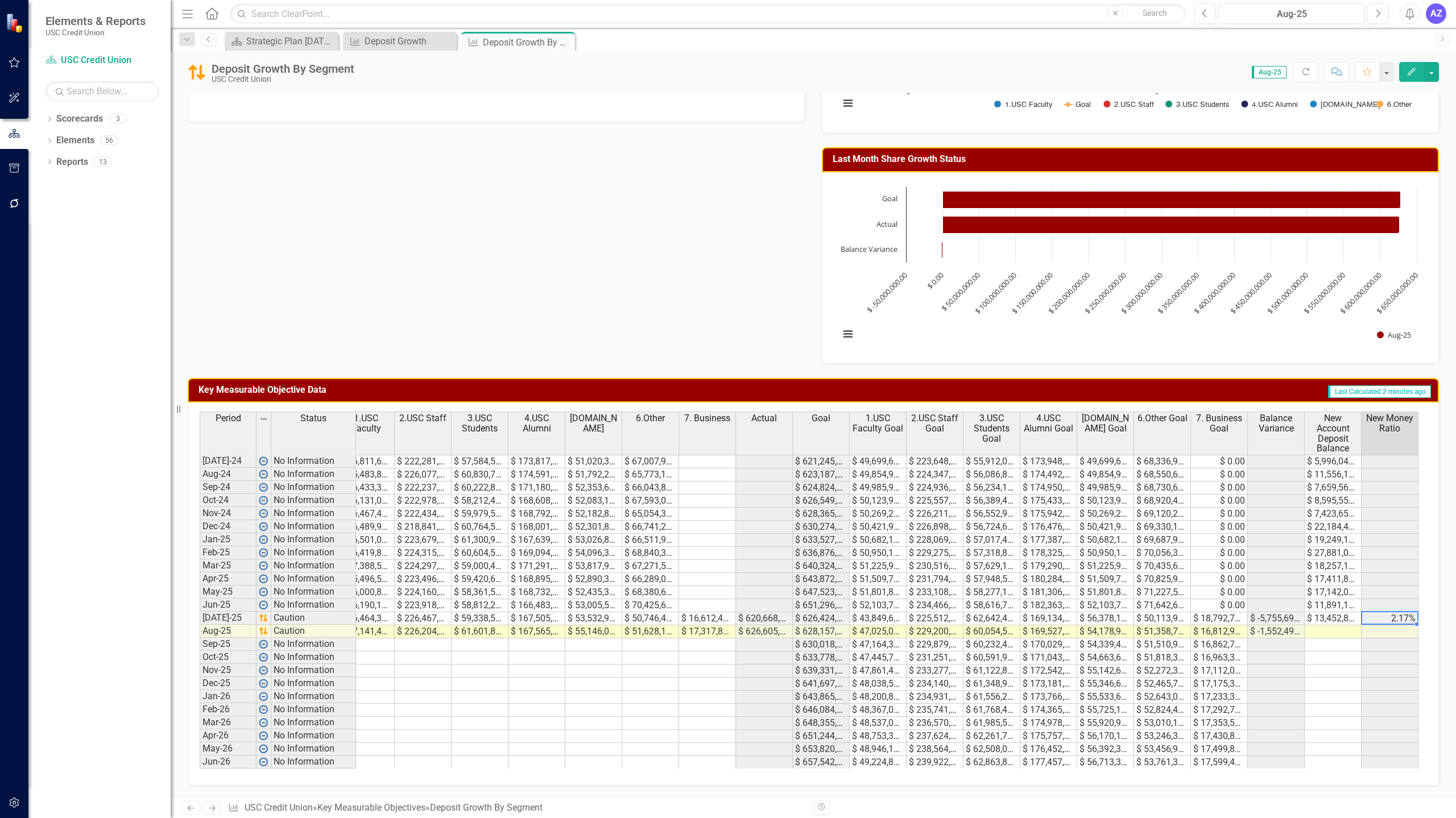
click at [1395, 612] on td "2.17%" at bounding box center [1389, 619] width 57 height 13
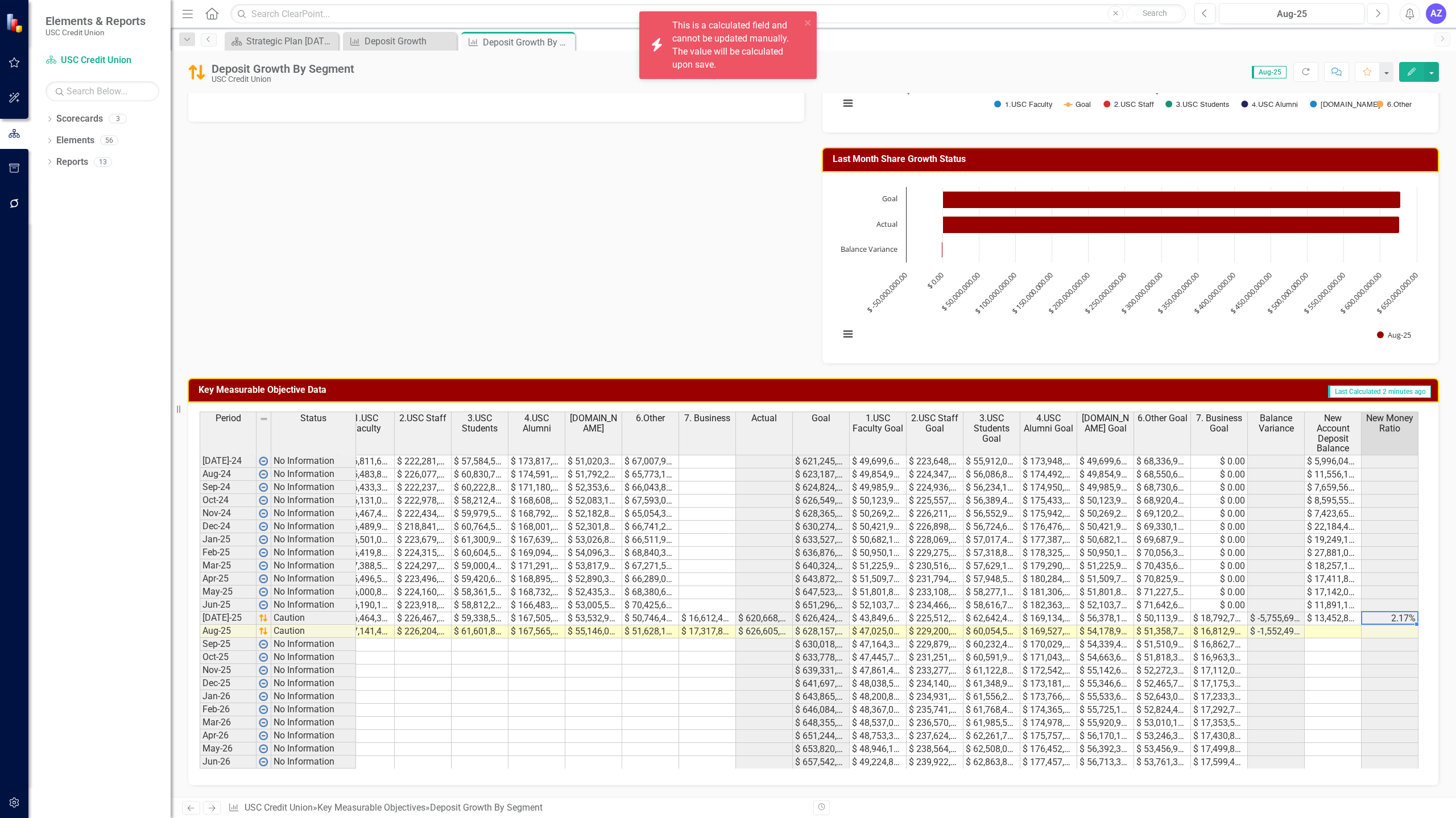
drag, startPoint x: 0, startPoint y: 0, endPoint x: 1395, endPoint y: 609, distance: 1522.1
click at [1395, 612] on td "2.17%" at bounding box center [1389, 619] width 57 height 13
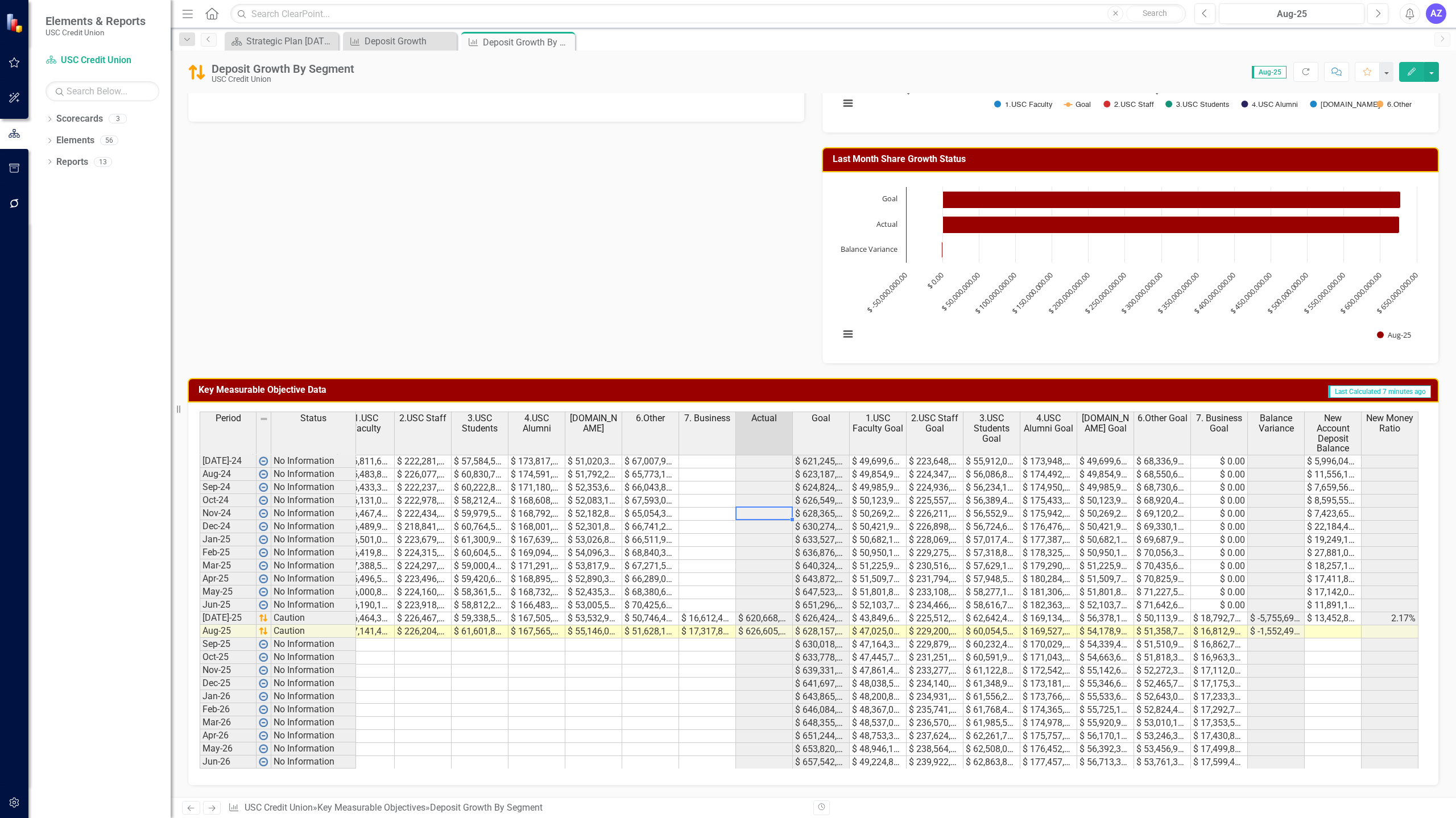
click at [751, 507] on td at bounding box center [764, 514] width 57 height 13
click at [1342, 612] on td "$ 13,452,878.00" at bounding box center [1333, 619] width 57 height 13
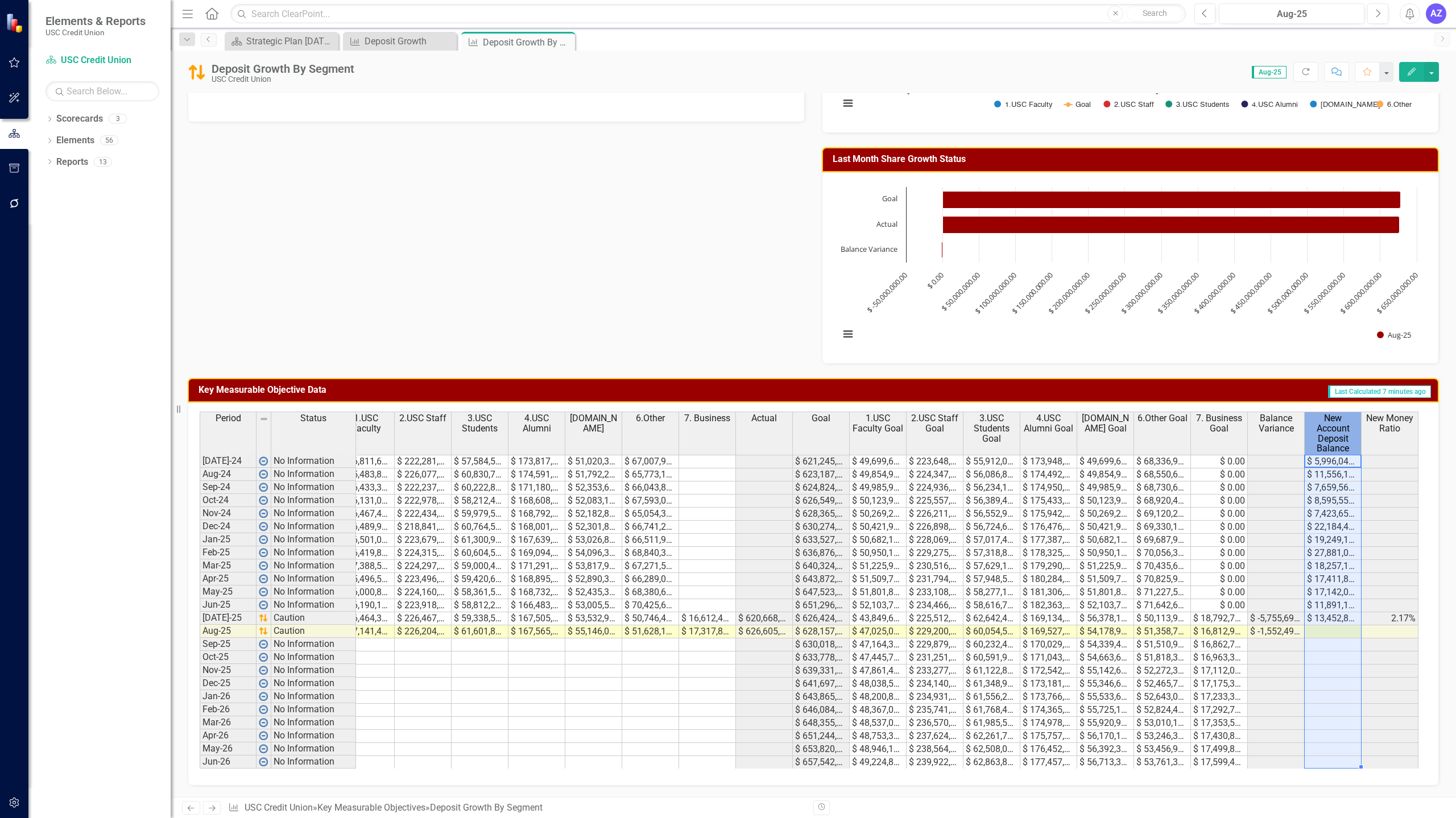
click at [1330, 413] on span "New Account Deposit Balance" at bounding box center [1332, 433] width 52 height 40
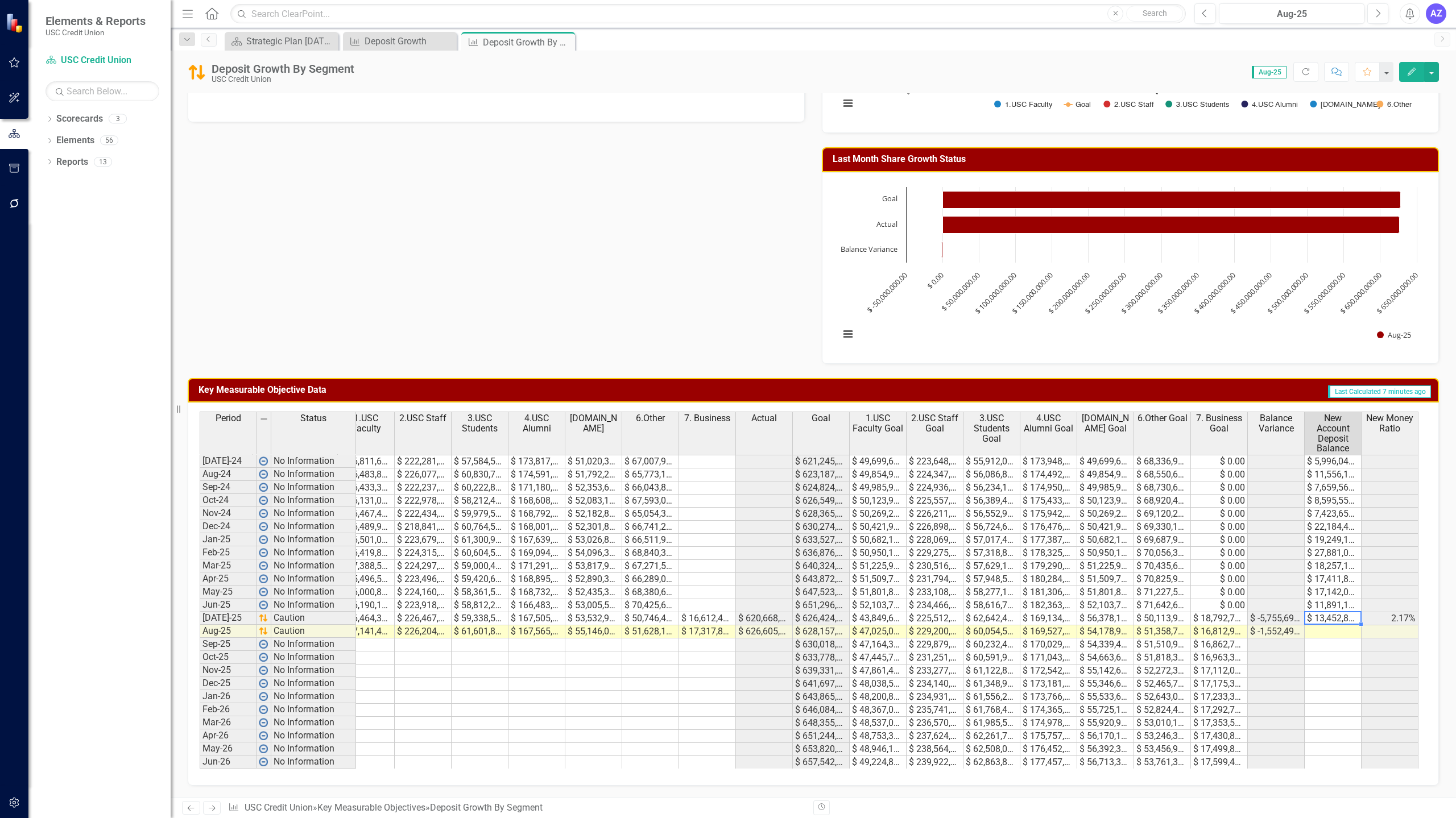
click at [1337, 612] on td "$ 13,452,878.00" at bounding box center [1333, 619] width 57 height 13
click at [1278, 625] on td "$ -1,552,498.00" at bounding box center [1276, 632] width 57 height 13
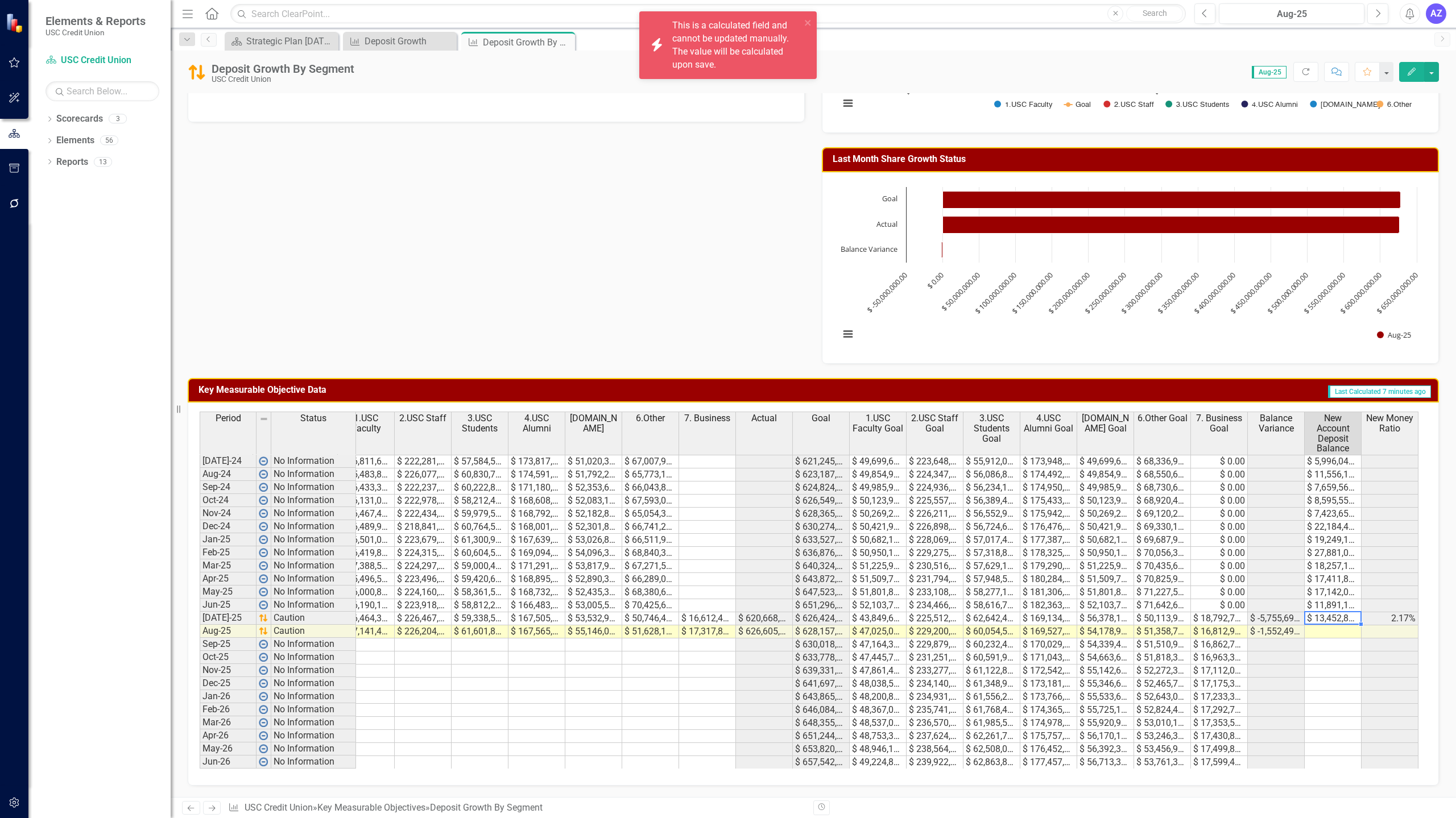
click at [1322, 612] on td "$ 13,452,878.00" at bounding box center [1333, 619] width 57 height 13
